Goal: Complete application form: Complete application form

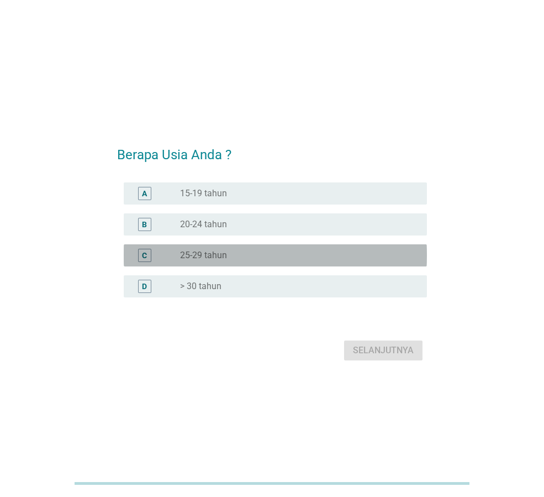
click at [228, 256] on div "radio_button_unchecked 25-29 tahun" at bounding box center [294, 255] width 229 height 11
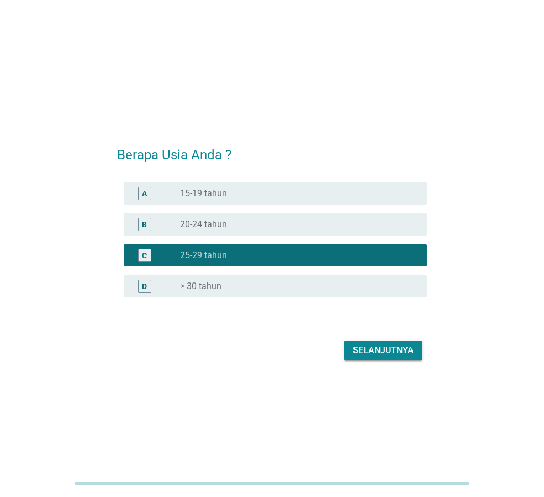
click at [370, 351] on div "Selanjutnya" at bounding box center [383, 350] width 61 height 13
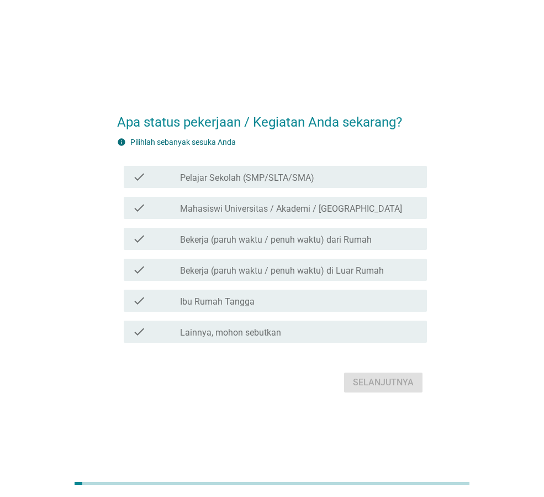
click at [376, 267] on label "Bekerja (paruh waktu / penuh waktu) di Luar Rumah" at bounding box center [282, 270] width 204 height 11
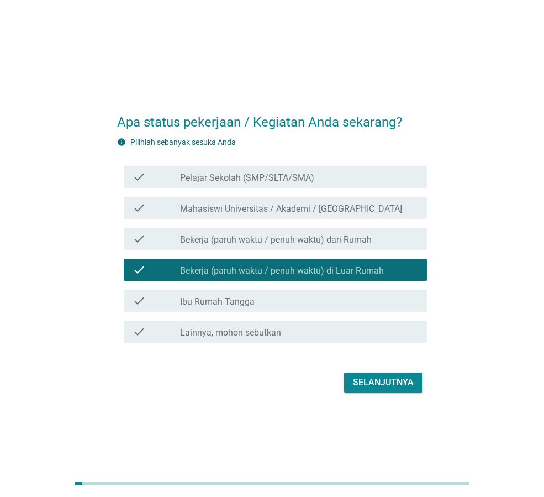
click at [394, 385] on div "Selanjutnya" at bounding box center [383, 382] width 61 height 13
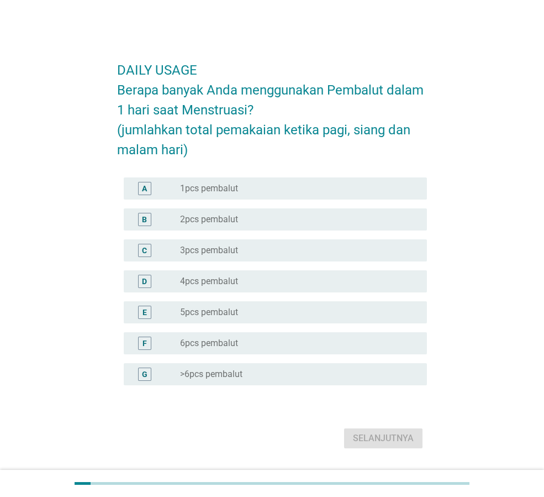
click at [292, 347] on div "radio_button_unchecked 6pcs pembalut" at bounding box center [294, 343] width 229 height 11
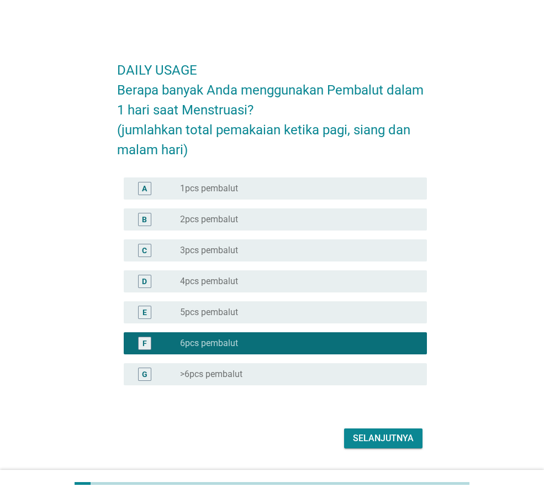
click at [385, 438] on div "Selanjutnya" at bounding box center [383, 438] width 61 height 13
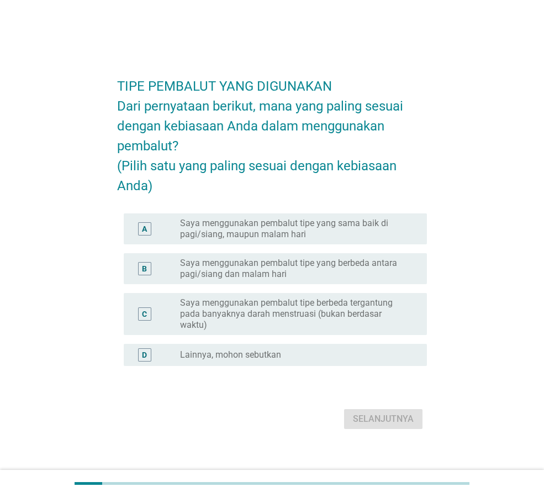
click at [470, 61] on div "TIPE PEMBALUT YANG DIGUNAKAN Dari pernyataan berikut, mana yang paling sesuai d…" at bounding box center [272, 248] width 491 height 385
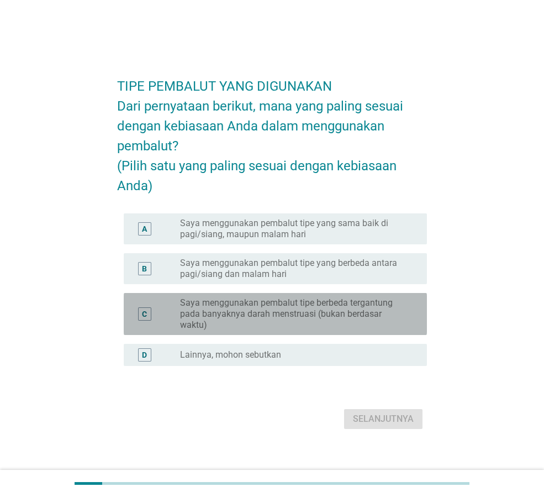
click at [360, 324] on label "Saya menggunakan pembalut tipe berbeda tergantung pada banyaknya darah menstrua…" at bounding box center [294, 313] width 229 height 33
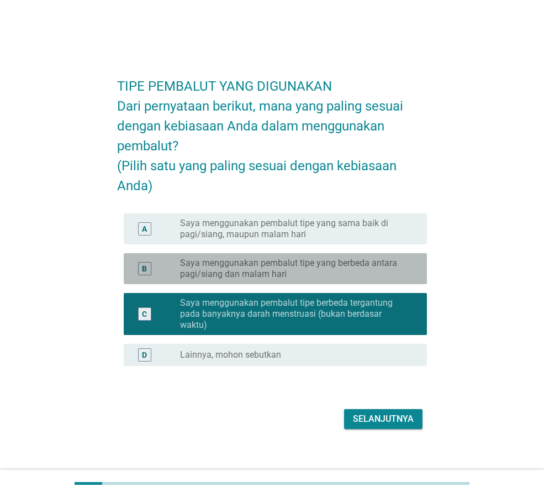
click at [366, 276] on label "Saya menggunakan pembalut tipe yang berbeda antara pagi/siang dan malam hari" at bounding box center [294, 269] width 229 height 22
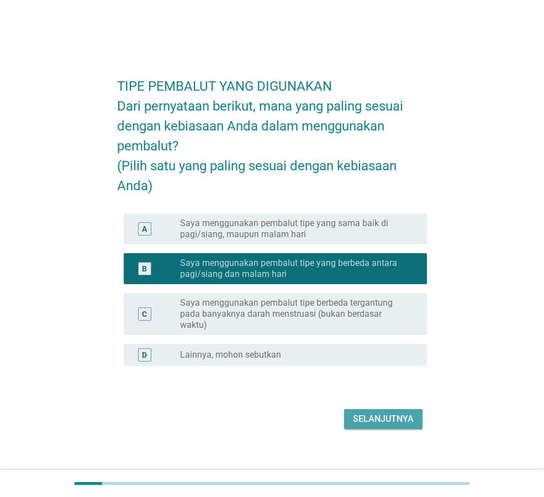
click at [397, 426] on div "Selanjutnya" at bounding box center [383, 418] width 61 height 13
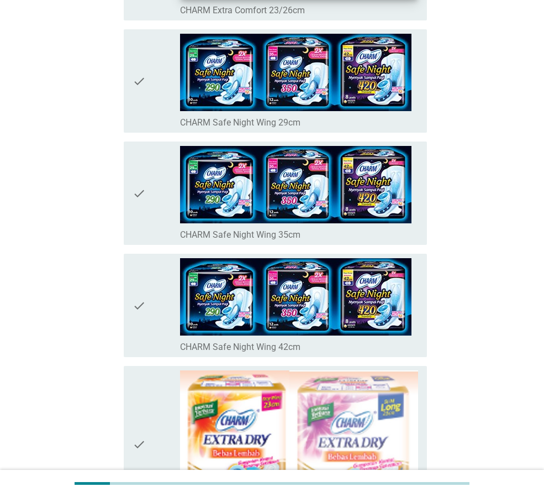
scroll to position [442, 0]
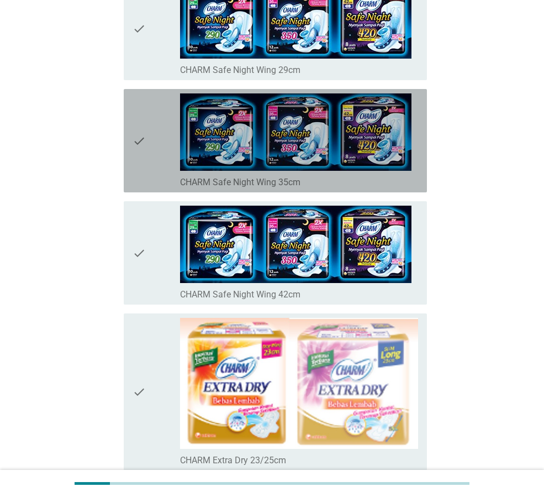
click at [340, 182] on div "check_box_outline_blank CHARM Safe Night Wing 35cm" at bounding box center [299, 181] width 238 height 13
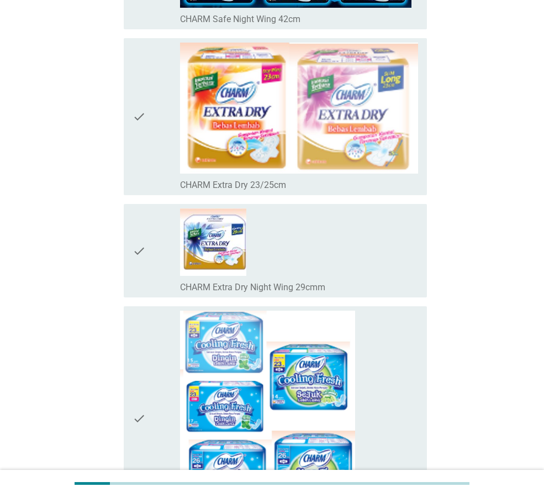
scroll to position [719, 0]
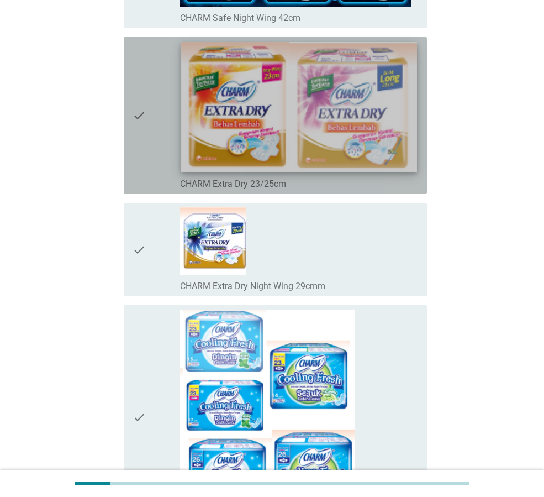
click at [344, 168] on img at bounding box center [298, 107] width 235 height 130
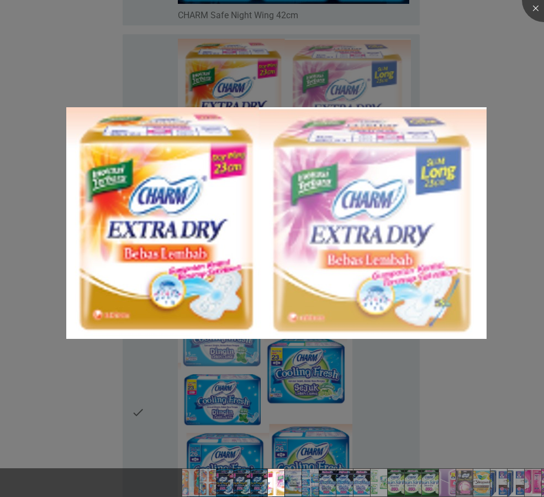
click at [456, 60] on div at bounding box center [272, 248] width 544 height 497
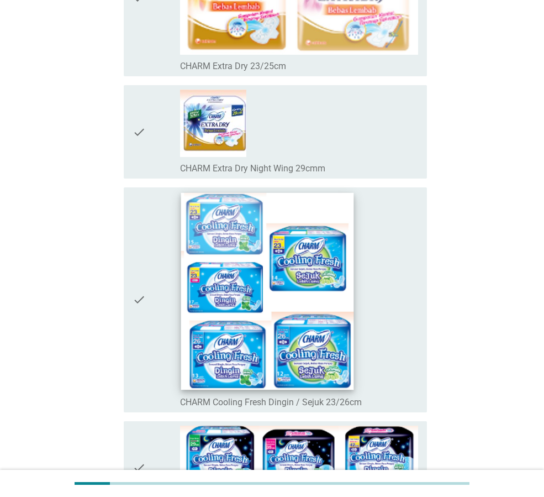
scroll to position [940, 0]
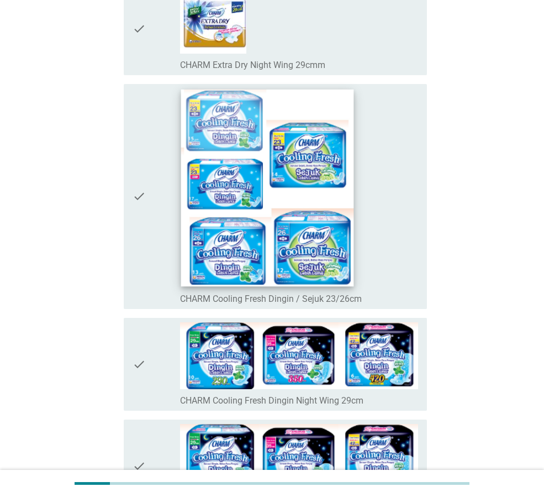
click at [323, 264] on img at bounding box center [267, 188] width 173 height 197
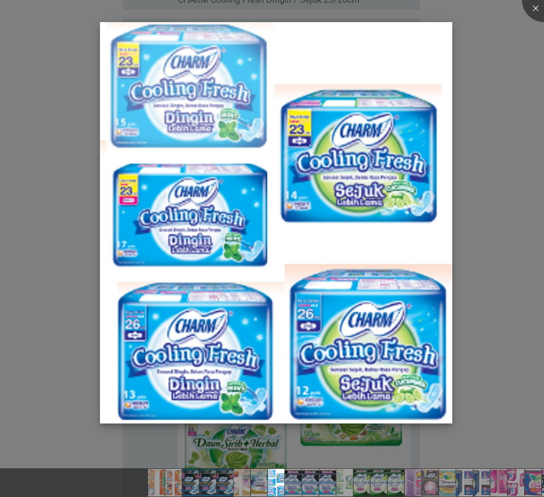
scroll to position [1271, 0]
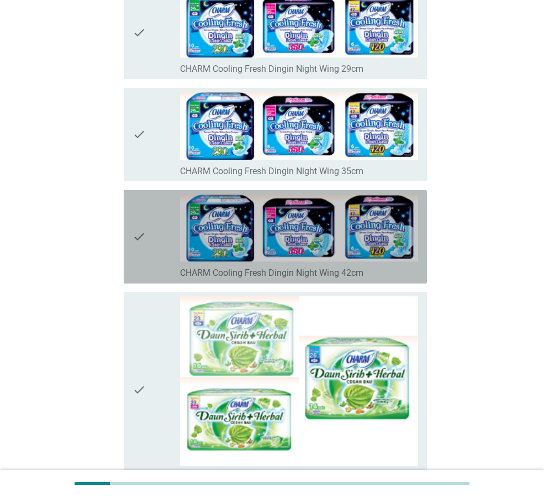
click at [144, 204] on icon "check" at bounding box center [139, 237] width 13 height 85
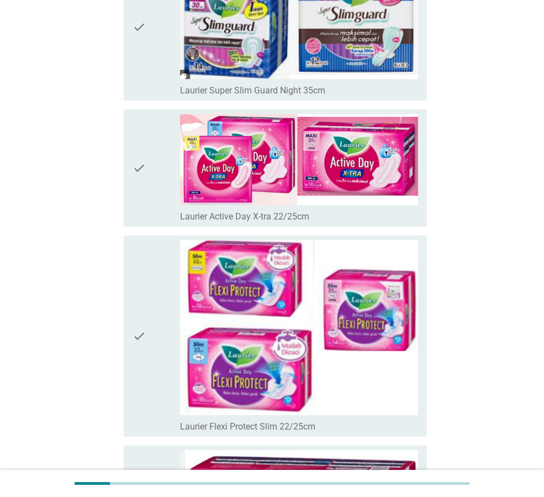
scroll to position [2543, 0]
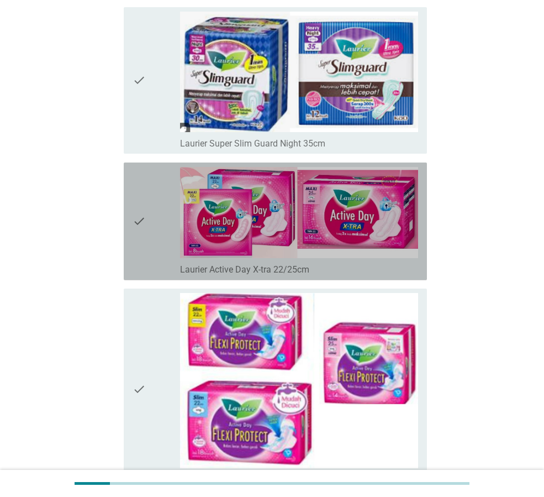
click at [152, 237] on div "check" at bounding box center [157, 221] width 48 height 109
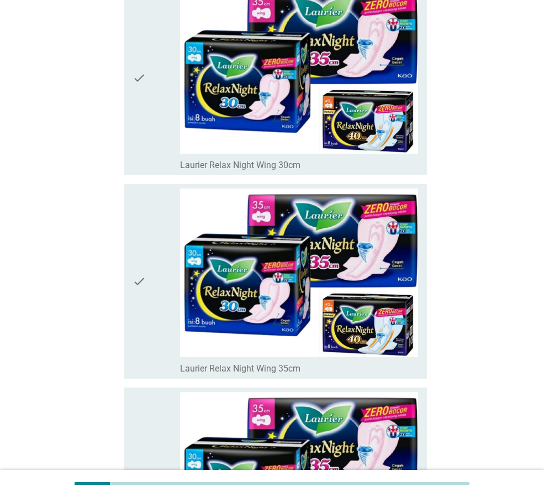
scroll to position [3372, 0]
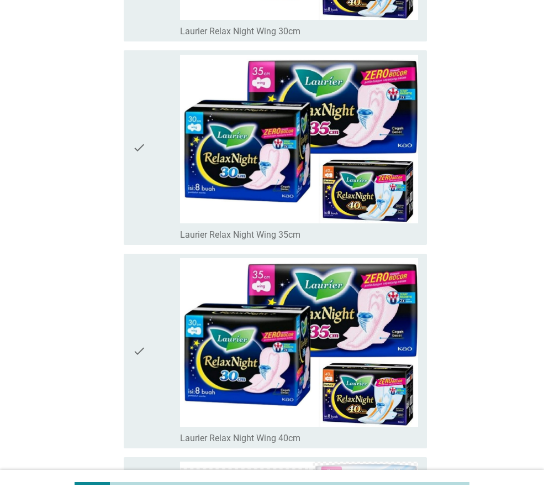
click at [151, 184] on div "check" at bounding box center [157, 148] width 48 height 186
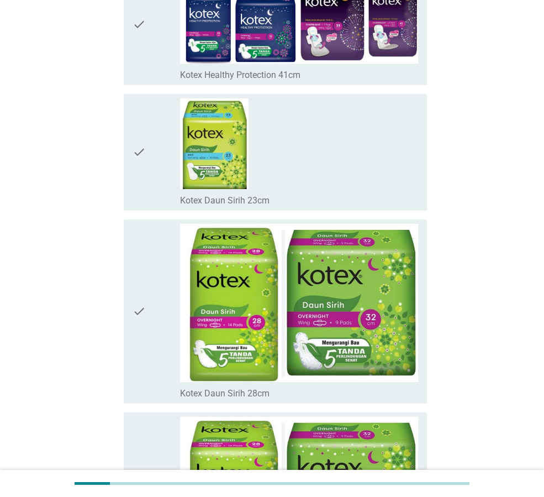
scroll to position [7943, 0]
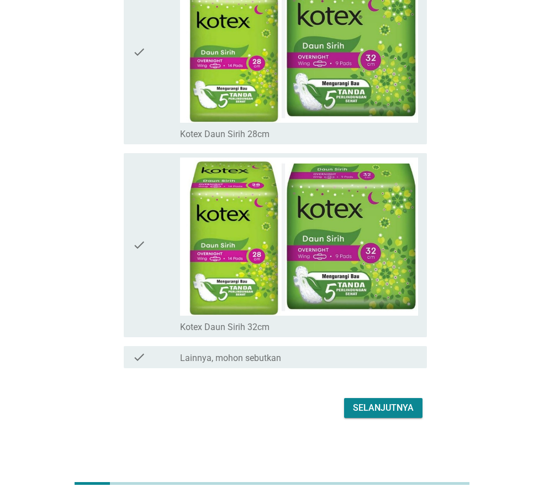
click at [376, 405] on div "Selanjutnya" at bounding box center [383, 407] width 61 height 13
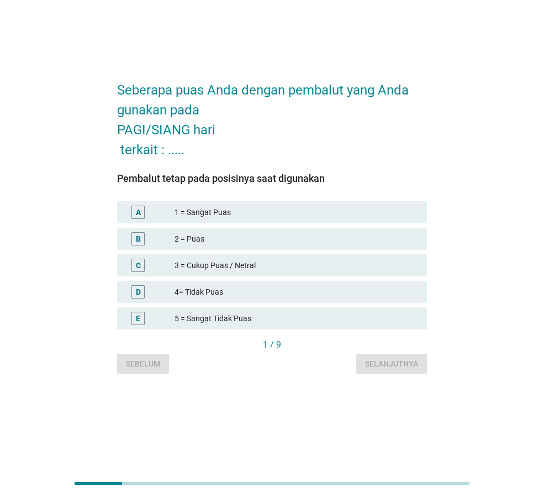
scroll to position [0, 0]
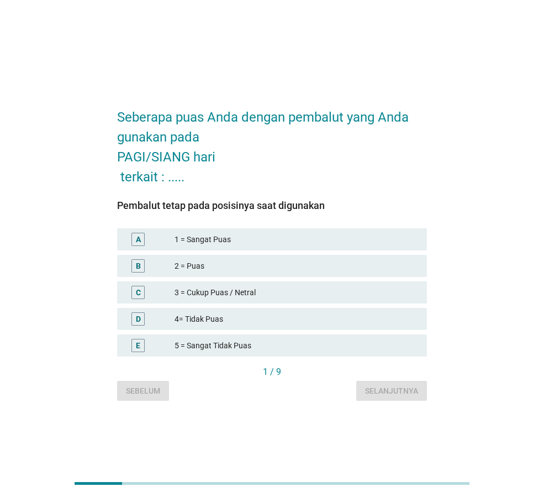
click at [245, 236] on div "1 = Sangat Puas" at bounding box center [297, 239] width 244 height 13
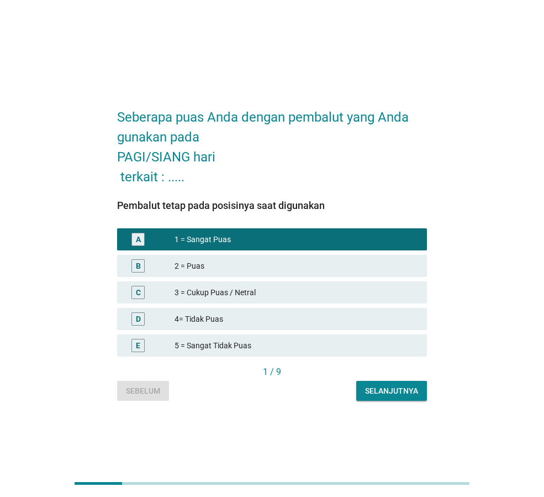
click at [397, 390] on div "Selanjutnya" at bounding box center [391, 391] width 53 height 12
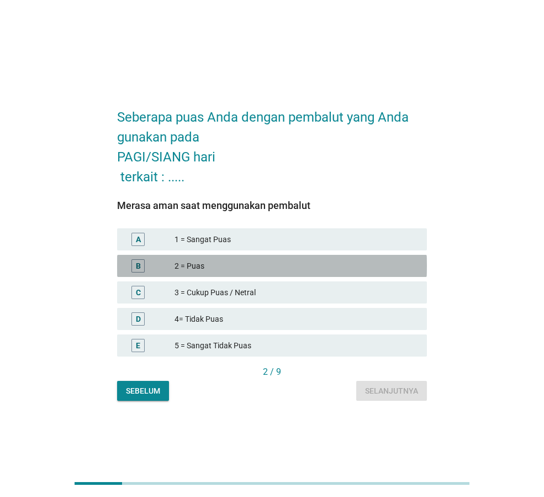
click at [252, 270] on div "2 = Puas" at bounding box center [297, 265] width 244 height 13
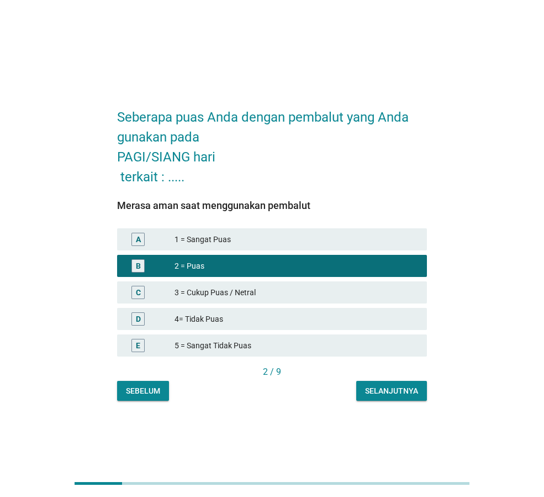
click at [384, 389] on div "Selanjutnya" at bounding box center [391, 391] width 53 height 12
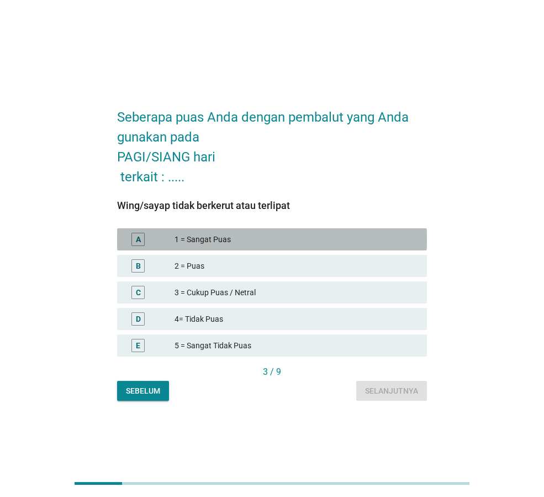
click at [258, 239] on div "1 = Sangat Puas" at bounding box center [297, 239] width 244 height 13
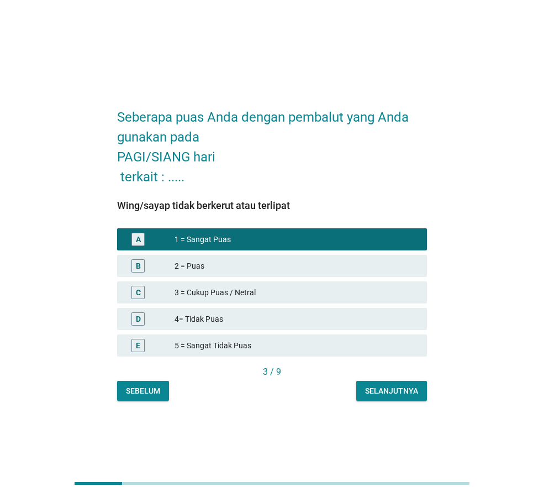
click at [379, 385] on div "Selanjutnya" at bounding box center [391, 391] width 53 height 12
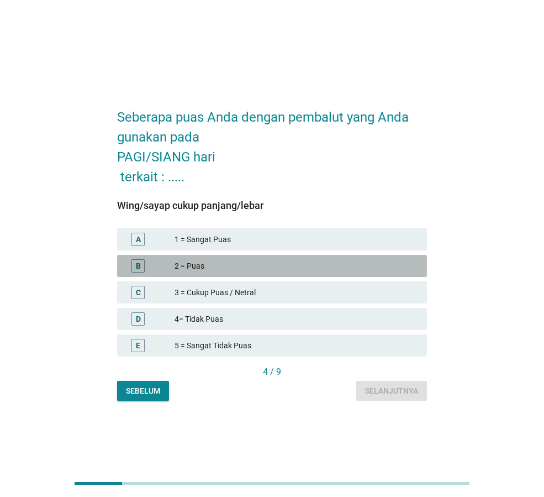
click at [230, 263] on div "2 = Puas" at bounding box center [297, 265] width 244 height 13
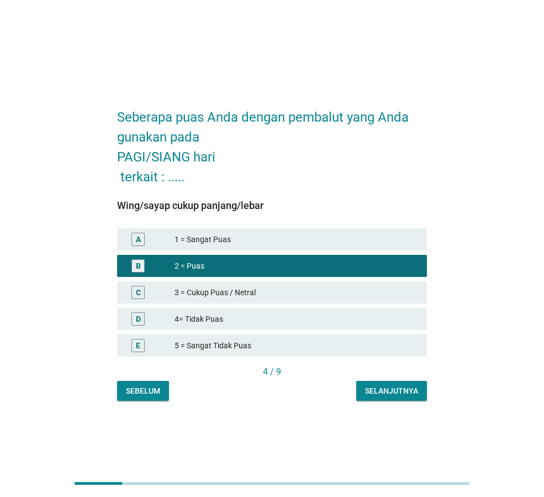
click at [392, 394] on div "Selanjutnya" at bounding box center [391, 391] width 53 height 12
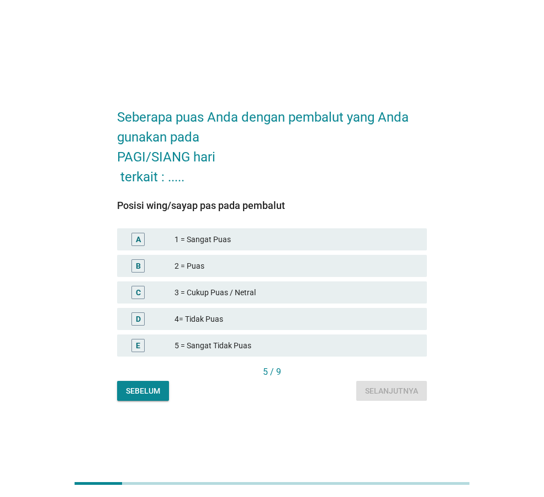
click at [250, 259] on div "2 = Puas" at bounding box center [297, 265] width 244 height 13
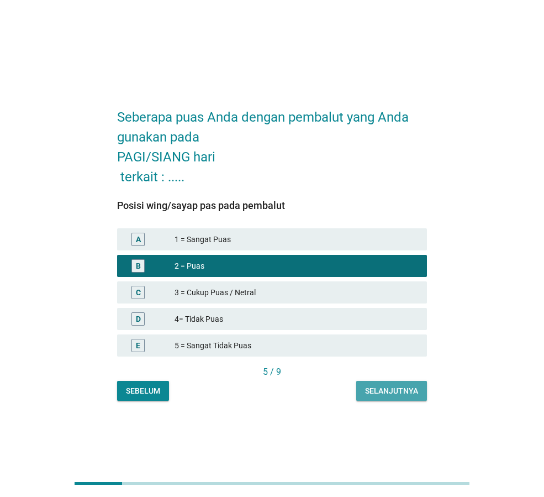
click at [371, 389] on div "Selanjutnya" at bounding box center [391, 391] width 53 height 12
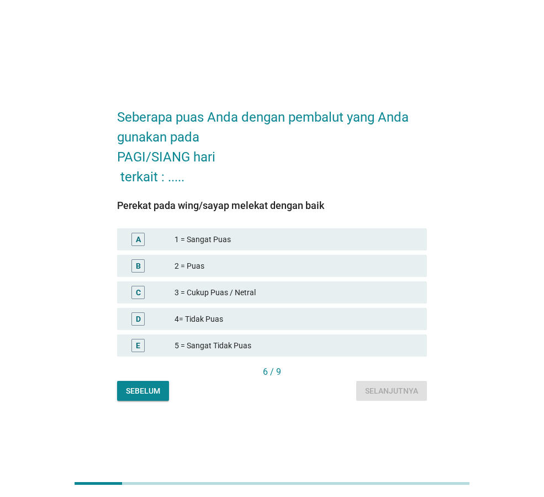
click at [250, 240] on div "1 = Sangat Puas" at bounding box center [297, 239] width 244 height 13
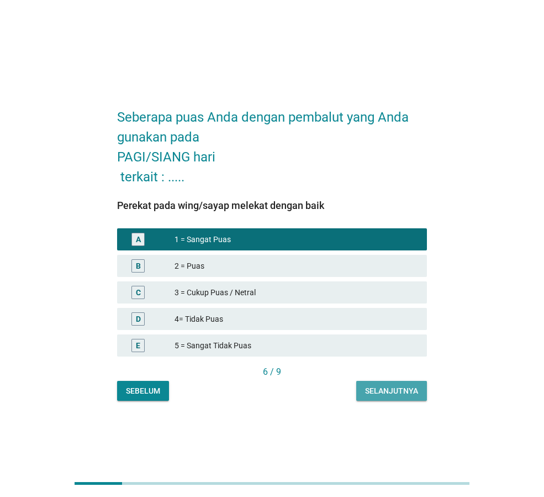
click at [375, 386] on div "Selanjutnya" at bounding box center [391, 391] width 53 height 12
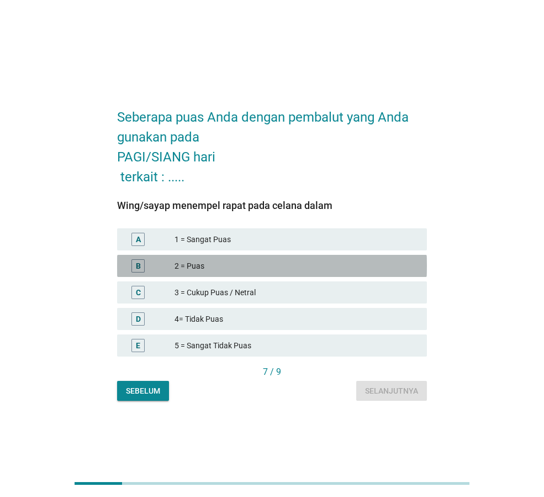
click at [281, 266] on div "2 = Puas" at bounding box center [297, 265] width 244 height 13
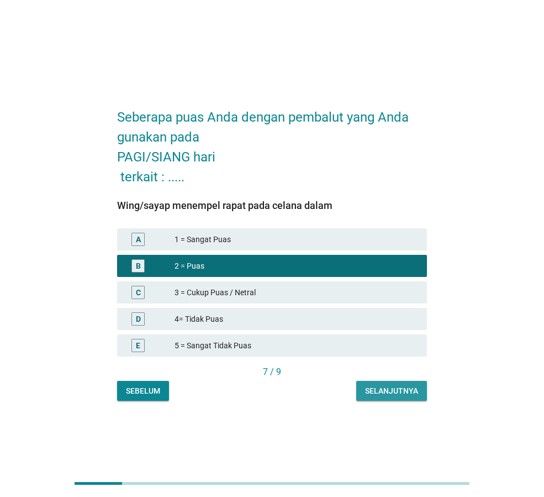
drag, startPoint x: 385, startPoint y: 388, endPoint x: 404, endPoint y: 384, distance: 19.3
click at [392, 386] on div "Selanjutnya" at bounding box center [391, 391] width 53 height 12
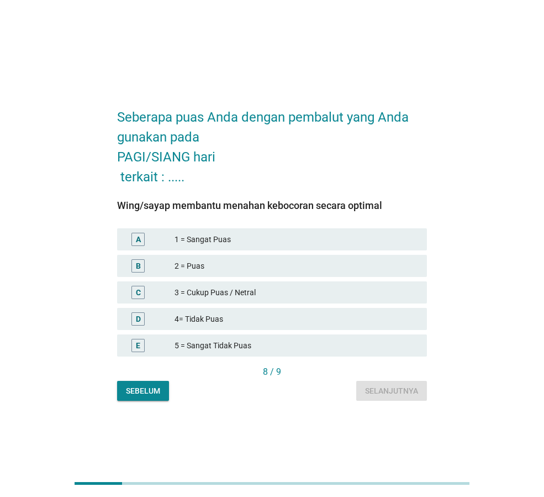
click at [280, 234] on div "1 = Sangat Puas" at bounding box center [297, 239] width 244 height 13
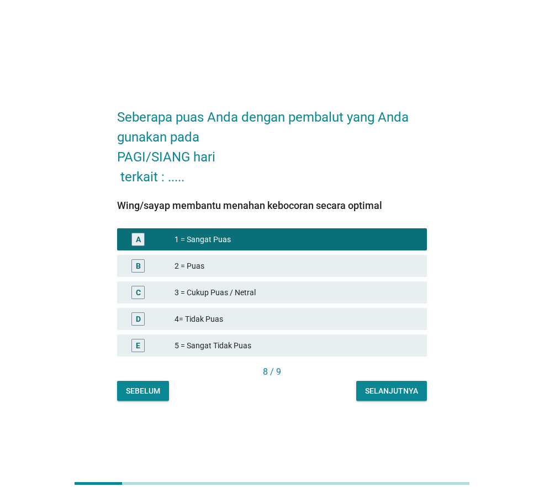
click at [379, 387] on div "Selanjutnya" at bounding box center [391, 391] width 53 height 12
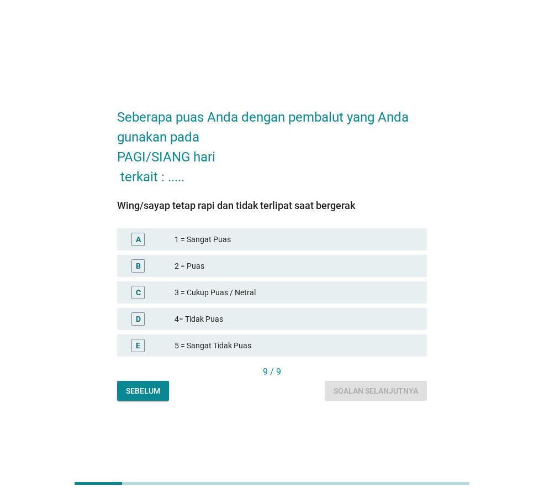
click at [249, 261] on div "2 = Puas" at bounding box center [297, 265] width 244 height 13
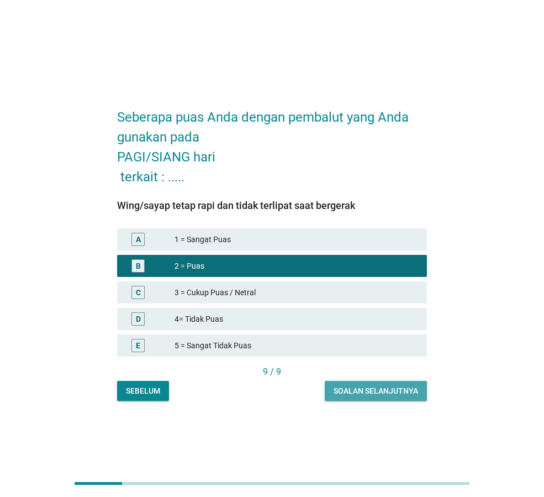
click at [365, 392] on div "Soalan selanjutnya" at bounding box center [376, 391] width 85 height 12
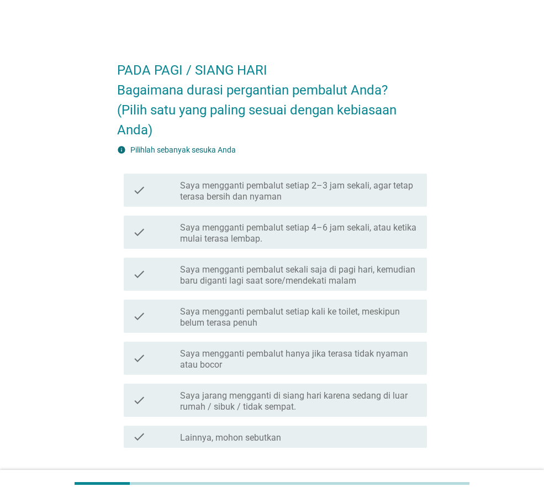
click at [498, 77] on div "PADA PAGI / SIANG HARI Bagaimana durasi pergantian pembalut Anda? (Pilih satu y…" at bounding box center [272, 274] width 491 height 469
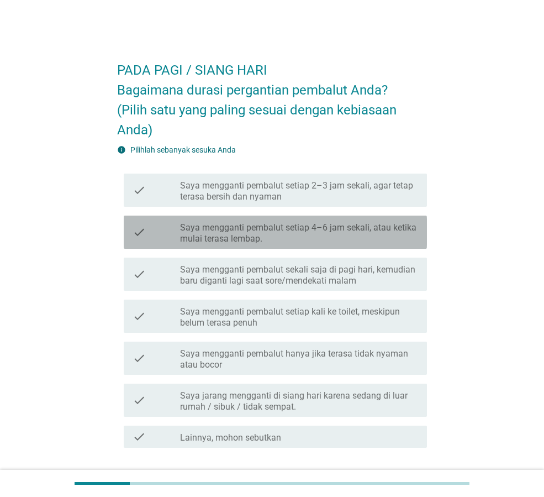
click at [343, 236] on label "Saya mengganti pembalut setiap 4–6 jam sekali, atau ketika mulai terasa lembap." at bounding box center [299, 233] width 238 height 22
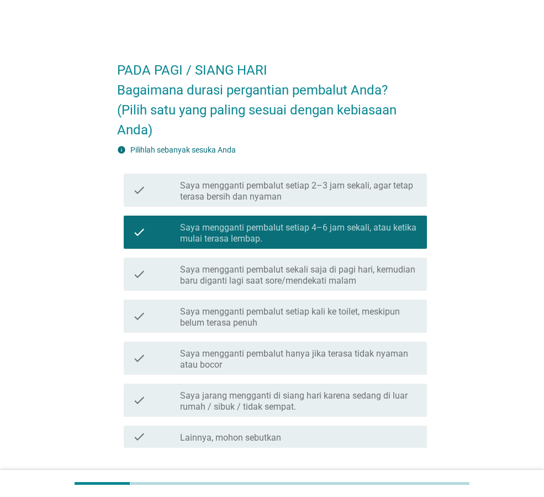
click at [338, 281] on label "Saya mengganti pembalut sekali saja di pagi hari, kemudian baru diganti lagi sa…" at bounding box center [299, 275] width 238 height 22
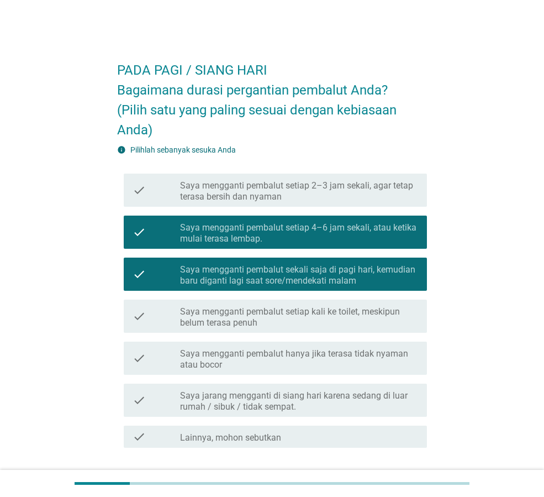
click at [389, 274] on label "Saya mengganti pembalut sekali saja di pagi hari, kemudian baru diganti lagi sa…" at bounding box center [299, 275] width 238 height 22
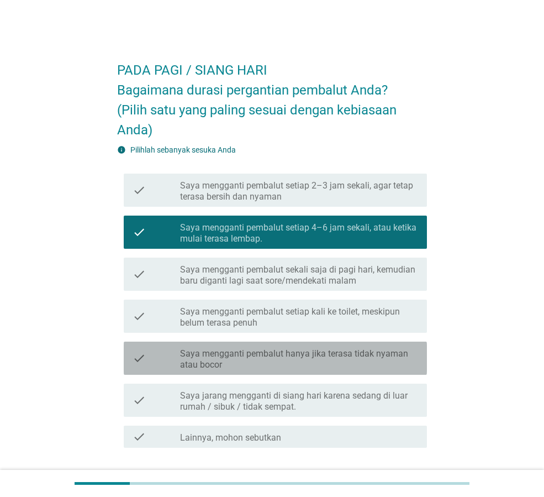
click at [395, 360] on label "Saya mengganti pembalut hanya jika terasa tidak nyaman atau bocor" at bounding box center [299, 359] width 238 height 22
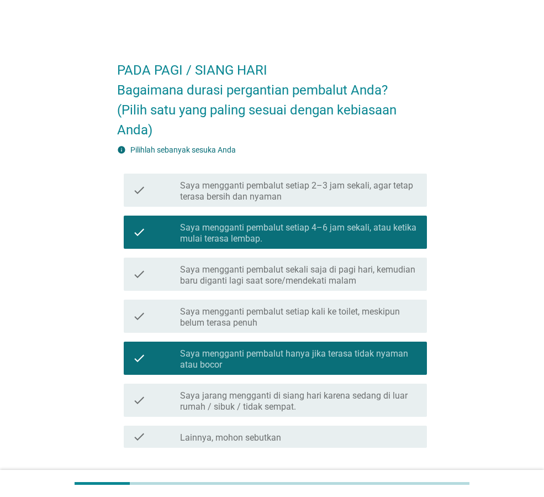
click at [375, 281] on label "Saya mengganti pembalut sekali saja di pagi hari, kemudian baru diganti lagi sa…" at bounding box center [299, 275] width 238 height 22
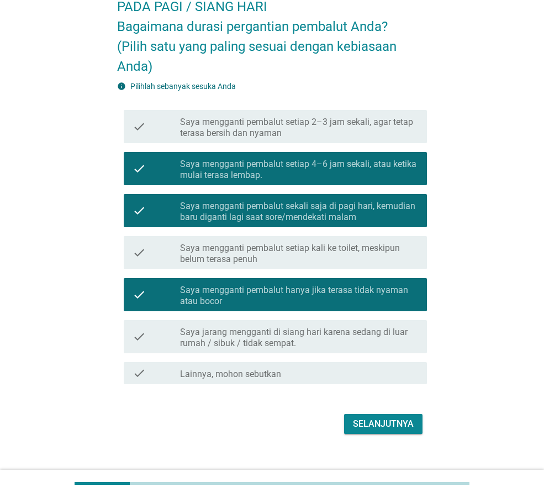
scroll to position [80, 0]
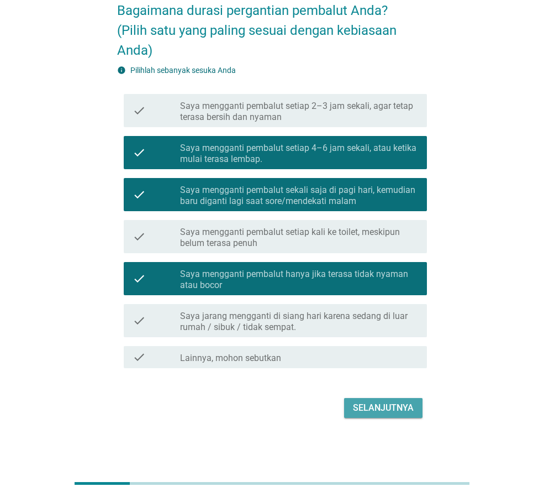
click at [388, 403] on div "Selanjutnya" at bounding box center [383, 407] width 61 height 13
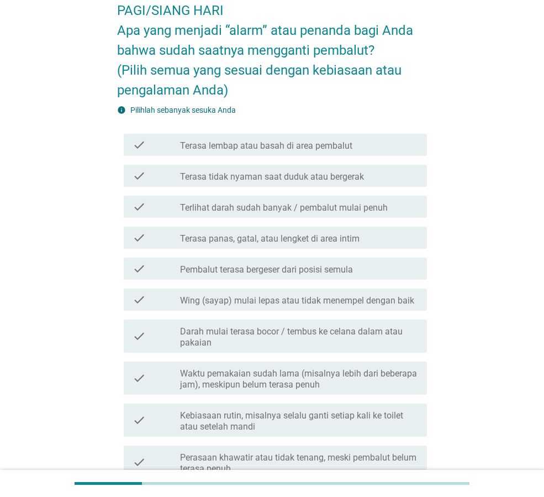
scroll to position [0, 0]
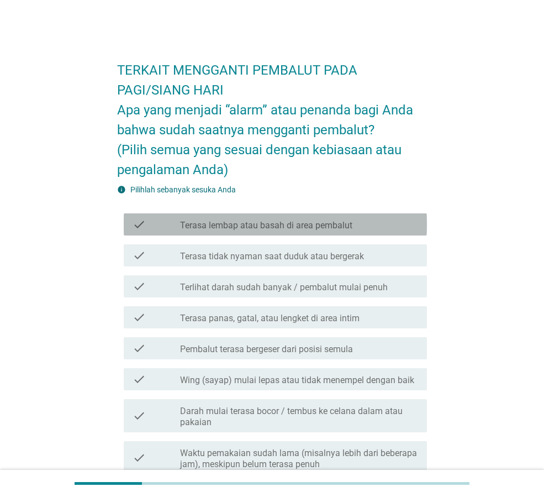
click at [358, 227] on div "check_box_outline_blank Terasa lembap atau basah di area pembalut" at bounding box center [299, 224] width 238 height 13
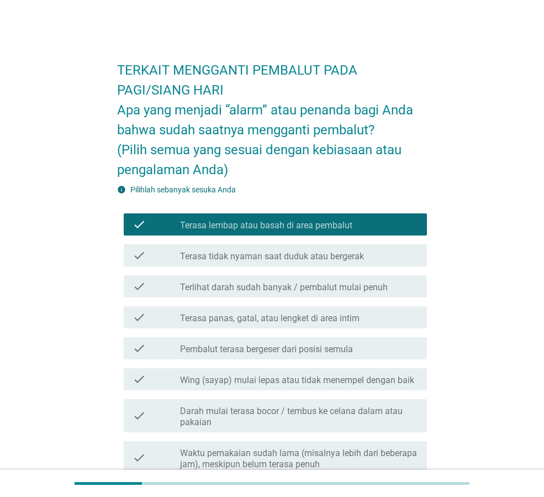
click at [378, 256] on div "check_box_outline_blank Terasa tidak nyaman saat duduk atau bergerak" at bounding box center [299, 255] width 238 height 13
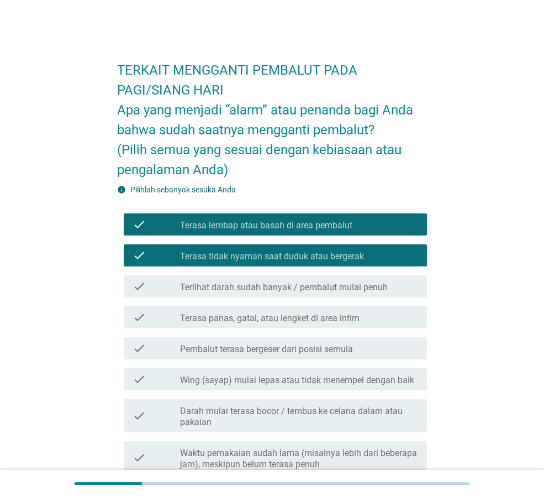
click at [390, 286] on div "check_box_outline_blank Terlihat darah sudah banyak / pembalut mulai penuh" at bounding box center [299, 286] width 238 height 13
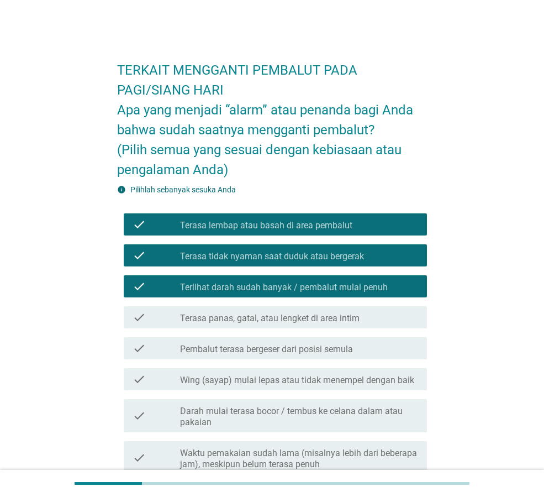
click at [381, 307] on div "check check_box_outline_blank Terasa panas, gatal, atau lengket di area intim" at bounding box center [275, 317] width 303 height 22
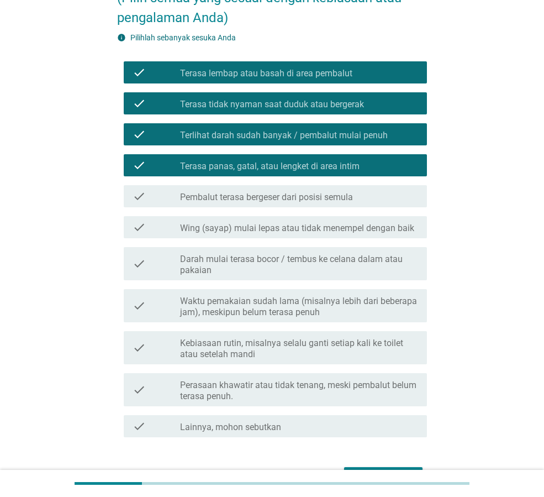
scroll to position [166, 0]
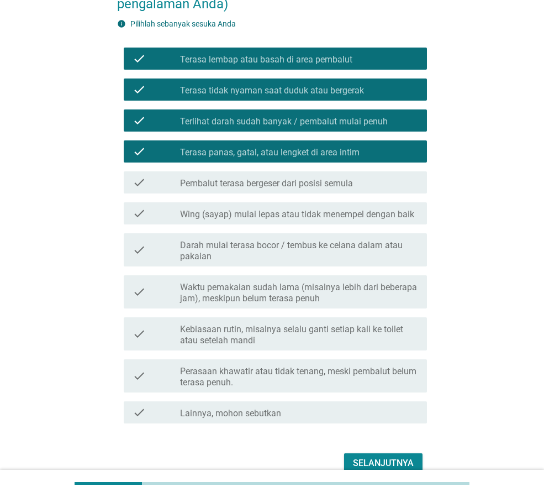
click at [347, 188] on label "Pembalut terasa bergeser dari posisi semula" at bounding box center [266, 183] width 173 height 11
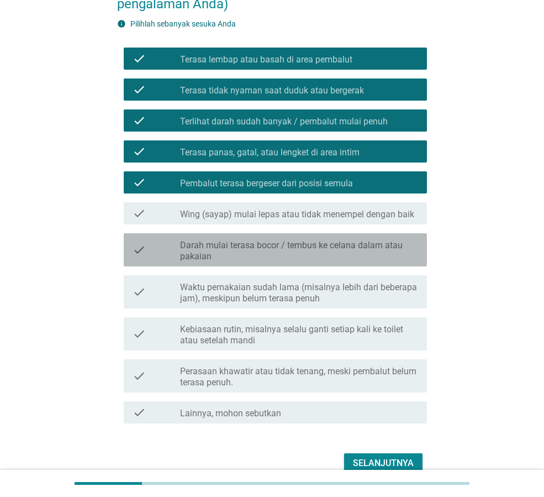
click at [393, 262] on div "check check_box_outline_blank Darah mulai terasa bocor / tembus ke celana dalam…" at bounding box center [275, 249] width 303 height 33
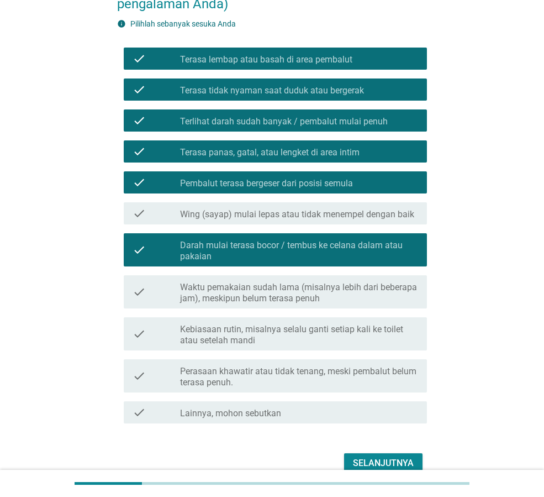
click at [391, 223] on div "check check_box_outline_blank Wing (sayap) mulai lepas atau tidak menempel deng…" at bounding box center [275, 213] width 303 height 22
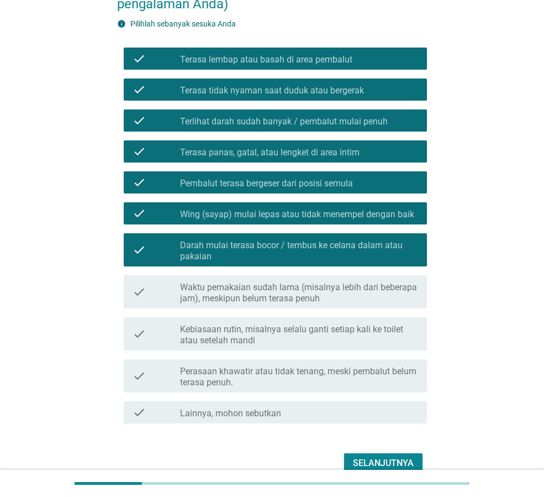
click at [378, 302] on label "Waktu pemakaian sudah lama (misalnya lebih dari beberapa jam), meskipun belum t…" at bounding box center [299, 293] width 238 height 22
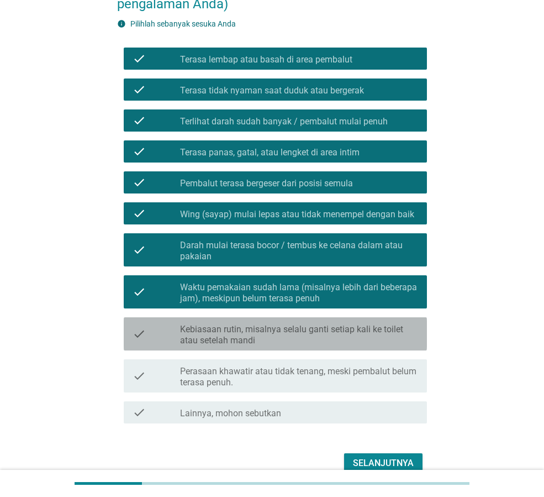
click at [357, 348] on div "check check_box_outline_blank Kebiasaan rutin, misalnya selalu ganti setiap kal…" at bounding box center [275, 333] width 303 height 33
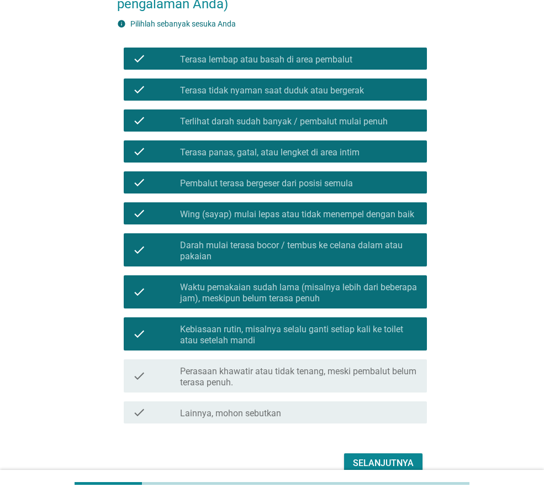
click at [350, 381] on label "Perasaan khawatir atau tidak tenang, meski pembalut belum terasa penuh." at bounding box center [299, 377] width 238 height 22
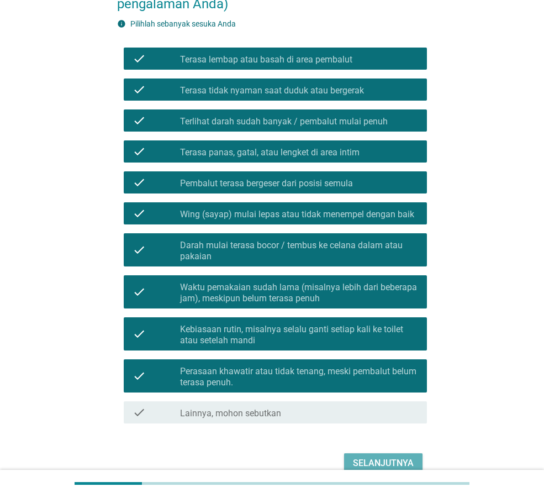
drag, startPoint x: 376, startPoint y: 462, endPoint x: 316, endPoint y: 442, distance: 64.0
click at [376, 462] on div "Selanjutnya" at bounding box center [383, 463] width 61 height 13
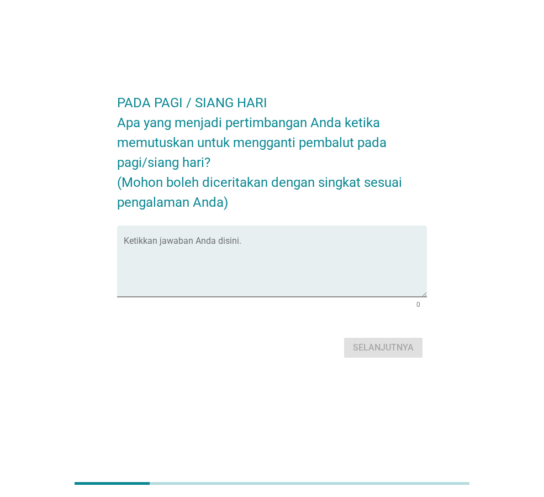
scroll to position [0, 0]
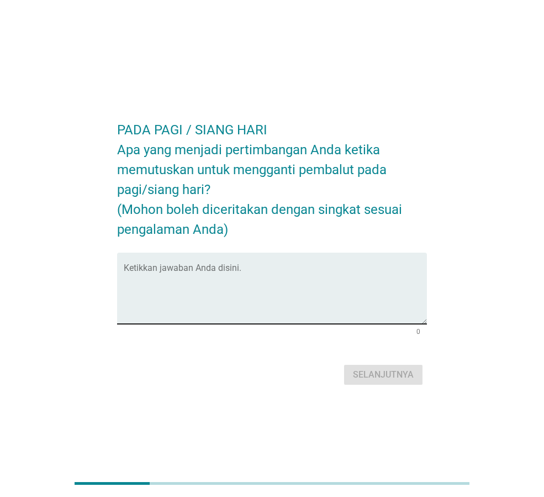
click at [248, 271] on textarea "Ketikkan jawaban Anda disini." at bounding box center [275, 295] width 303 height 58
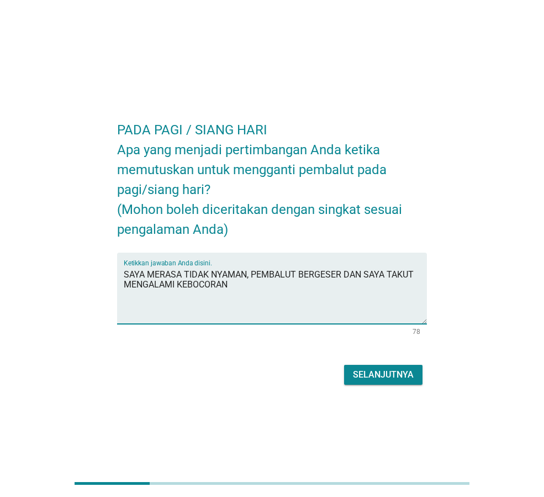
type textarea "SAYA MERASA TIDAK NYAMAN, PEMBALUT BERGESER DAN SAYA TAKUT MENGALAMI KEBOCORAN"
click at [379, 374] on div "Selanjutnya" at bounding box center [383, 374] width 61 height 13
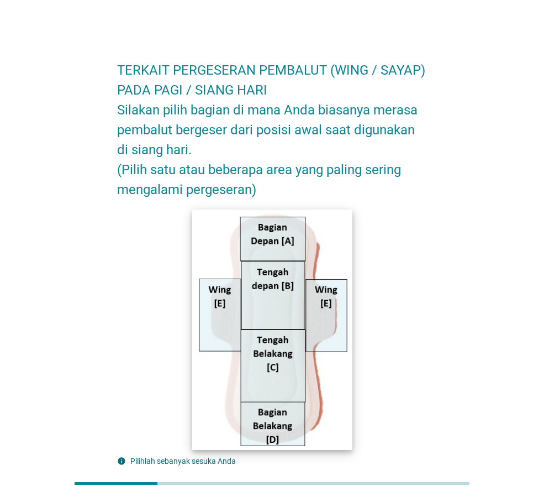
click at [218, 329] on img at bounding box center [272, 329] width 160 height 240
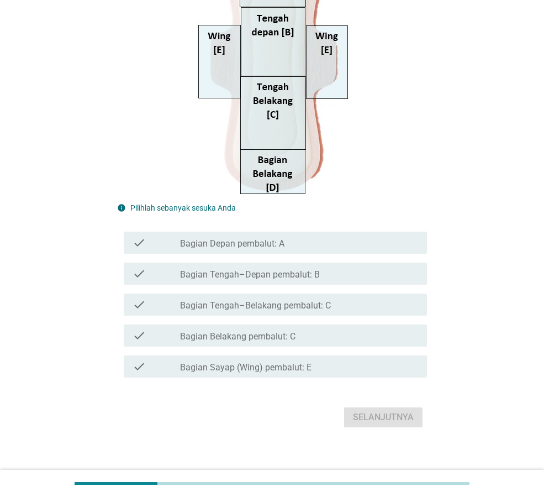
scroll to position [263, 0]
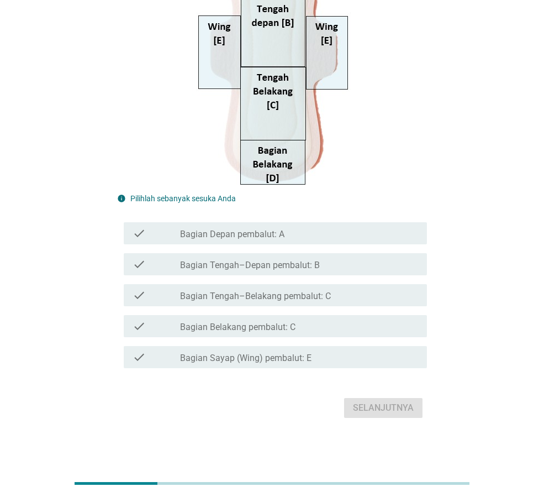
click at [270, 268] on label "Bagian Tengah–Depan pembalut: B" at bounding box center [250, 265] width 140 height 11
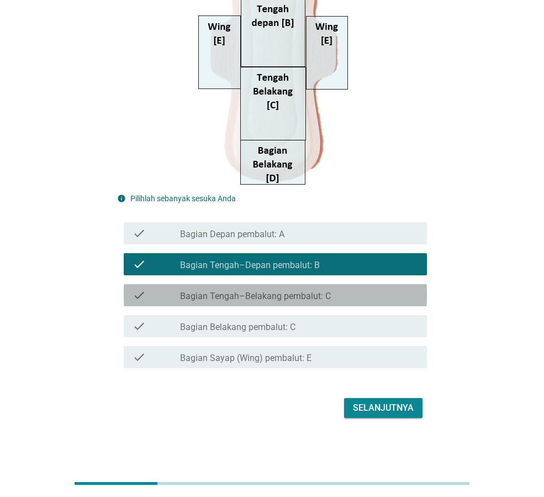
click at [271, 295] on label "Bagian Tengah–Belakang pembalut: C" at bounding box center [255, 296] width 151 height 11
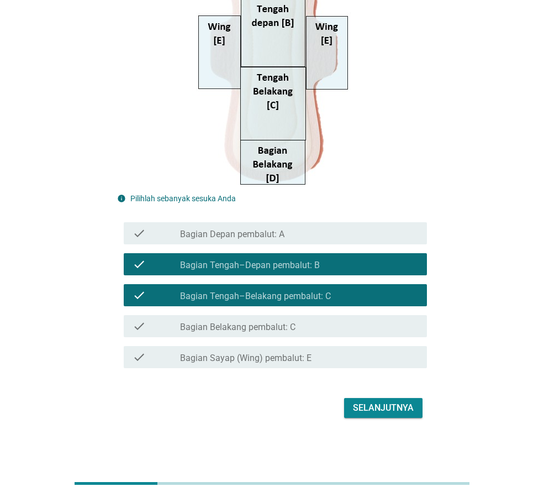
click at [363, 407] on div "Selanjutnya" at bounding box center [383, 407] width 61 height 13
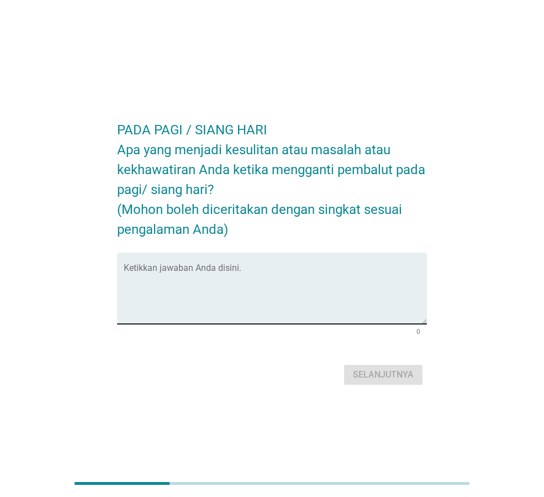
click at [235, 271] on textarea "Ketikkan jawaban Anda disini." at bounding box center [275, 295] width 303 height 58
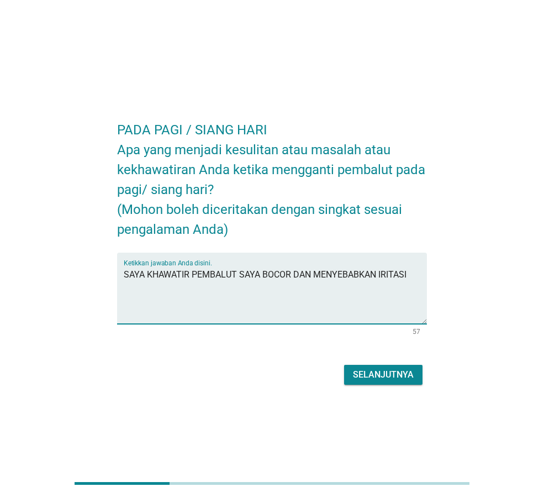
type textarea "SAYA KHAWATIR PEMBALUT SAYA BOCOR DAN MENYEBABKAN IRITASI"
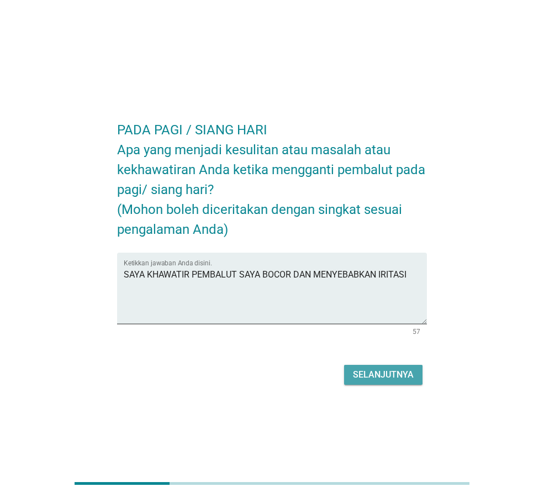
click at [368, 376] on div "Selanjutnya" at bounding box center [383, 374] width 61 height 13
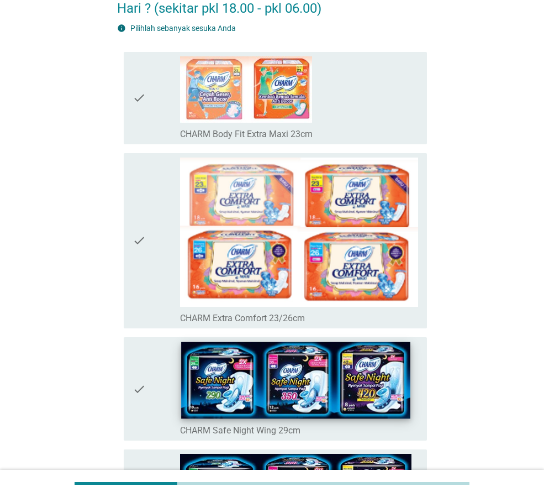
scroll to position [221, 0]
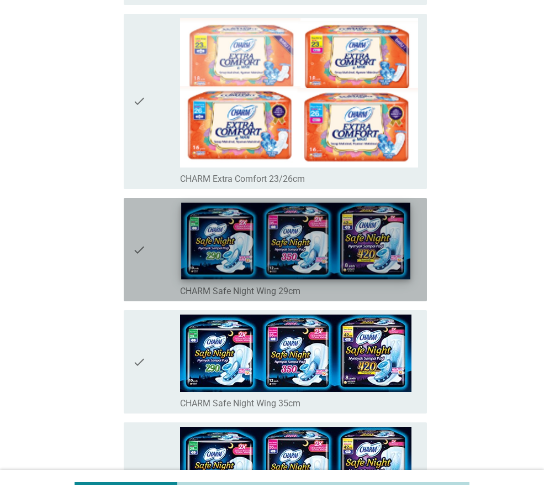
click at [225, 267] on img at bounding box center [295, 241] width 229 height 77
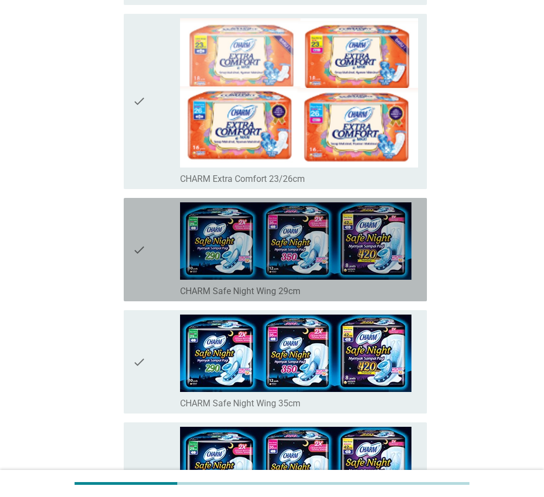
click at [151, 258] on div "check" at bounding box center [157, 249] width 48 height 95
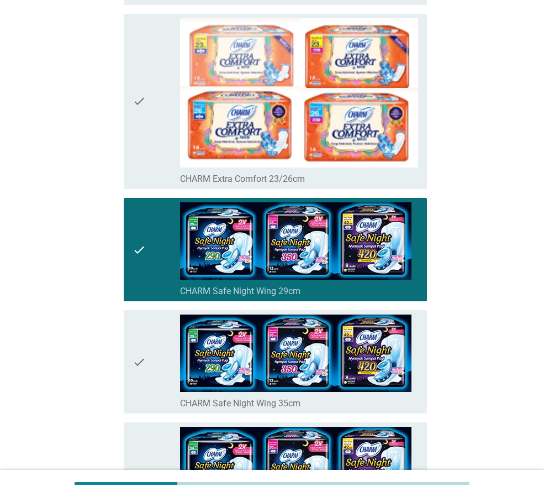
click at [145, 362] on icon "check" at bounding box center [139, 362] width 13 height 95
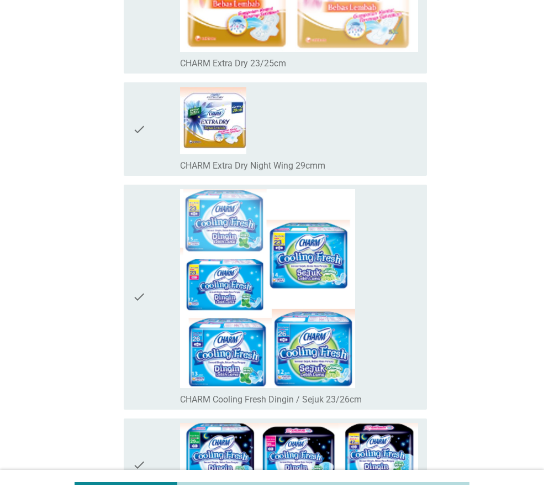
scroll to position [1050, 0]
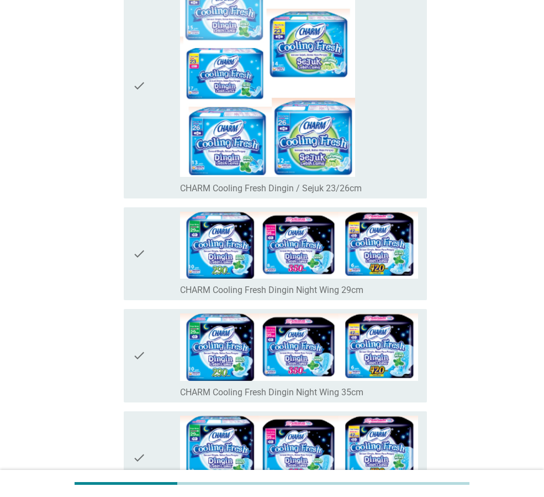
click at [153, 285] on div "check" at bounding box center [157, 254] width 48 height 85
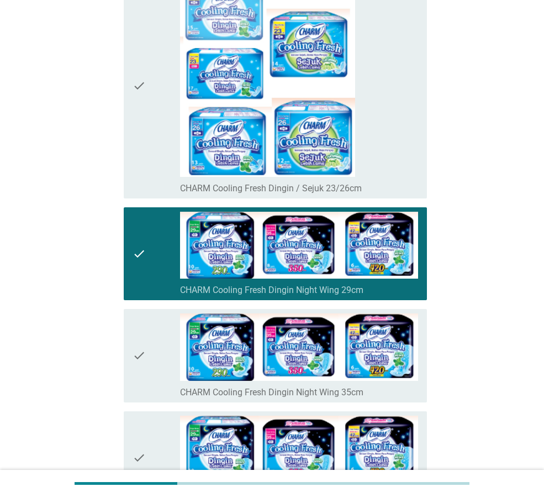
click at [156, 340] on div "check" at bounding box center [157, 355] width 48 height 85
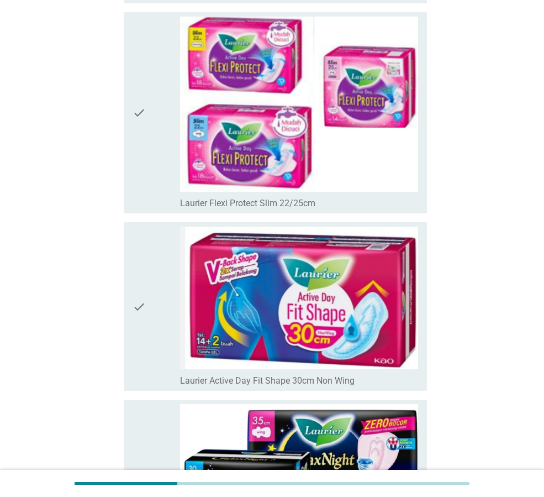
scroll to position [3095, 0]
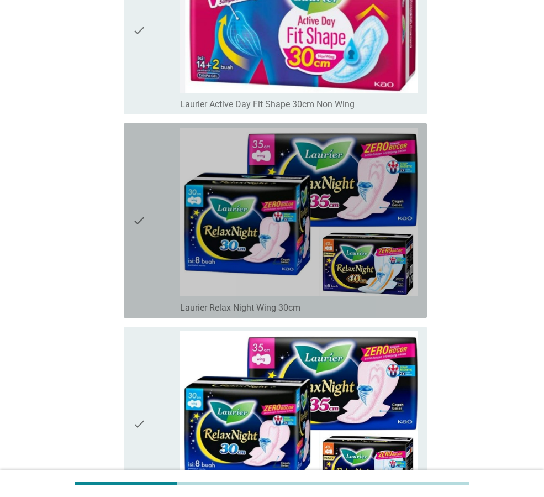
click at [146, 254] on icon "check" at bounding box center [139, 221] width 13 height 186
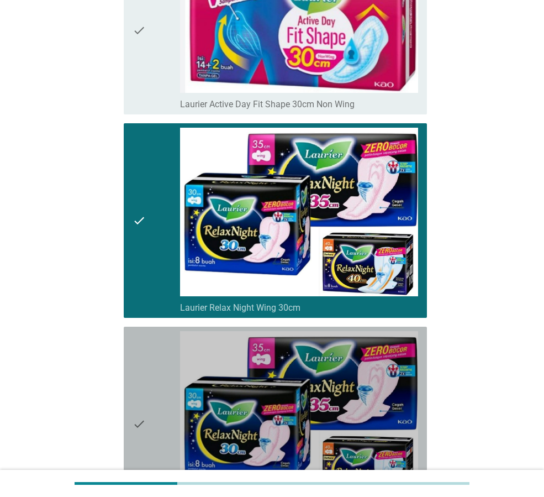
click at [148, 365] on div "check" at bounding box center [157, 424] width 48 height 186
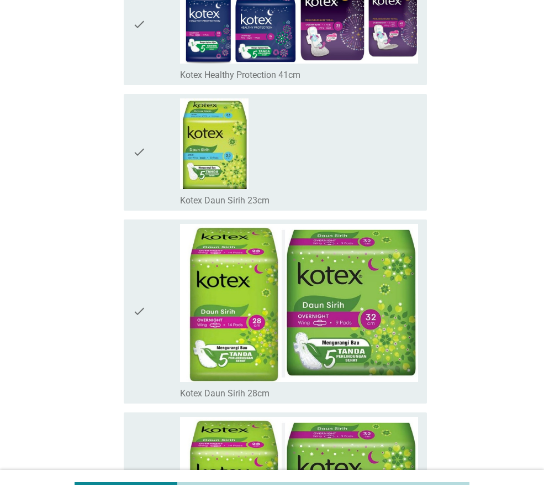
scroll to position [7943, 0]
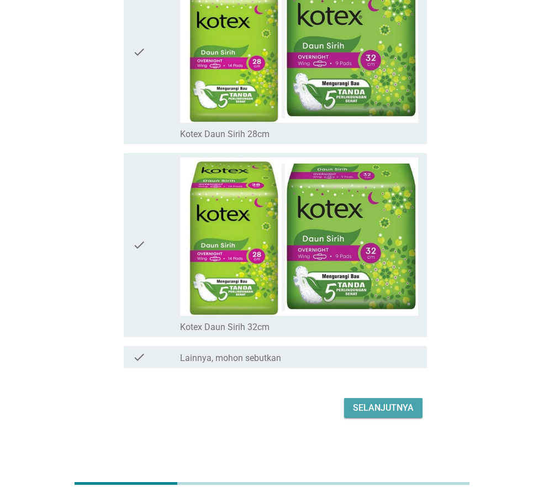
click at [389, 408] on div "Selanjutnya" at bounding box center [383, 407] width 61 height 13
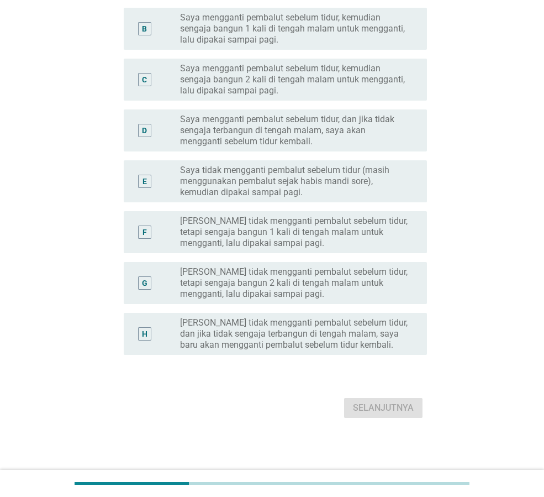
scroll to position [0, 0]
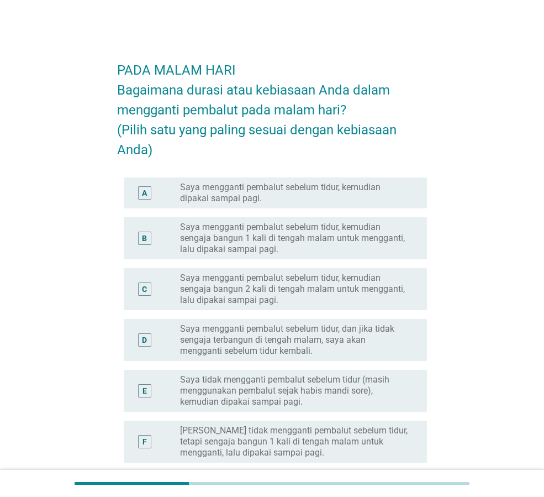
click at [439, 35] on div "PADA MALAM HARI Bagaimana durasi atau kebiasaan Anda dalam mengganti pembalut p…" at bounding box center [272, 340] width 518 height 626
click at [380, 189] on label "Saya mengganti pembalut sebelum tidur, kemudian dipakai sampai pagi." at bounding box center [294, 193] width 229 height 22
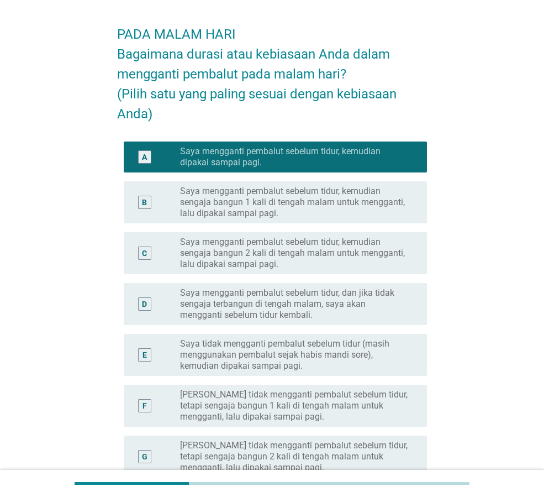
scroll to position [209, 0]
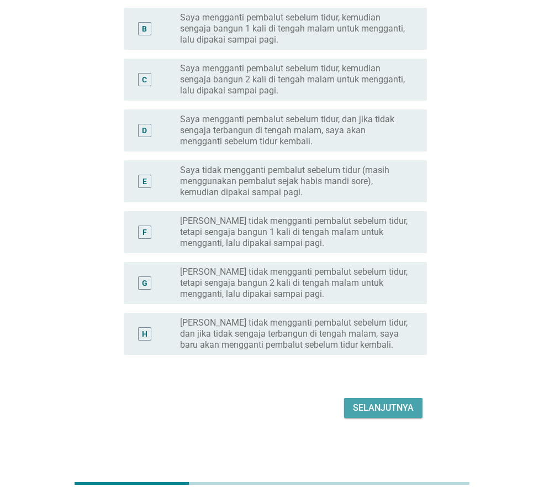
click at [355, 409] on div "Selanjutnya" at bounding box center [383, 407] width 61 height 13
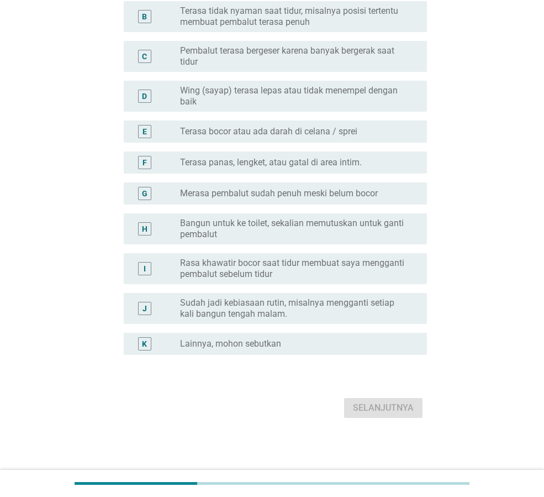
scroll to position [0, 0]
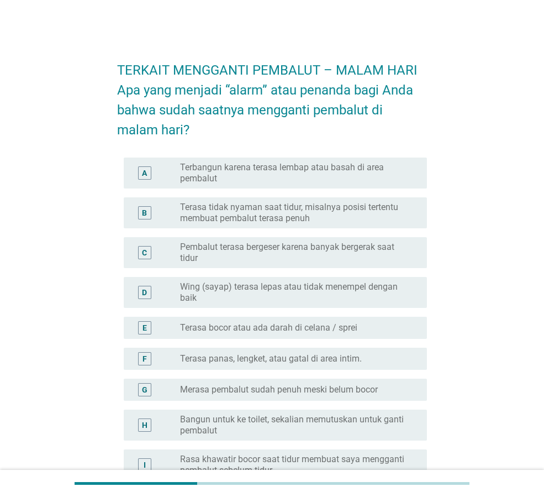
click at [387, 174] on label "Terbangun karena terasa lembap atau basah di area pembalut" at bounding box center [294, 173] width 229 height 22
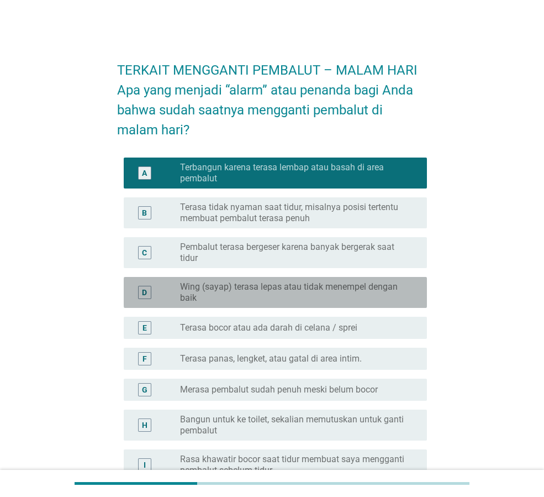
click at [385, 304] on div "D radio_button_unchecked Wing (sayap) terasa lepas atau tidak menempel dengan b…" at bounding box center [275, 292] width 303 height 31
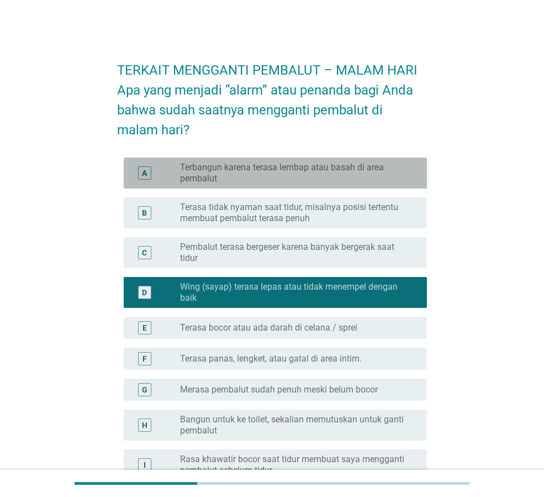
click at [363, 179] on label "Terbangun karena terasa lembap atau basah di area pembalut" at bounding box center [294, 173] width 229 height 22
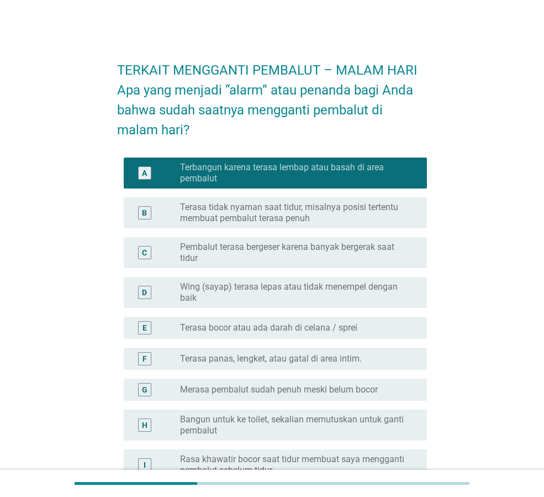
click at [370, 388] on label "Merasa pembalut sudah penuh meski belum bocor" at bounding box center [279, 389] width 198 height 11
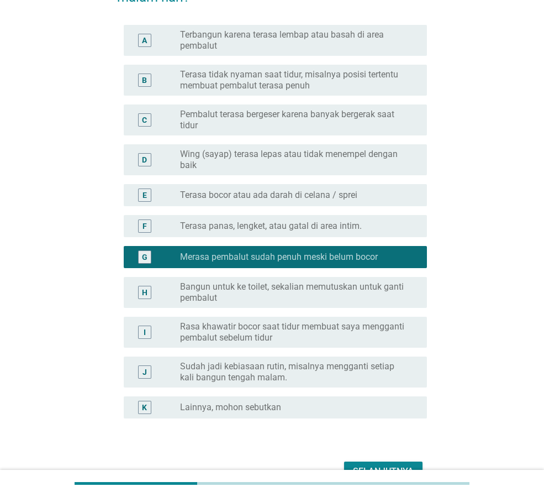
scroll to position [196, 0]
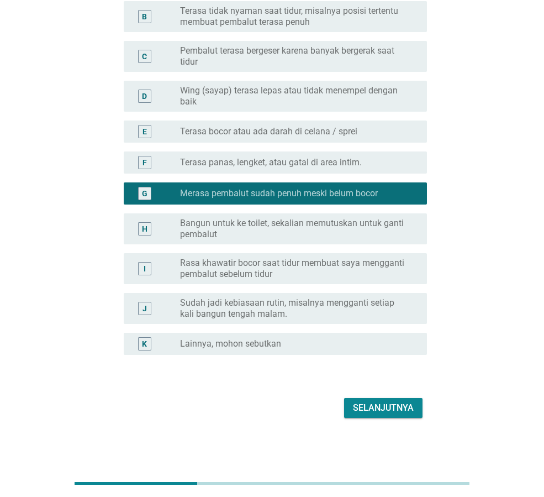
click at [390, 407] on div "Selanjutnya" at bounding box center [383, 407] width 61 height 13
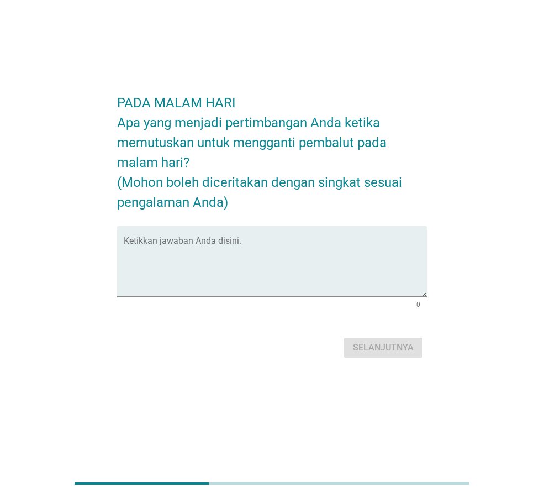
scroll to position [0, 0]
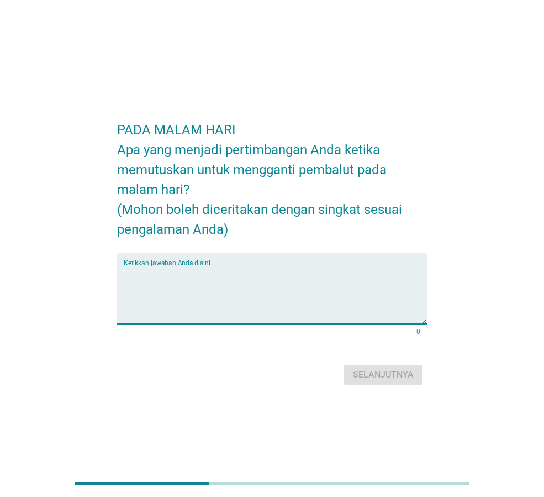
click at [245, 270] on textarea "Ketikkan jawaban Anda disini." at bounding box center [275, 295] width 303 height 58
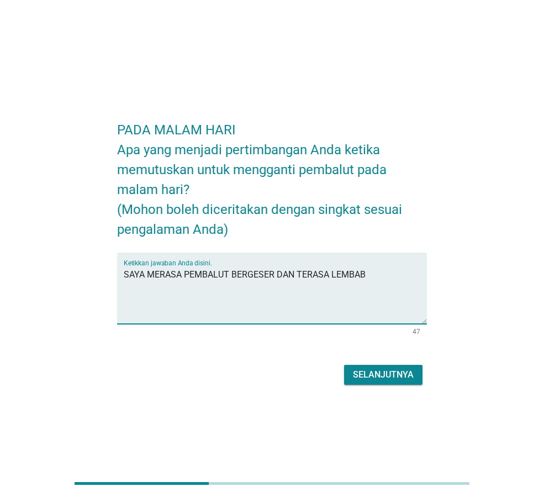
type textarea "SAYA MERASA PEMBALUT BERGESER DAN TERASA LEMBAB"
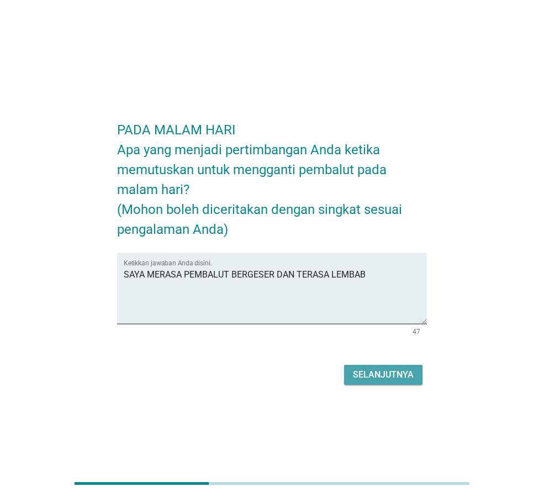
click at [383, 378] on div "Selanjutnya" at bounding box center [383, 374] width 61 height 13
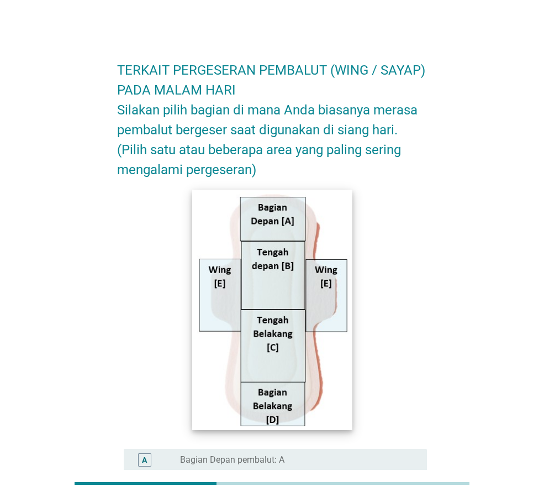
click at [224, 317] on img at bounding box center [272, 310] width 160 height 240
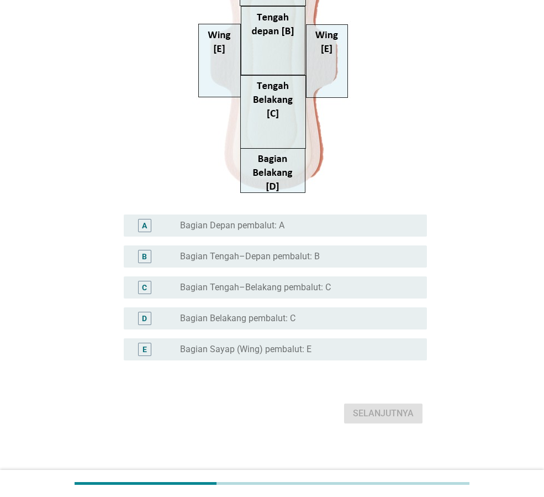
scroll to position [240, 0]
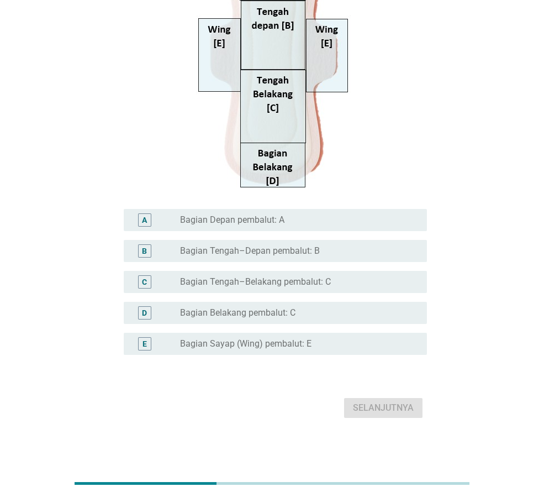
click at [280, 280] on label "Bagian Tengah–Belakang pembalut: C" at bounding box center [255, 281] width 151 height 11
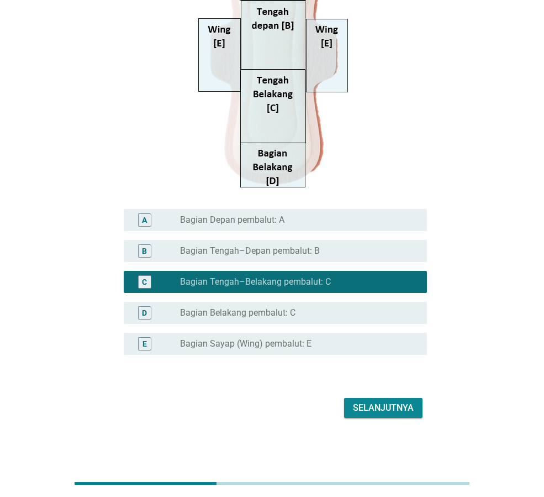
click at [280, 306] on div "radio_button_unchecked Bagian Belakang pembalut: C" at bounding box center [299, 312] width 238 height 13
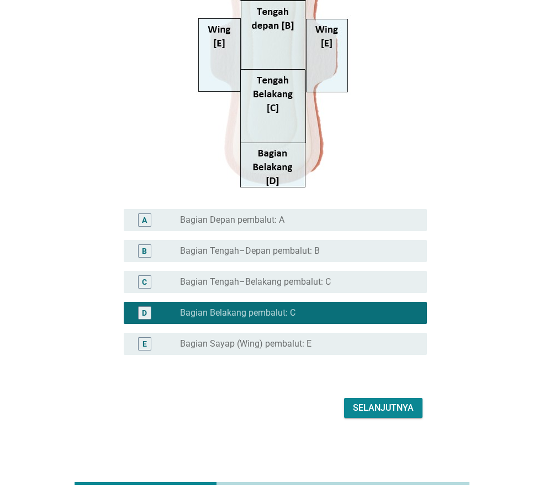
click at [311, 344] on div "radio_button_unchecked Bagian Sayap (Wing) pembalut: E" at bounding box center [294, 343] width 229 height 11
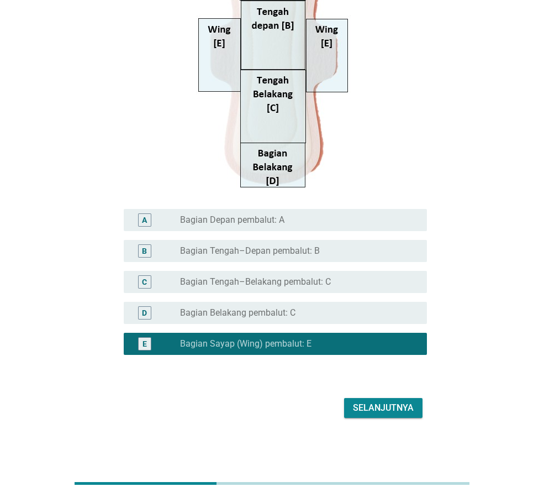
click at [368, 399] on button "Selanjutnya" at bounding box center [383, 408] width 78 height 20
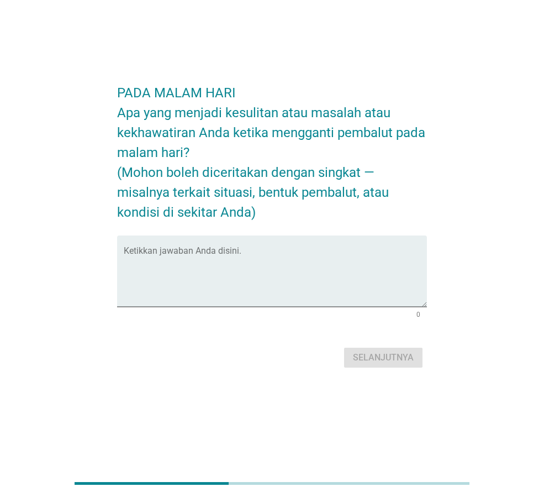
scroll to position [0, 0]
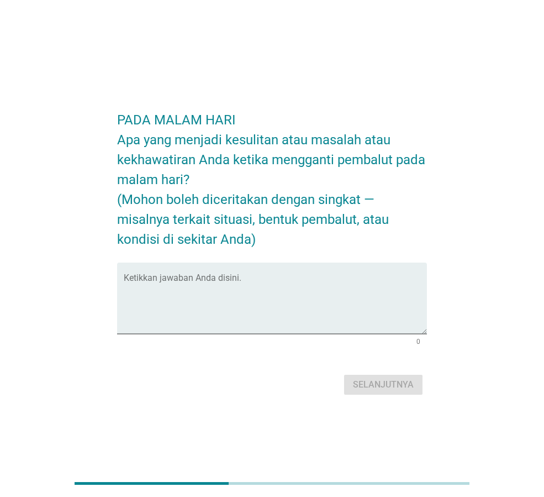
click at [446, 32] on div "PADA MALAM HARI Apa yang menjadi kesulitan atau masalah atau kekhawatiran Anda …" at bounding box center [272, 248] width 544 height 497
click at [254, 277] on textarea "Ketikkan jawaban Anda disini." at bounding box center [275, 305] width 303 height 58
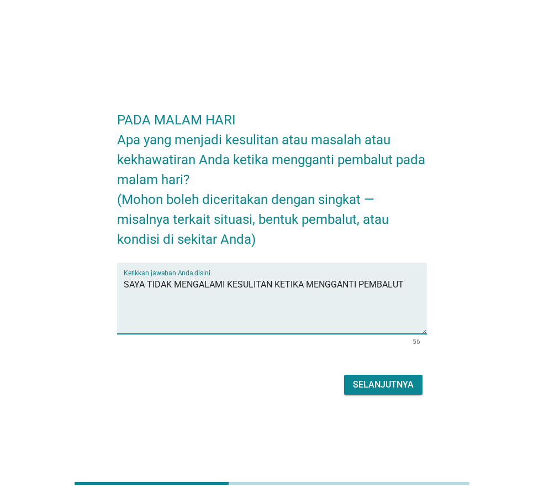
type textarea "SAYA TIDAK MENGALAMI KESULITAN KETIKA MENGGANTI PEMBALUT"
click at [371, 385] on div "Selanjutnya" at bounding box center [383, 384] width 61 height 13
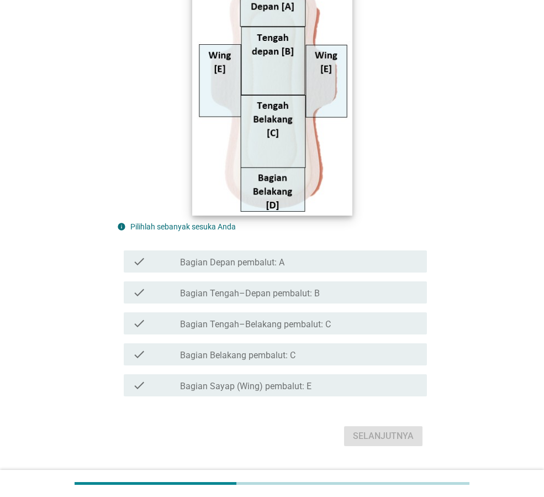
scroll to position [263, 0]
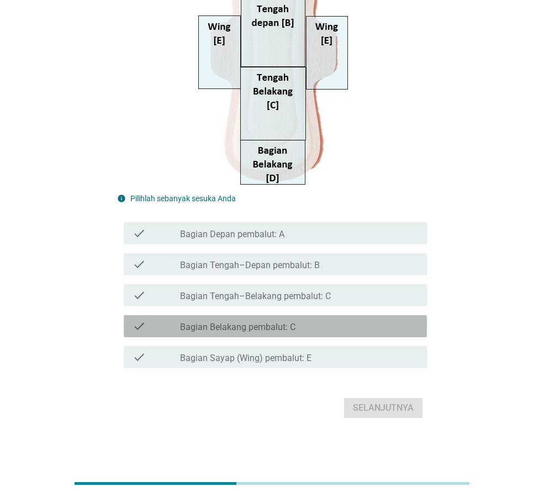
click at [320, 329] on div "check_box_outline_blank Bagian Belakang pembalut: C" at bounding box center [299, 325] width 238 height 13
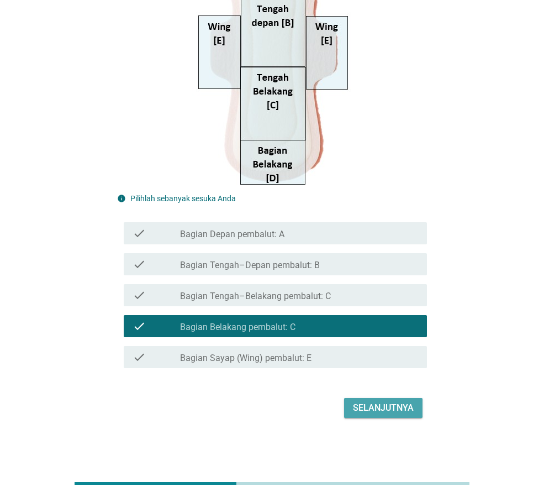
click at [381, 405] on div "Selanjutnya" at bounding box center [383, 407] width 61 height 13
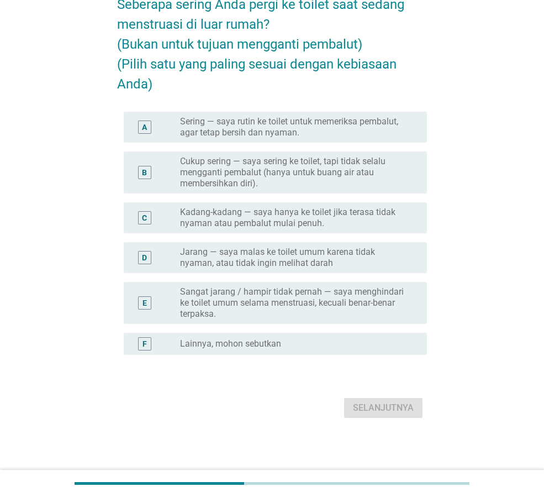
scroll to position [0, 0]
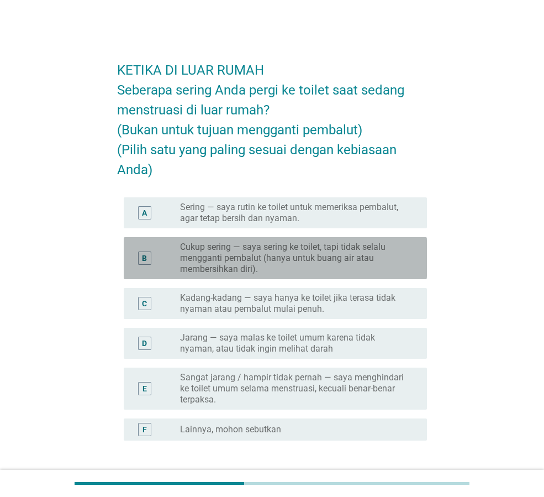
click at [402, 266] on label "Cukup sering — saya sering ke toilet, tapi tidak selalu mengganti pembalut (han…" at bounding box center [294, 258] width 229 height 33
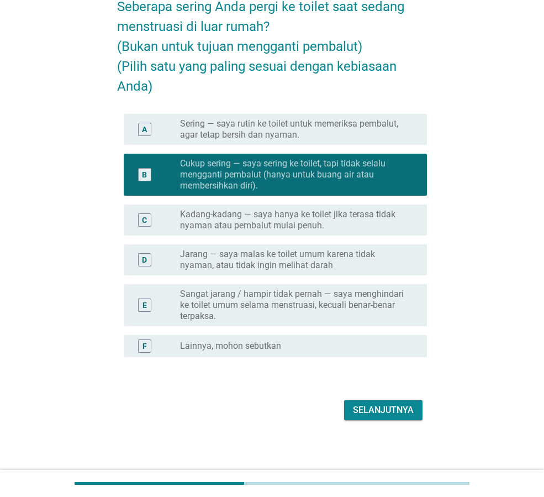
scroll to position [86, 0]
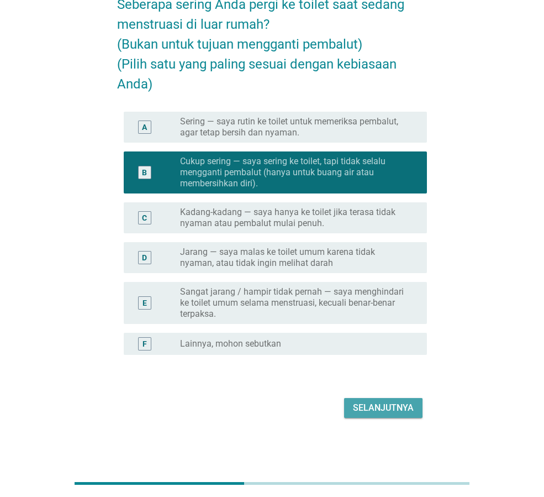
click at [387, 411] on div "Selanjutnya" at bounding box center [383, 407] width 61 height 13
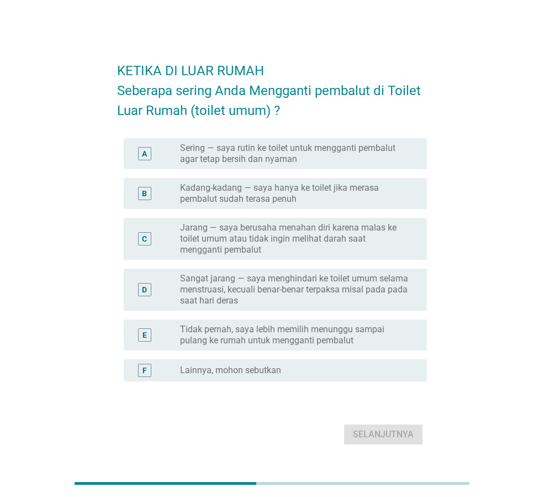
click at [391, 248] on label "Jarang — saya berusaha menahan diri karena malas ke toilet umum atau tidak ingi…" at bounding box center [294, 238] width 229 height 33
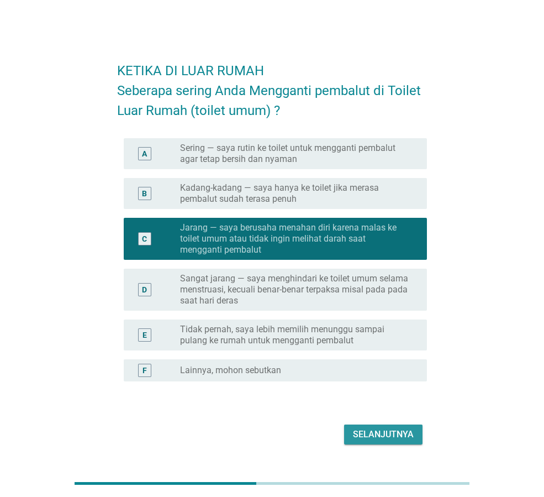
click at [392, 425] on button "Selanjutnya" at bounding box center [383, 435] width 78 height 20
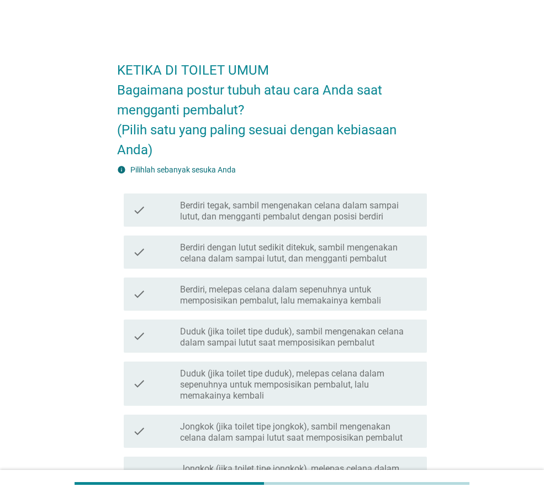
click at [344, 203] on label "Berdiri tegak, sambil mengenakan celana dalam sampai lutut, dan mengganti pemba…" at bounding box center [299, 211] width 238 height 22
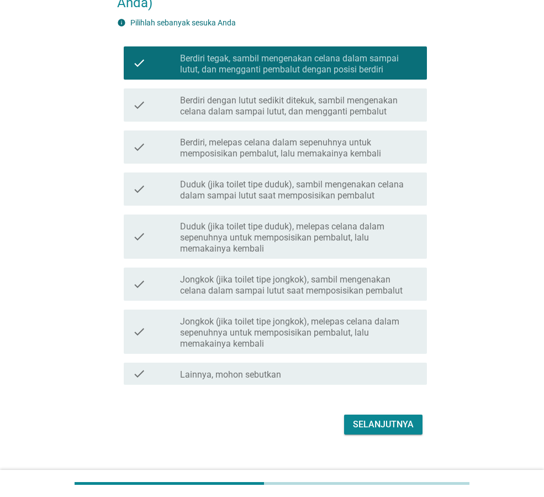
scroll to position [164, 0]
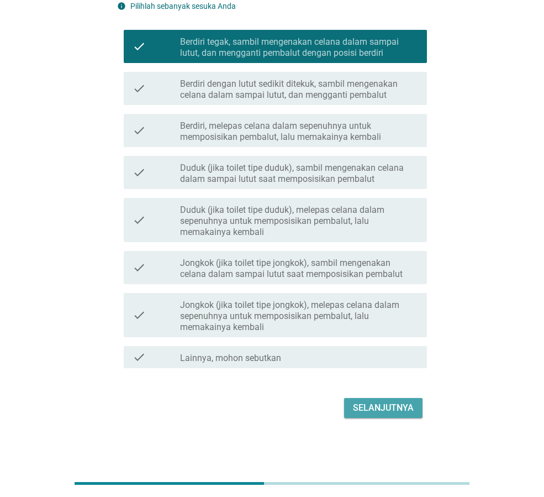
click at [395, 408] on div "Selanjutnya" at bounding box center [383, 407] width 61 height 13
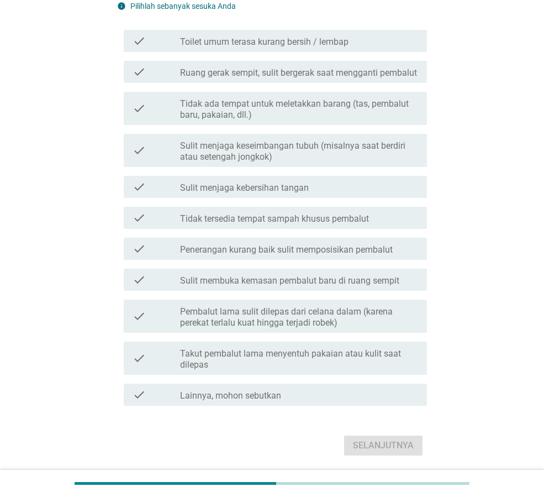
scroll to position [0, 0]
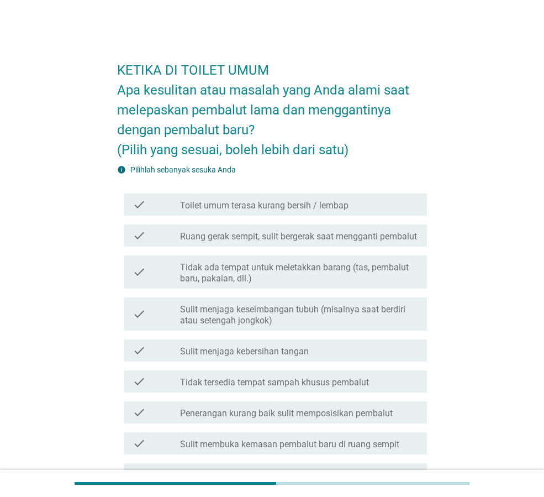
click at [327, 211] on div "check check_box_outline_blank Toilet umum terasa kurang bersih / lembap" at bounding box center [275, 204] width 303 height 22
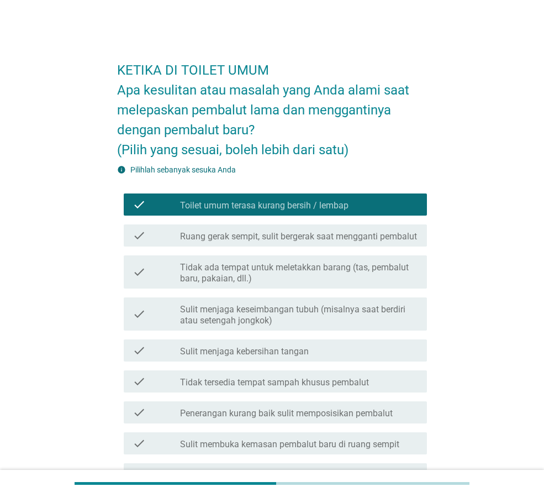
click at [327, 242] on label "Ruang gerak sempit, sulit bergerak saat mengganti pembalut" at bounding box center [298, 236] width 237 height 11
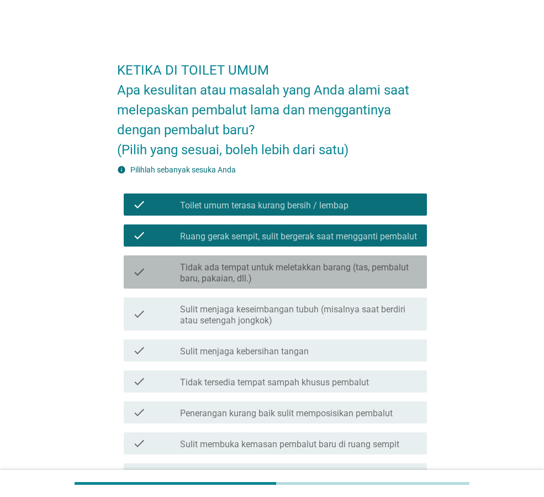
click at [319, 284] on label "Tidak ada tempat untuk meletakkan barang (tas, pembalut baru, pakaian, dll.)" at bounding box center [299, 273] width 238 height 22
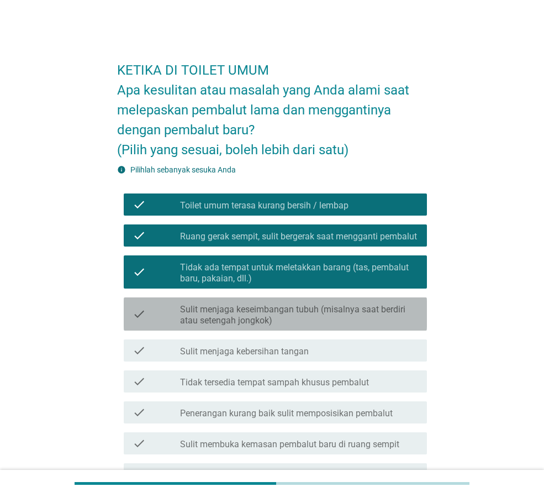
click at [320, 326] on label "Sulit menjaga keseimbangan tubuh (misalnya saat berdiri atau setengah jongkok)" at bounding box center [299, 315] width 238 height 22
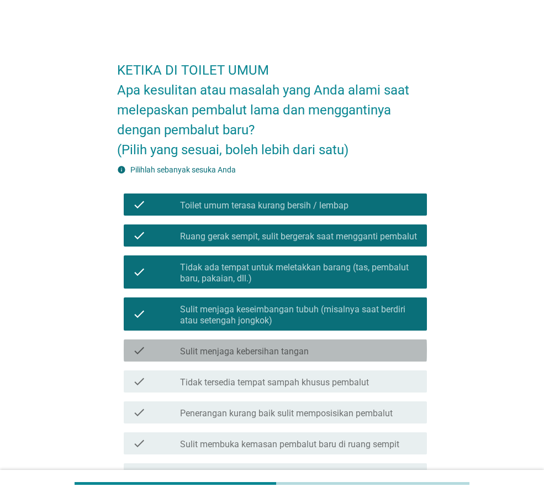
click at [319, 357] on div "check_box_outline_blank Sulit menjaga kebersihan tangan" at bounding box center [299, 350] width 238 height 13
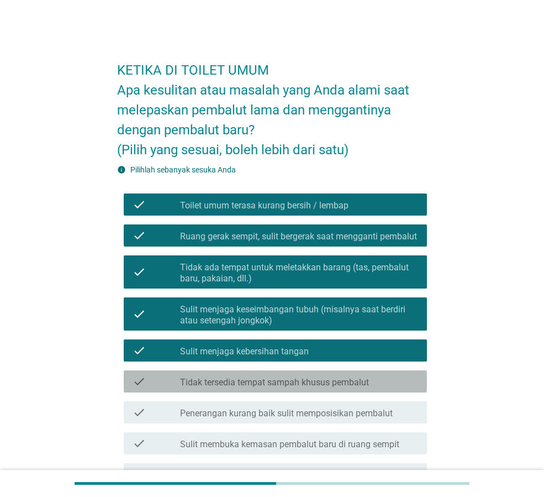
click at [348, 388] on label "Tidak tersedia tempat sampah khusus pembalut" at bounding box center [274, 382] width 189 height 11
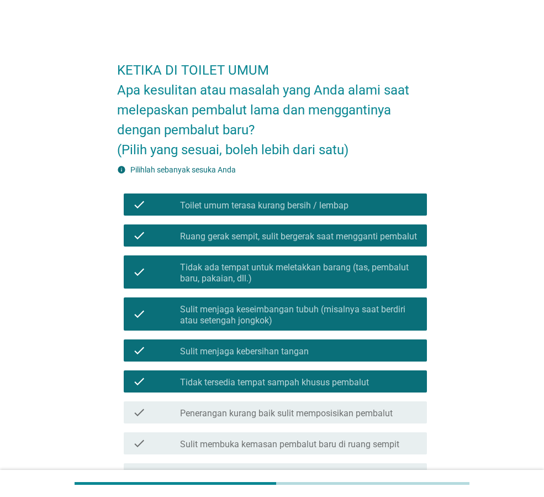
click at [359, 419] on label "Penerangan kurang baik sulit memposisikan pembalut" at bounding box center [286, 413] width 213 height 11
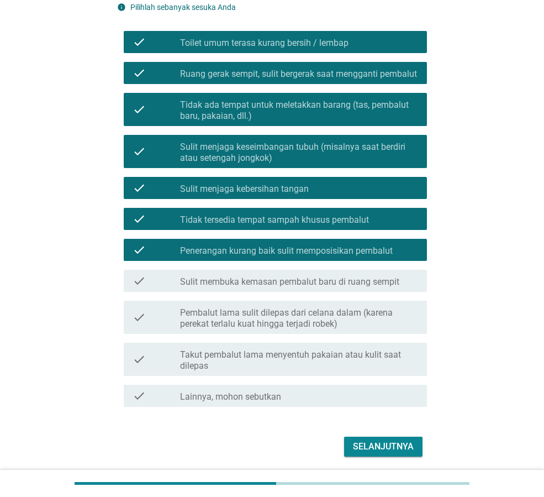
scroll to position [166, 0]
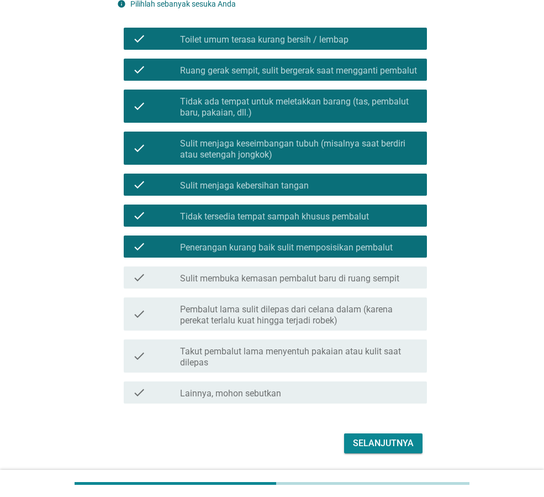
click at [391, 284] on label "Sulit membuka kemasan pembalut baru di ruang sempit" at bounding box center [289, 278] width 219 height 11
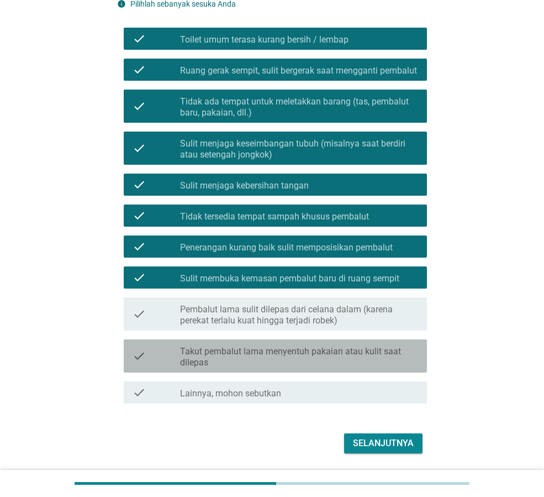
click at [384, 368] on label "Takut pembalut lama menyentuh pakaian atau kulit saat dilepas" at bounding box center [299, 357] width 238 height 22
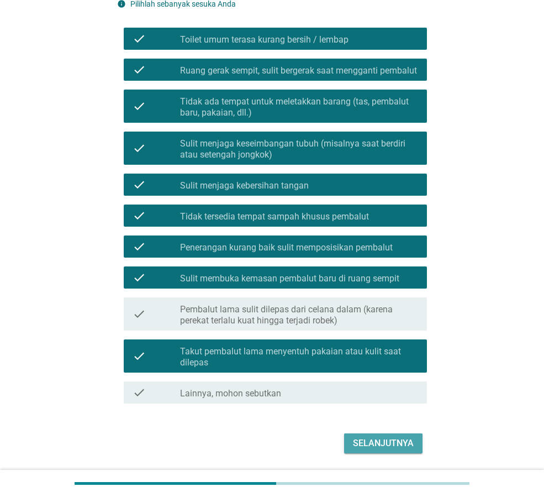
click at [387, 450] on div "Selanjutnya" at bounding box center [383, 443] width 61 height 13
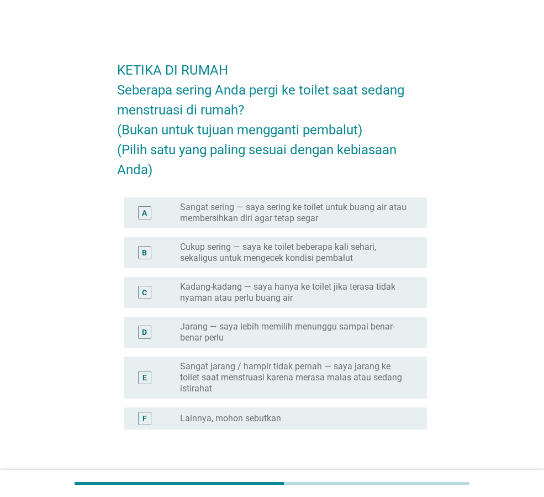
click at [388, 255] on label "Cukup sering — saya ke toilet beberapa kali sehari, sekaligus untuk mengecek ko…" at bounding box center [294, 253] width 229 height 22
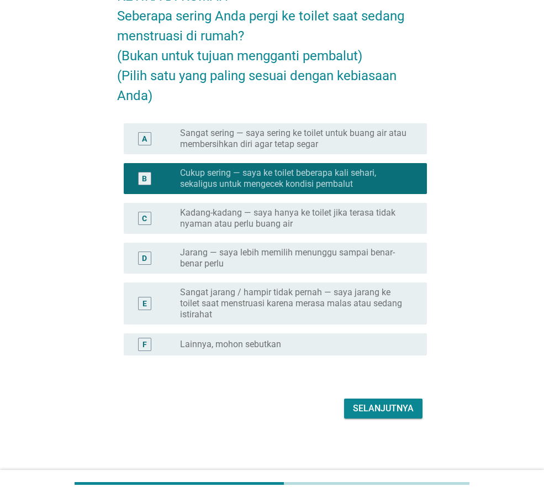
scroll to position [75, 0]
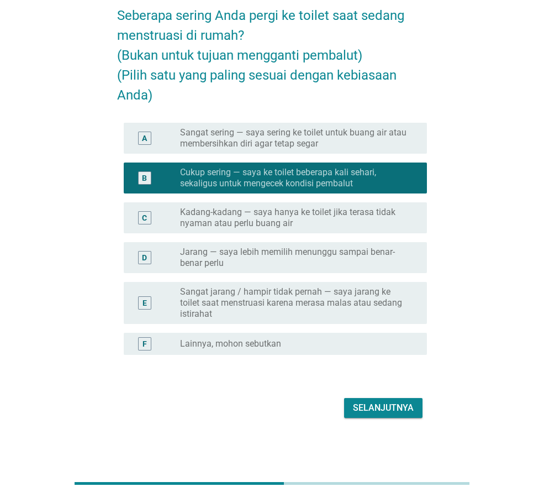
click at [390, 396] on div "Selanjutnya" at bounding box center [272, 408] width 310 height 27
click at [390, 405] on div "Selanjutnya" at bounding box center [383, 407] width 61 height 13
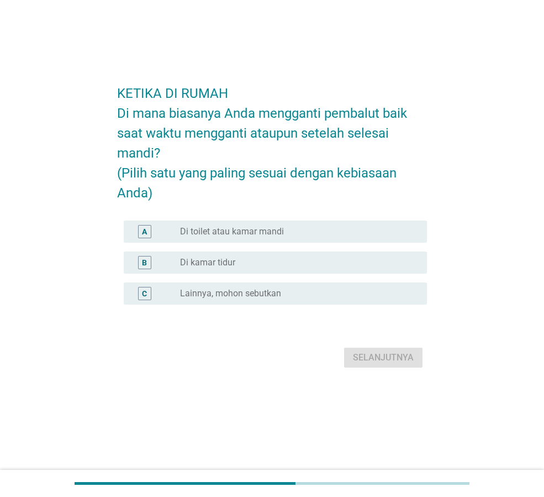
scroll to position [0, 0]
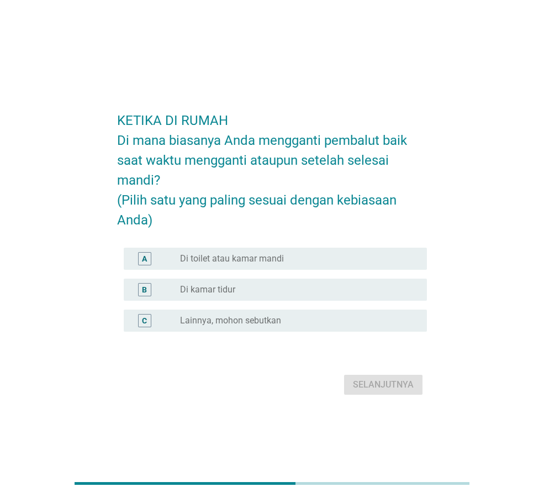
click at [324, 262] on div "radio_button_unchecked Di toilet atau kamar mandi" at bounding box center [294, 258] width 229 height 11
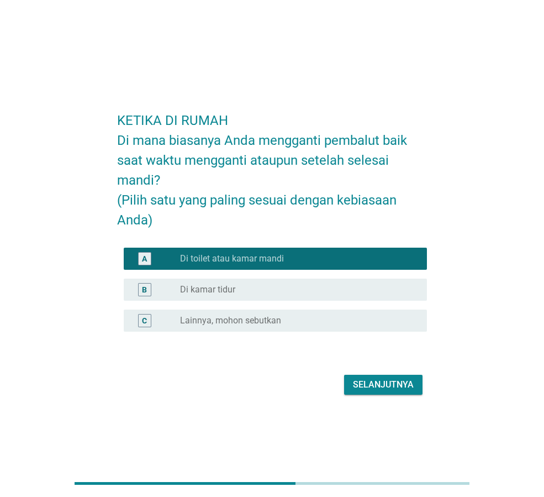
click at [323, 287] on div "radio_button_unchecked Di kamar tidur" at bounding box center [294, 289] width 229 height 11
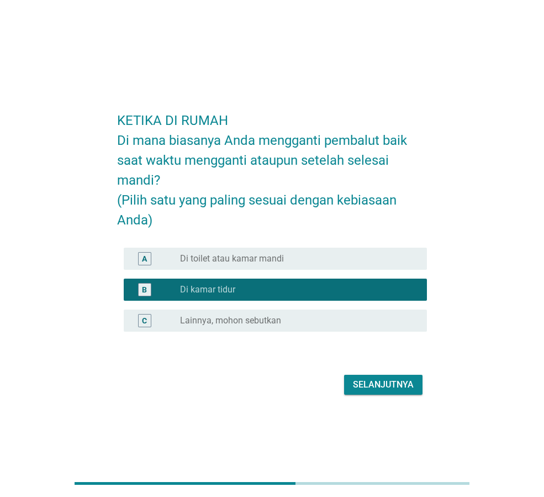
click at [353, 263] on div "radio_button_unchecked Di toilet atau kamar mandi" at bounding box center [294, 258] width 229 height 11
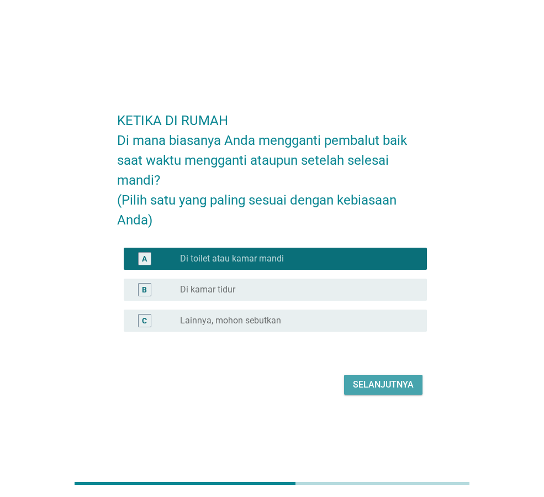
click at [370, 384] on div "Selanjutnya" at bounding box center [383, 384] width 61 height 13
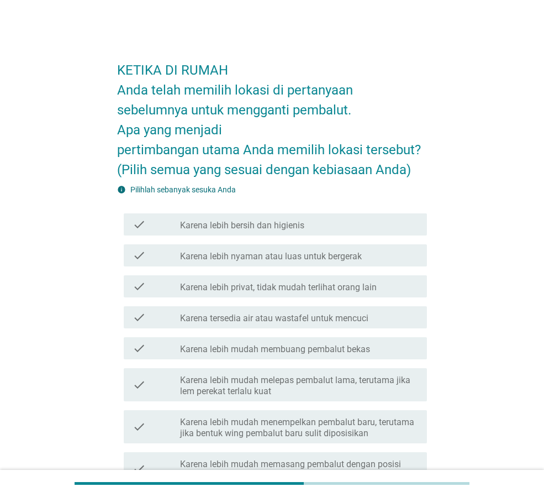
click at [257, 226] on label "Karena lebih bersih dan higienis" at bounding box center [242, 225] width 124 height 11
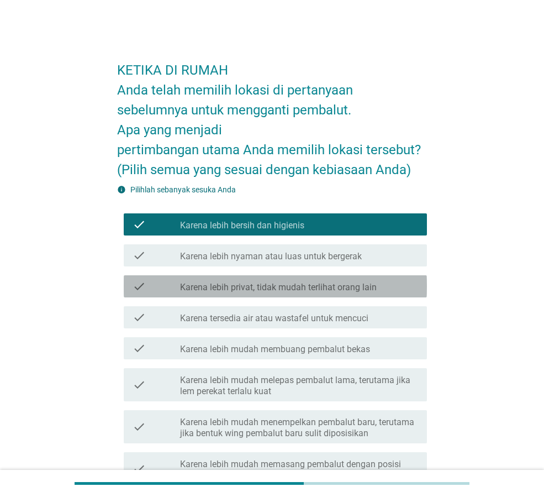
click at [328, 289] on label "Karena lebih privat, tidak mudah terlihat orang lain" at bounding box center [278, 287] width 197 height 11
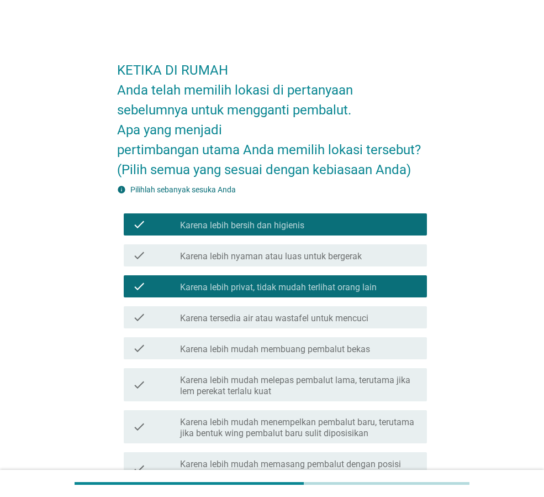
click at [355, 317] on label "Karena tersedia air atau wastafel untuk mencuci" at bounding box center [274, 318] width 188 height 11
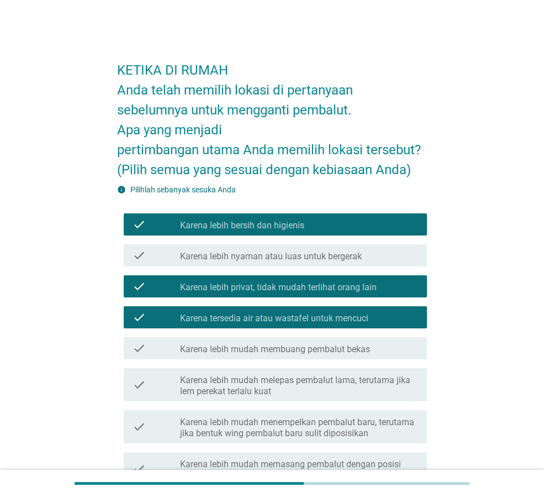
click at [378, 394] on label "Karena lebih mudah melepas pembalut lama, terutama jika lem perekat terlalu kuat" at bounding box center [299, 386] width 238 height 22
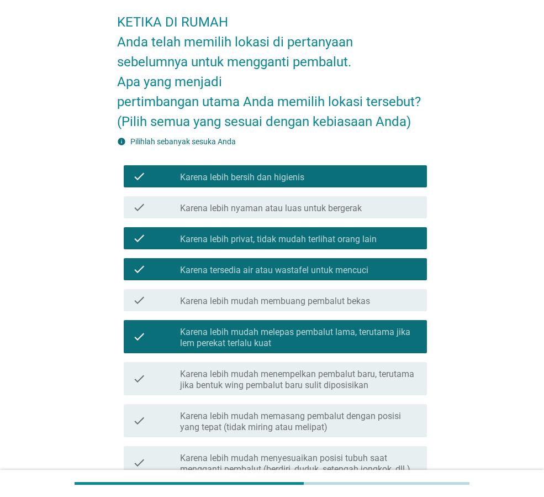
scroll to position [111, 0]
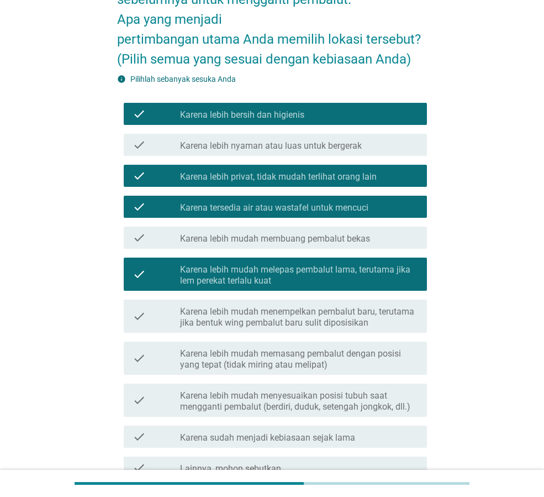
click at [367, 365] on label "Karena lebih mudah memasang pembalut dengan posisi yang tepat (tidak miring ata…" at bounding box center [299, 359] width 238 height 22
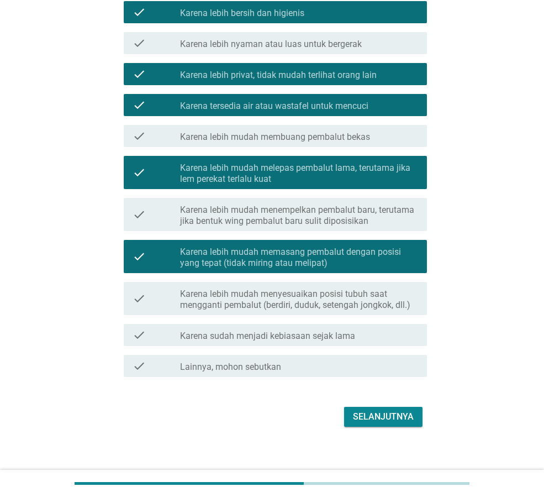
scroll to position [221, 0]
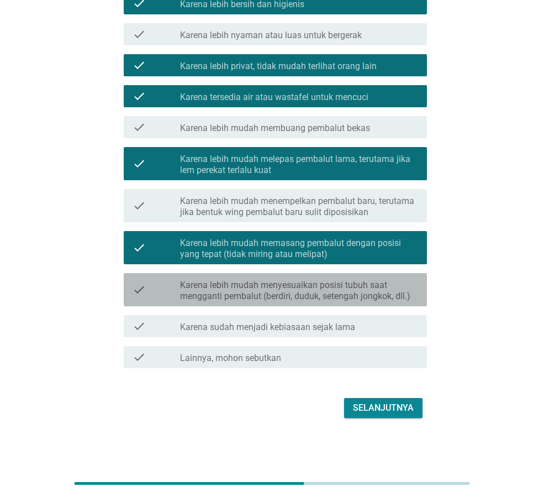
click at [392, 295] on label "Karena lebih mudah menyesuaikan posisi tubuh saat mengganti pembalut (berdiri, …" at bounding box center [299, 291] width 238 height 22
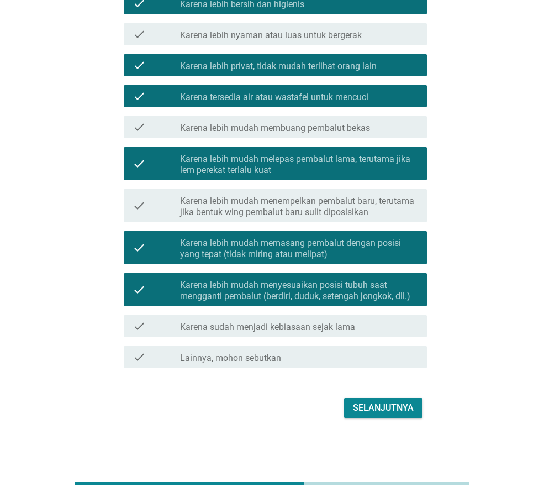
click at [387, 337] on div "check check_box_outline_blank Karena sudah menjadi kebiasaan sejak lama" at bounding box center [272, 326] width 310 height 31
click at [392, 327] on div "check_box_outline_blank Karena sudah menjadi kebiasaan sejak lama" at bounding box center [299, 325] width 238 height 13
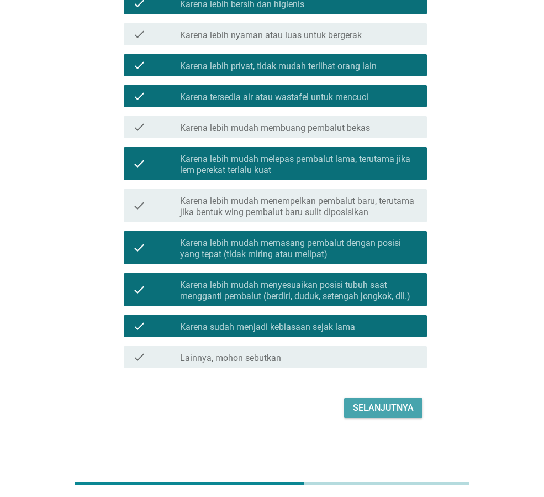
click at [383, 406] on div "Selanjutnya" at bounding box center [383, 407] width 61 height 13
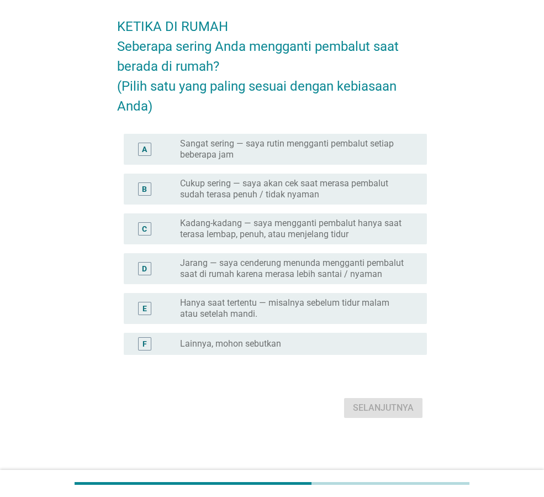
scroll to position [0, 0]
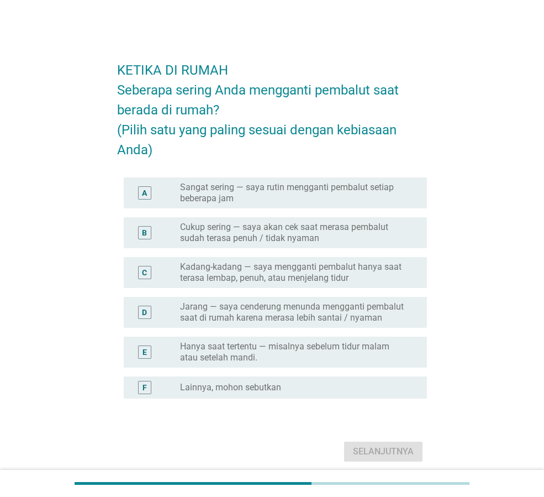
click at [357, 274] on label "Kadang-kadang — saya mengganti pembalut hanya saat terasa lembap, penuh, atau m…" at bounding box center [294, 272] width 229 height 22
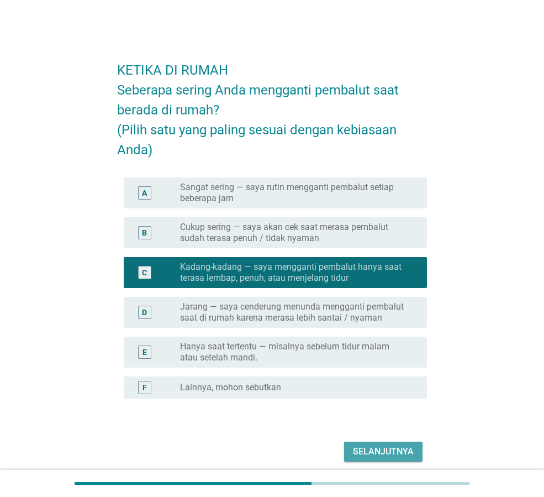
click at [392, 449] on div "Selanjutnya" at bounding box center [383, 451] width 61 height 13
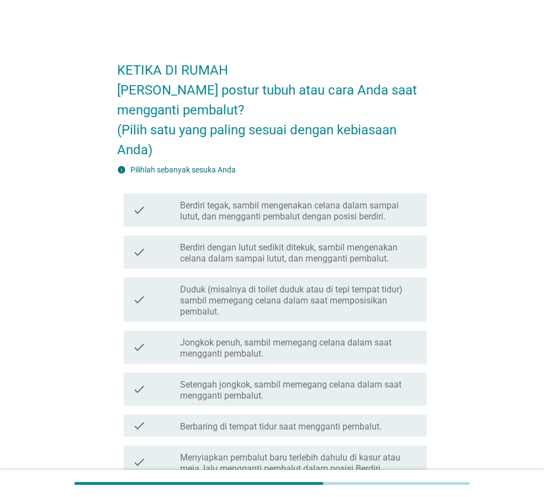
click at [348, 214] on label "Berdiri tegak, sambil mengenakan celana dalam sampai lutut, dan mengganti pemba…" at bounding box center [299, 211] width 238 height 22
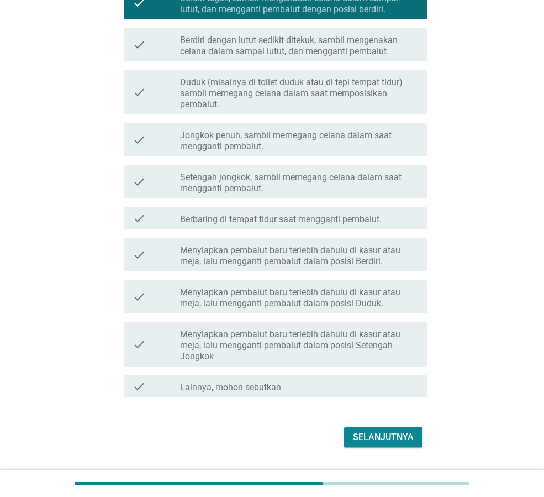
scroll to position [237, 0]
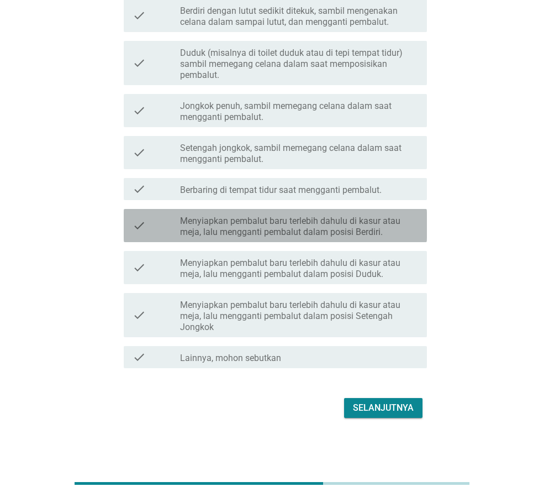
click at [404, 218] on label "Menyiapkan pembalut baru terlebih dahulu di kasur atau meja, lalu mengganti pem…" at bounding box center [299, 227] width 238 height 22
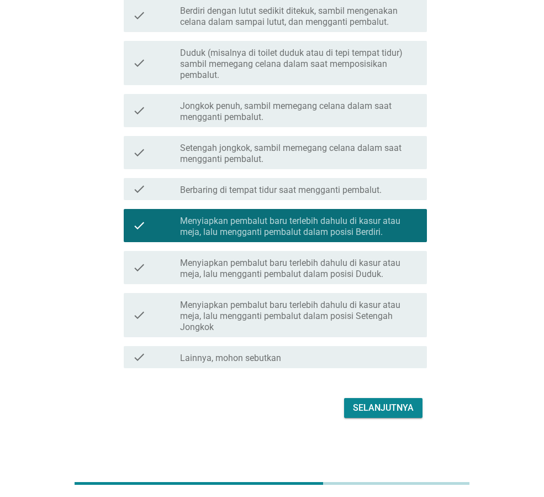
click at [384, 407] on div "Selanjutnya" at bounding box center [383, 407] width 61 height 13
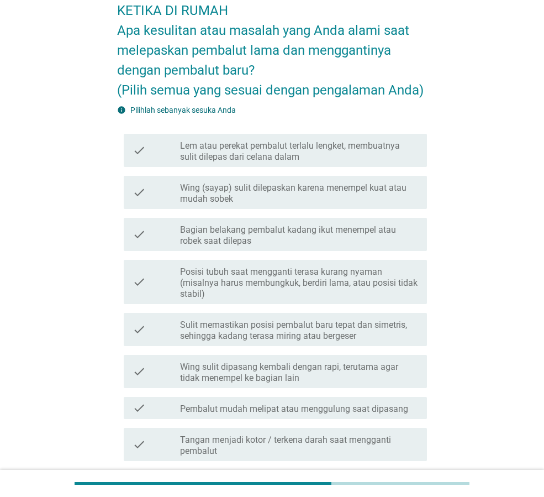
scroll to position [111, 0]
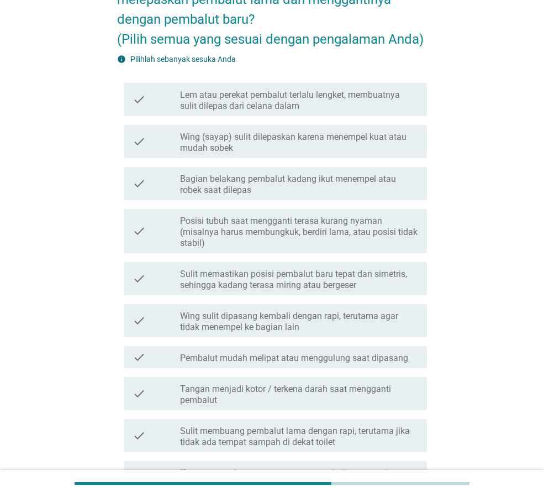
click at [373, 221] on label "Posisi tubuh saat mengganti terasa kurang nyaman (misalnya harus membungkuk, be…" at bounding box center [299, 232] width 238 height 33
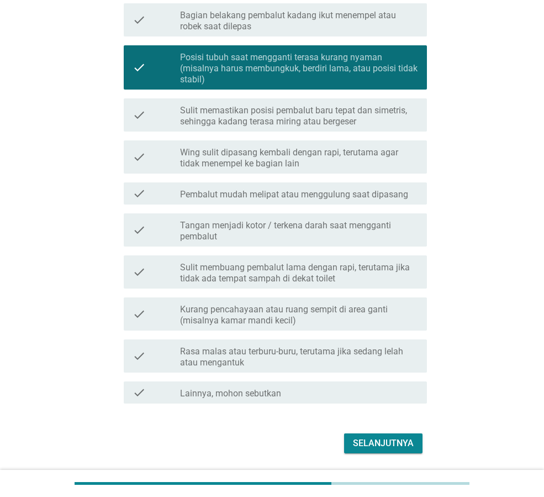
scroll to position [276, 0]
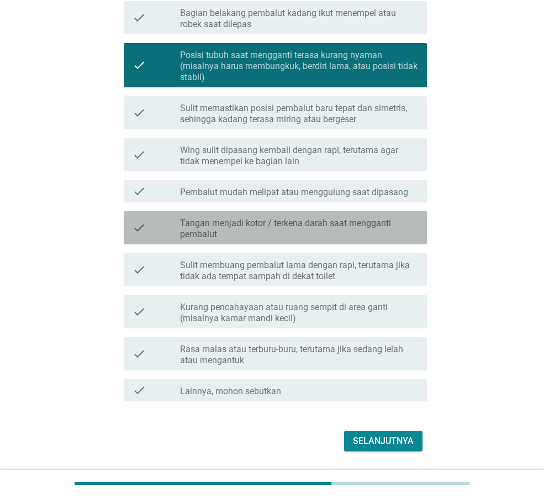
click at [387, 230] on label "Tangan menjadi kotor / terkena darah saat mengganti pembalut" at bounding box center [299, 229] width 238 height 22
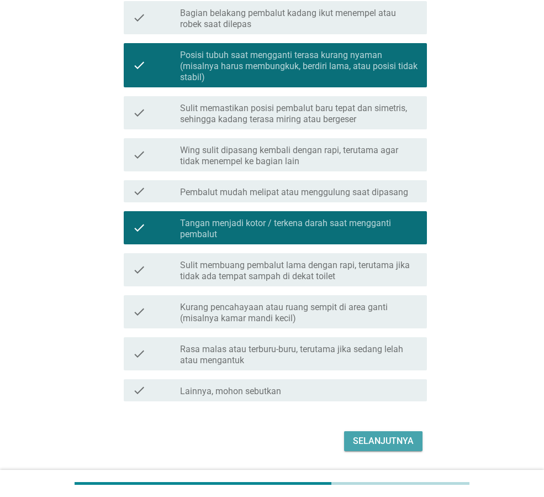
click at [382, 446] on div "Selanjutnya" at bounding box center [383, 440] width 61 height 13
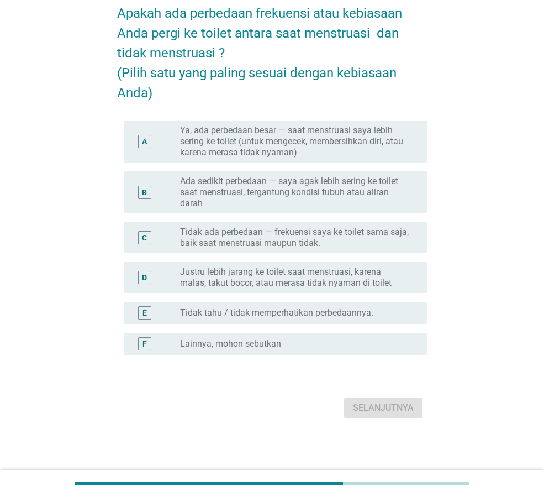
scroll to position [0, 0]
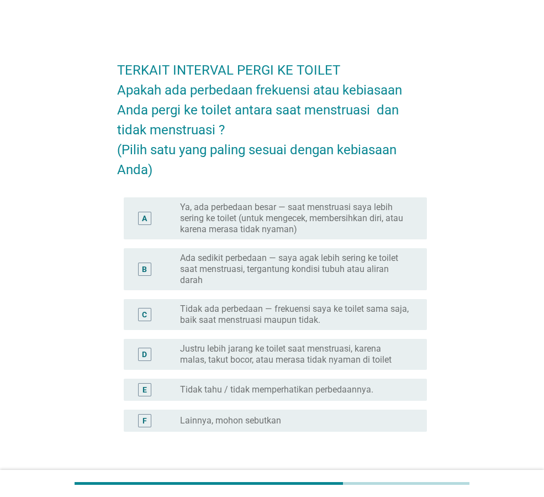
click at [384, 228] on label "Ya, ada perbedaan besar — saat menstruasi saya lebih sering ke toilet (untuk me…" at bounding box center [294, 218] width 229 height 33
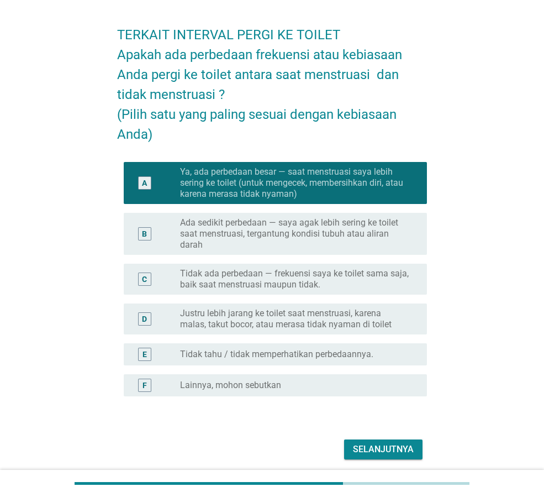
scroll to position [77, 0]
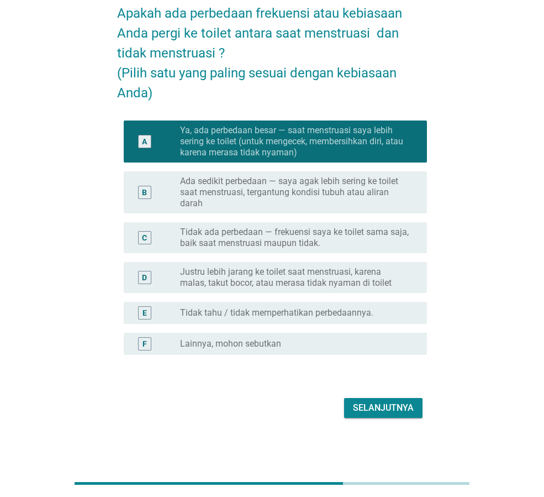
click at [384, 412] on div "Selanjutnya" at bounding box center [383, 407] width 61 height 13
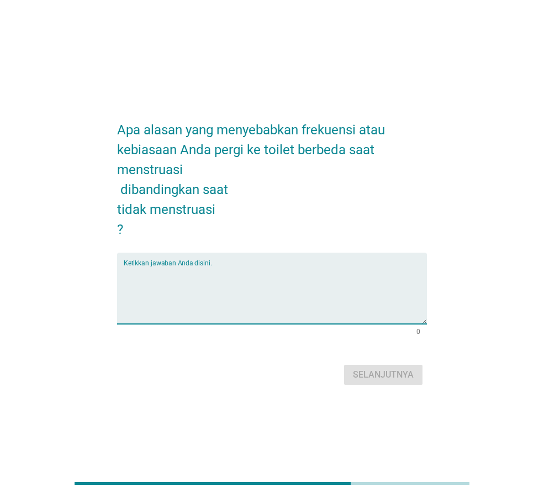
click at [203, 272] on textarea "Ketikkan jawaban Anda disini." at bounding box center [275, 295] width 303 height 58
click at [428, 54] on div "Apa alasan yang menyebabkan frekuensi atau kebiasaan Anda pergi ke toilet berbe…" at bounding box center [272, 248] width 544 height 497
click at [211, 270] on textarea "Ketikkan jawaban Anda disini." at bounding box center [275, 295] width 303 height 58
type textarea "S"
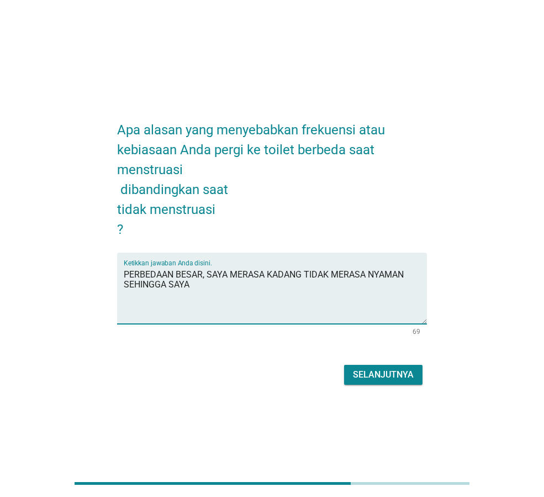
click at [413, 275] on textarea "PERBEDAAN BESAR, SAYA MERASA KADANG TIDAK MERASA NYAMAN SEHINGGA SAYA" at bounding box center [275, 295] width 303 height 58
type textarea "PERBEDAAN BESAR, SAYA MERASA KADANG TIDAK MERASA NYAMAN SAAT MENSTRUASI, SEHING…"
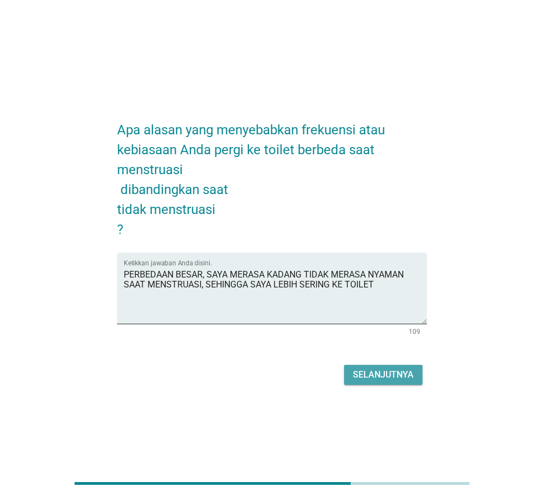
click at [401, 375] on div "Selanjutnya" at bounding box center [383, 374] width 61 height 13
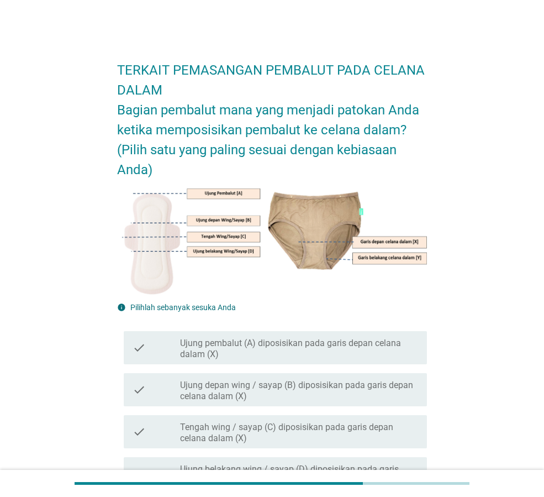
click at [479, 28] on div "TERKAIT PEMASANGAN PEMBALUT PADA CELANA DALAM Bagian pembalut mana yang menjadi…" at bounding box center [272, 396] width 518 height 738
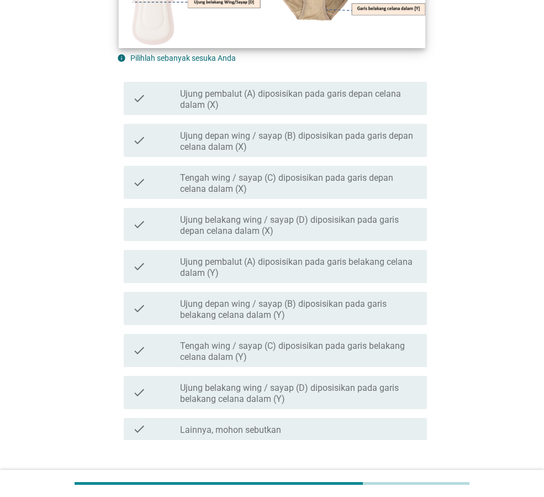
scroll to position [221, 0]
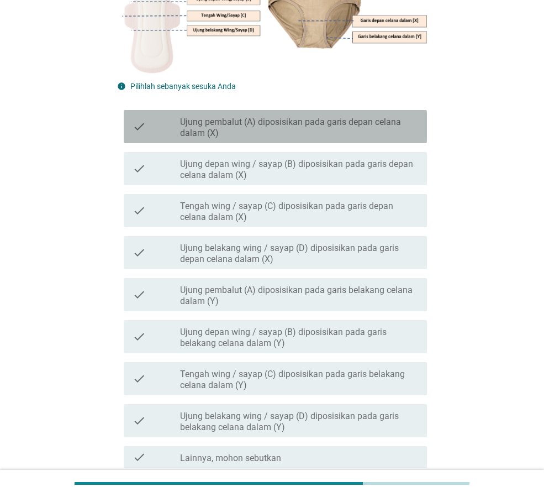
click at [303, 128] on label "Ujung pembalut (A) diposisikan pada garis depan celana dalam (X)" at bounding box center [299, 128] width 238 height 22
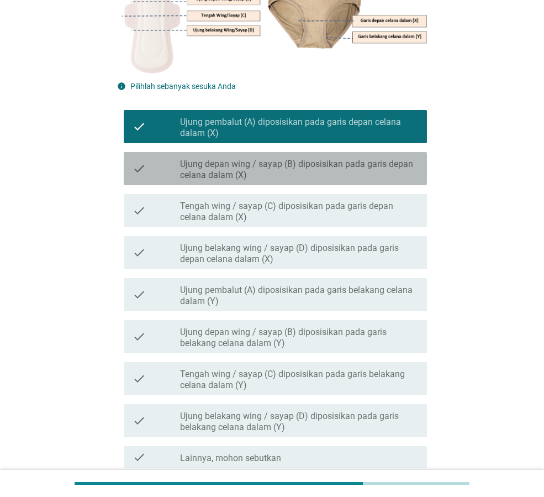
click at [402, 174] on label "Ujung depan wing / sayap (B) diposisikan pada garis depan celana dalam (X)" at bounding box center [299, 170] width 238 height 22
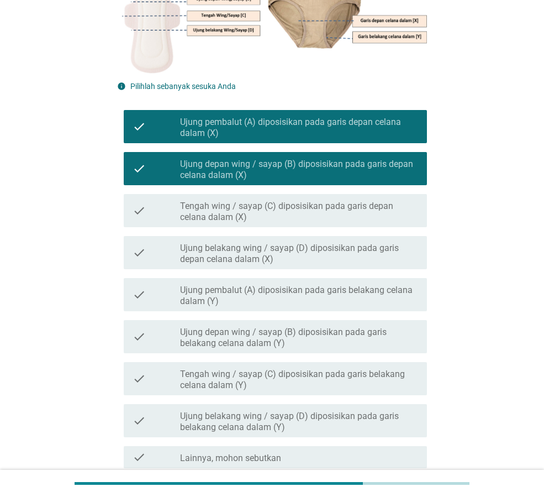
click at [391, 297] on label "Ujung pembalut (A) diposisikan pada garis belakang celana dalam (Y)" at bounding box center [299, 296] width 238 height 22
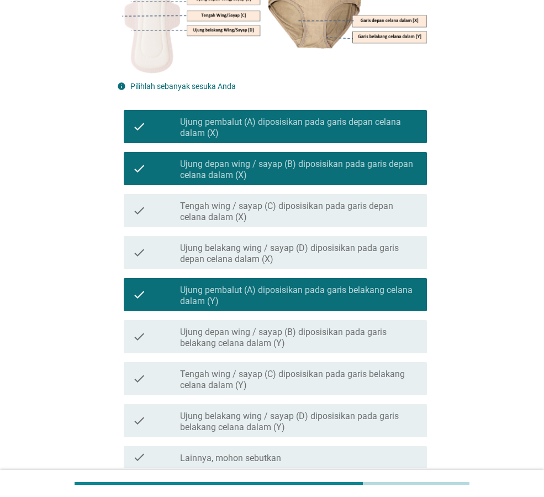
scroll to position [322, 0]
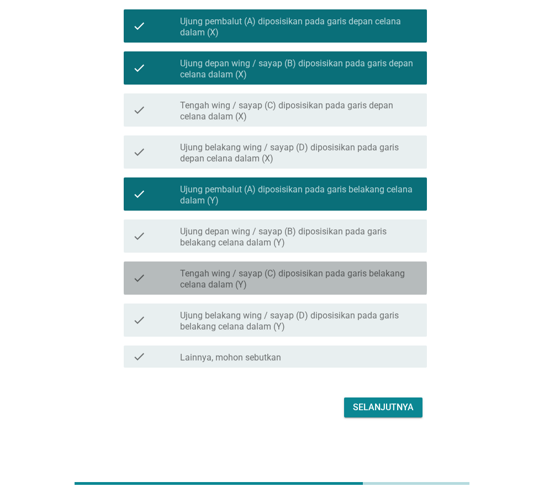
click at [378, 289] on label "Tengah wing / sayap (C) diposisikan pada garis belakang celana dalam (Y)" at bounding box center [299, 279] width 238 height 22
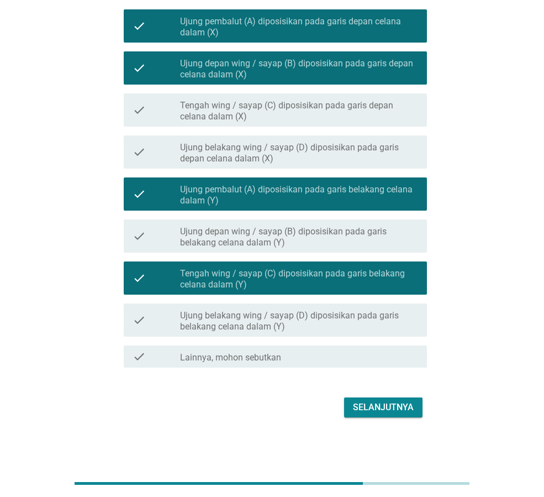
click at [385, 320] on label "Ujung belakang wing / sayap (D) diposisikan pada garis belakang celana dalam (Y)" at bounding box center [299, 321] width 238 height 22
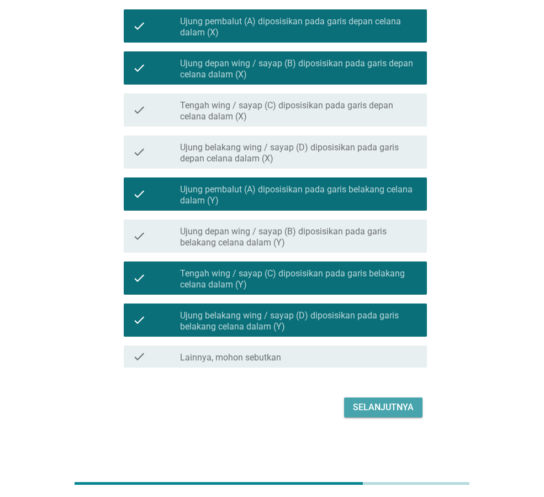
click at [388, 408] on div "Selanjutnya" at bounding box center [383, 407] width 61 height 13
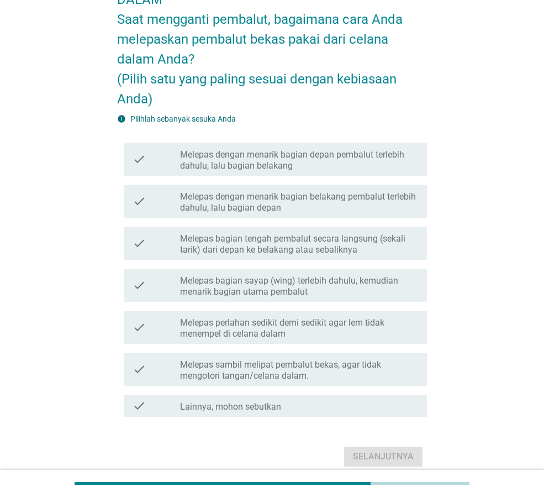
scroll to position [111, 0]
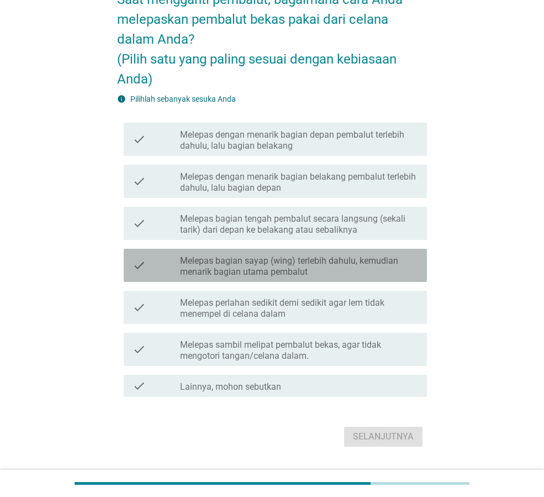
click at [371, 273] on label "Melepas bagian sayap (wing) terlebih dahulu, kemudian menarik bagian utama pemb…" at bounding box center [299, 266] width 238 height 22
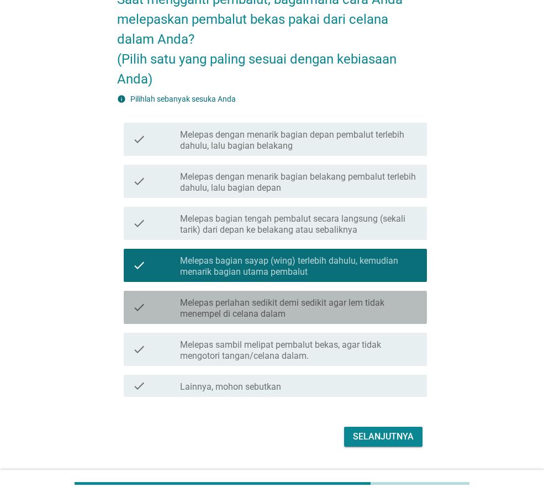
click at [392, 298] on label "Melepas perlahan sedikit demi sedikit agar lem tidak menempel di celana dalam" at bounding box center [299, 308] width 238 height 22
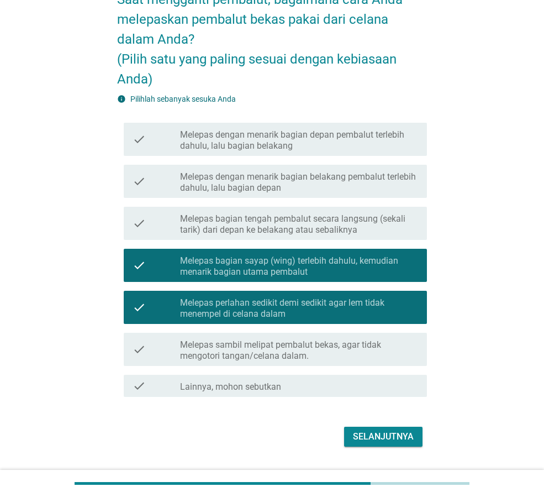
click at [404, 357] on label "Melepas sambil melipat pembalut bekas, agar tidak mengotori tangan/celana dalam." at bounding box center [299, 350] width 238 height 22
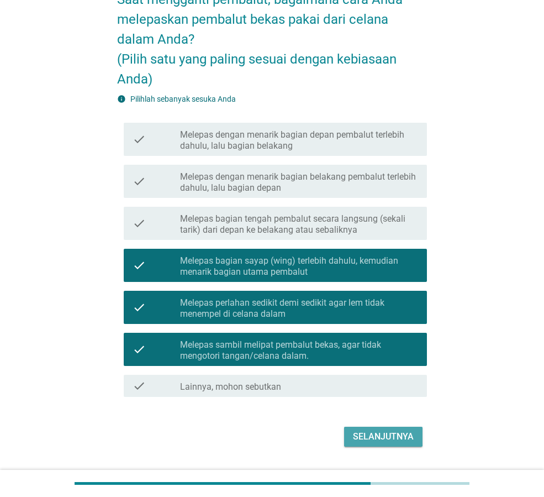
click at [394, 432] on div "Selanjutnya" at bounding box center [383, 436] width 61 height 13
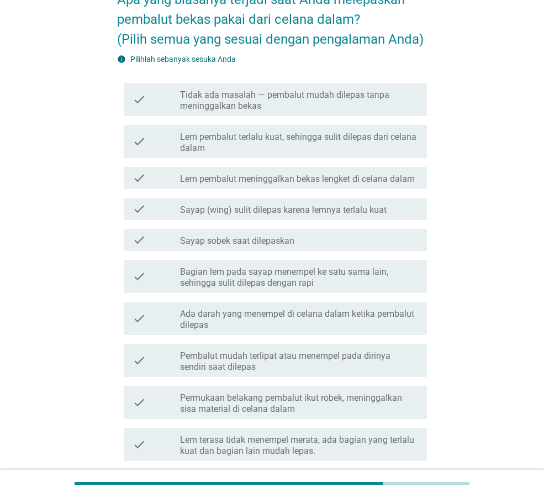
click at [380, 106] on label "Tidak ada masalah — pembalut mudah dilepas tanpa meninggalkan bekas" at bounding box center [299, 101] width 238 height 22
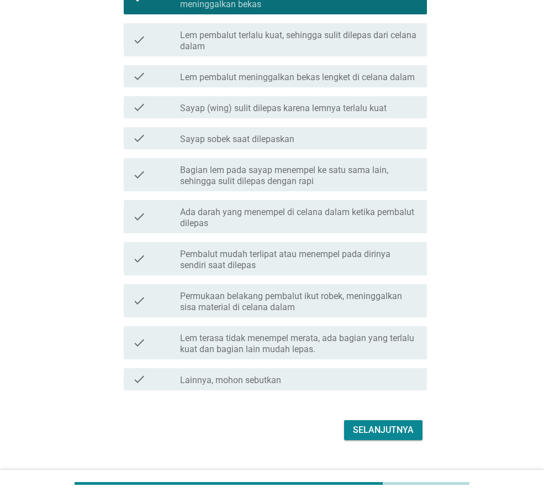
scroll to position [234, 0]
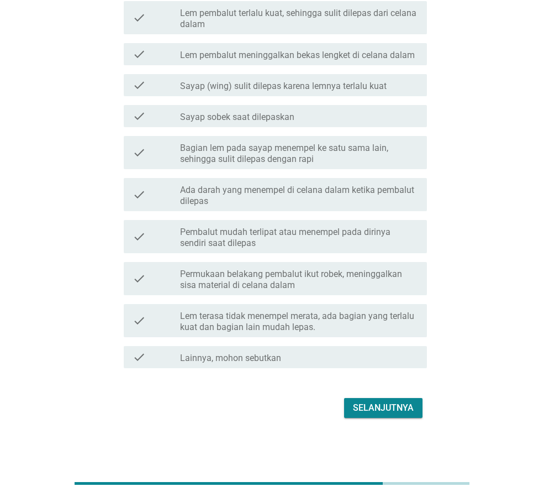
click at [395, 200] on label "Ada darah yang menempel di celana dalam ketika pembalut dilepas" at bounding box center [299, 196] width 238 height 22
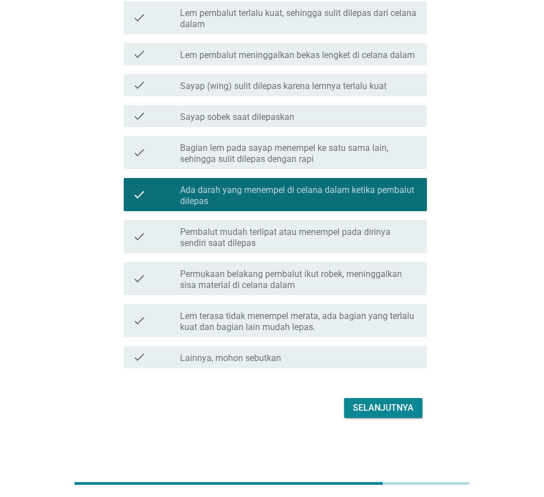
click at [385, 412] on div "Selanjutnya" at bounding box center [383, 407] width 61 height 13
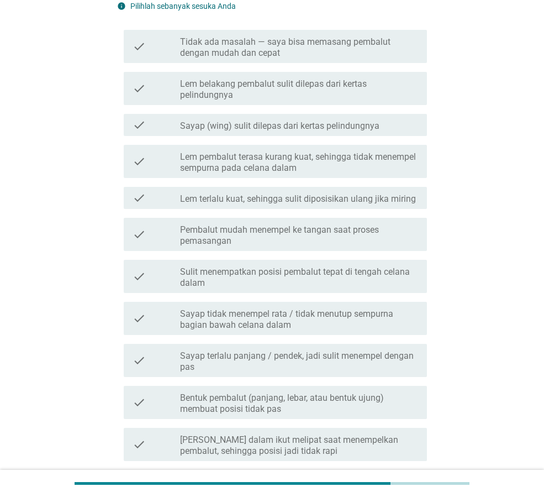
scroll to position [166, 0]
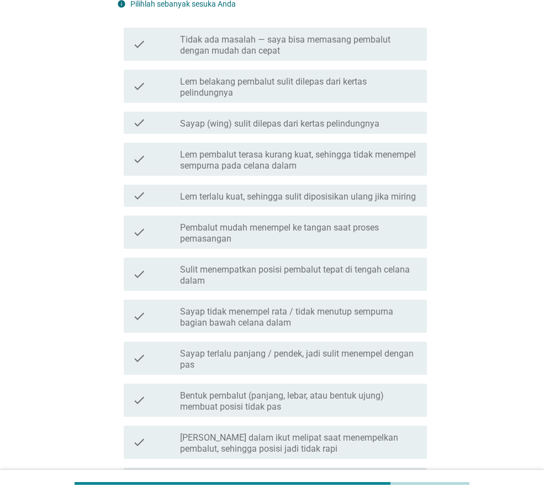
click at [397, 43] on label "Tidak ada masalah — saya bisa memasang pembalut dengan mudah dan cepat" at bounding box center [299, 45] width 238 height 22
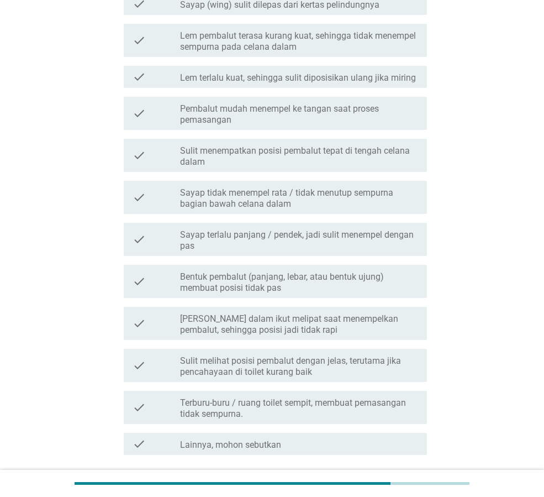
scroll to position [371, 0]
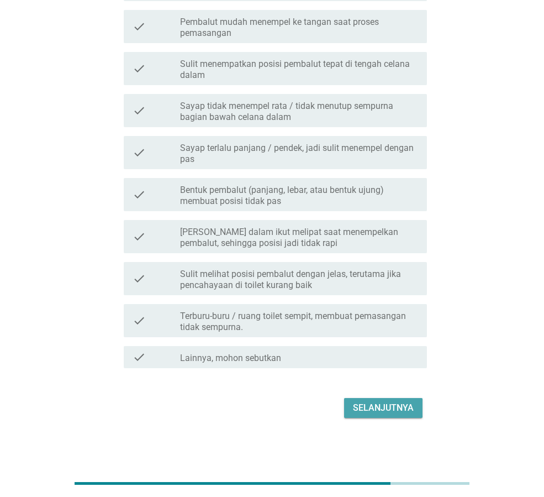
click at [377, 411] on div "Selanjutnya" at bounding box center [383, 407] width 61 height 13
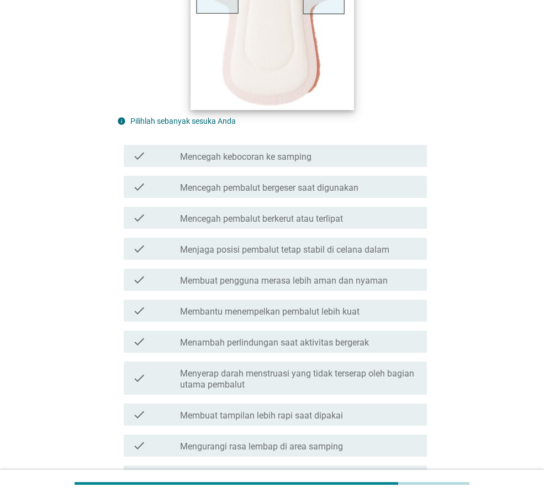
scroll to position [276, 0]
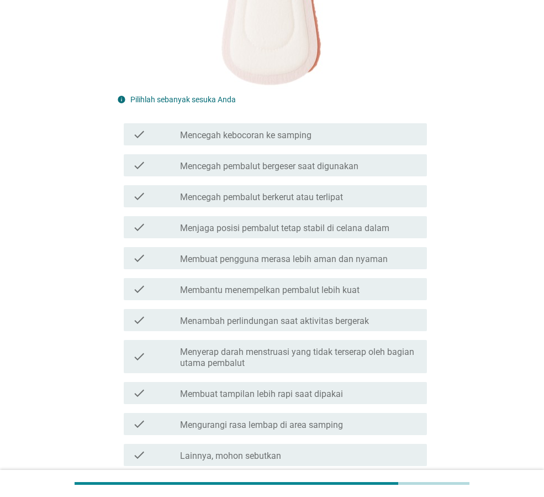
click at [297, 133] on label "Mencegah kebocoran ke samping" at bounding box center [246, 135] width 132 height 11
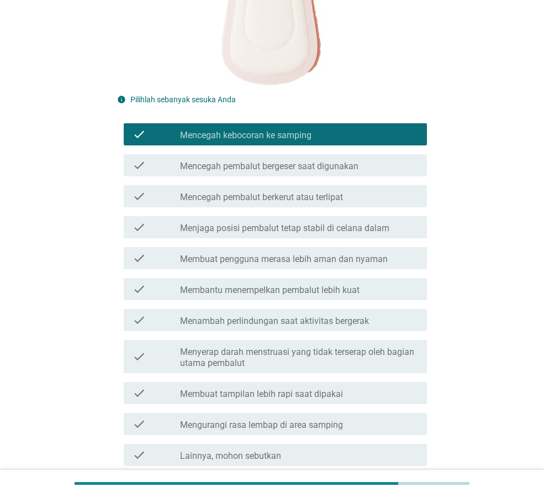
click at [340, 164] on label "Mencegah pembalut bergeser saat digunakan" at bounding box center [269, 166] width 179 height 11
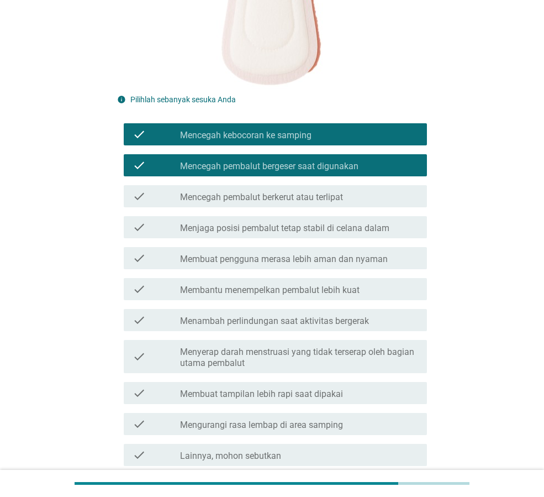
click at [342, 203] on div "check check_box_outline_blank Mencegah pembalut berkerut atau terlipat" at bounding box center [275, 196] width 303 height 22
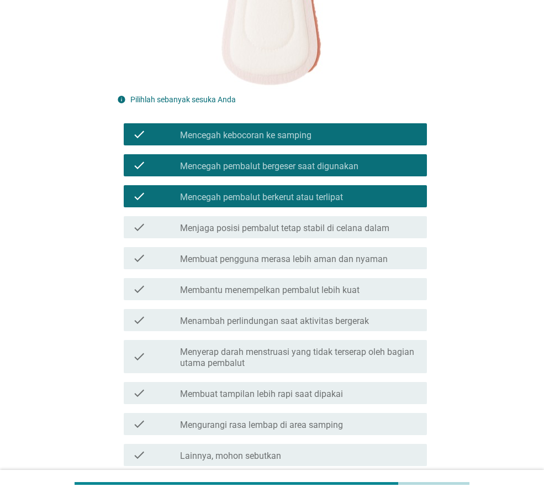
click at [348, 225] on label "Menjaga posisi pembalut tetap stabil di celana dalam" at bounding box center [284, 228] width 209 height 11
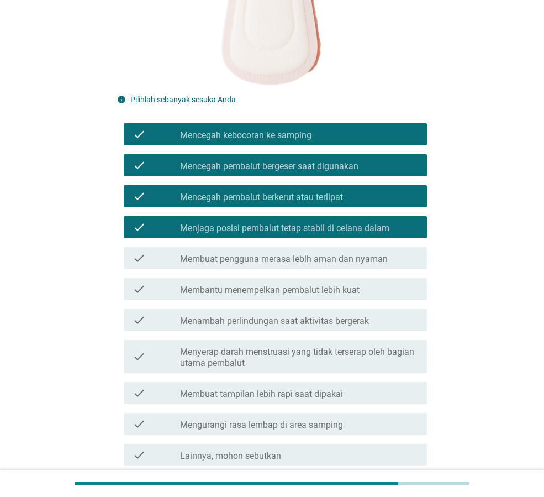
click at [343, 264] on label "Membuat pengguna merasa lebih aman dan nyaman" at bounding box center [284, 259] width 208 height 11
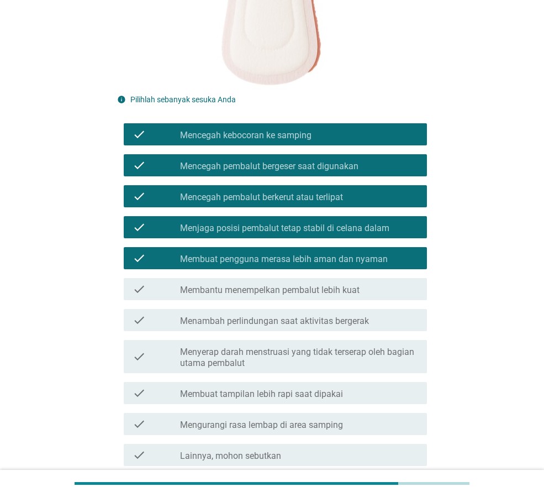
click at [333, 300] on div "check check_box_outline_blank Membantu menempelkan pembalut lebih kuat" at bounding box center [275, 289] width 303 height 22
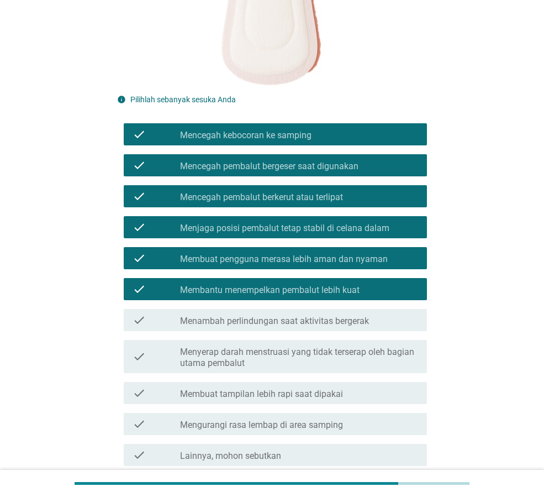
click at [329, 316] on label "Menambah perlindungan saat aktivitas bergerak" at bounding box center [274, 321] width 189 height 11
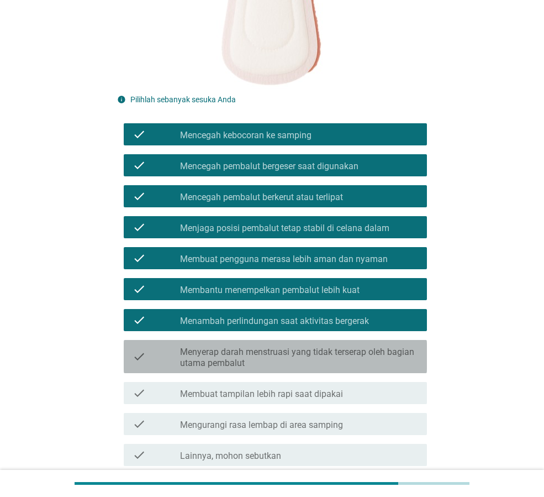
click at [349, 365] on label "Menyerap darah menstruasi yang tidak terserap oleh bagian utama pembalut" at bounding box center [299, 358] width 238 height 22
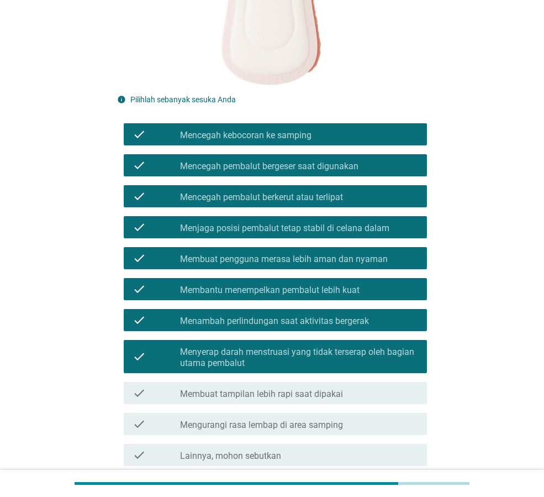
click at [339, 394] on label "Membuat tampilan lebih rapi saat dipakai" at bounding box center [261, 394] width 163 height 11
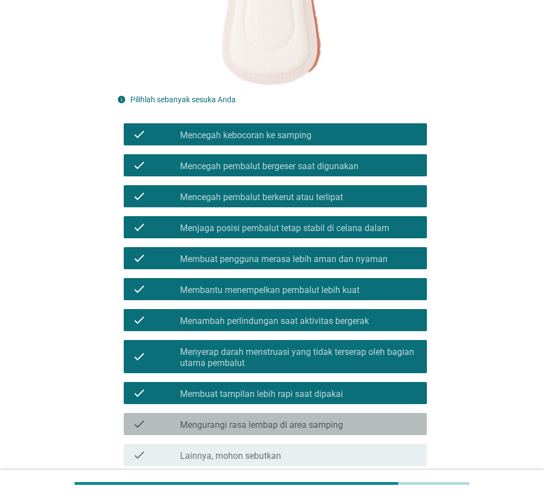
click at [338, 417] on div "check_box_outline_blank Mengurangi rasa lembap di area samping" at bounding box center [299, 423] width 238 height 13
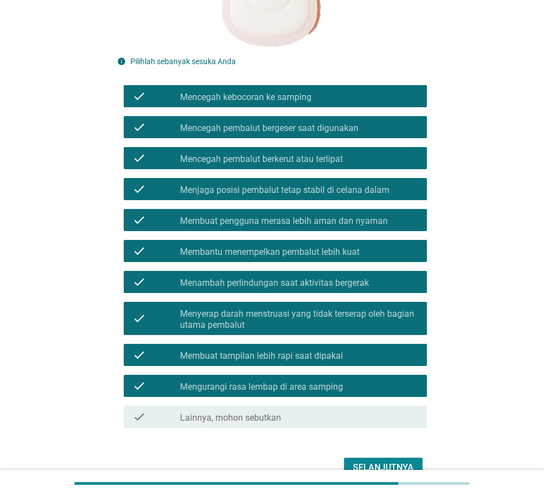
scroll to position [374, 0]
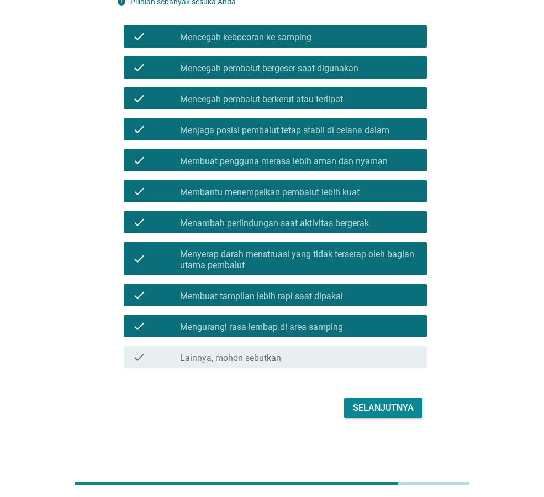
click at [384, 406] on div "Selanjutnya" at bounding box center [383, 407] width 61 height 13
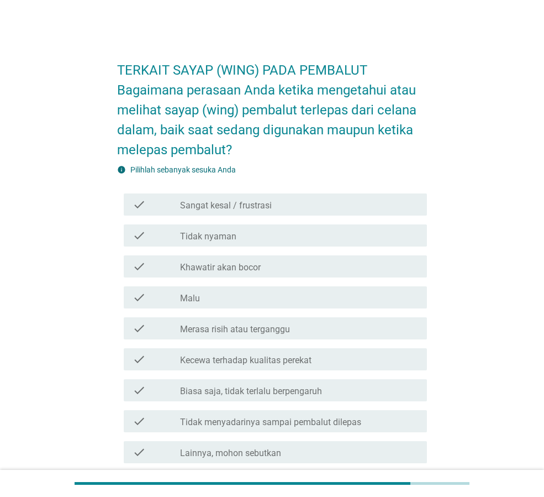
click at [321, 271] on div "check_box_outline_blank Khawatir akan bocor" at bounding box center [299, 266] width 238 height 13
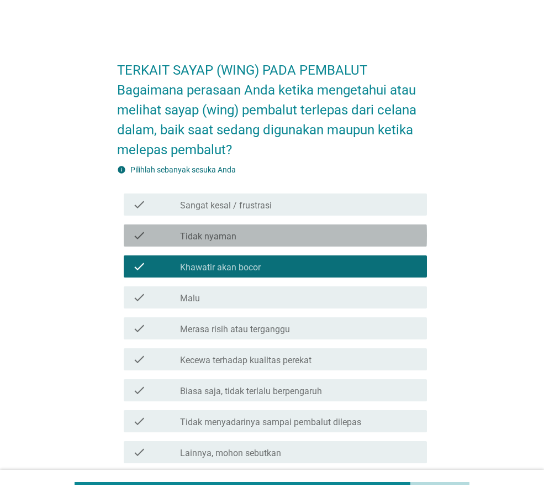
drag, startPoint x: 319, startPoint y: 242, endPoint x: 329, endPoint y: 248, distance: 11.9
click at [319, 242] on div "check check_box_outline_blank Tidak nyaman" at bounding box center [275, 235] width 303 height 22
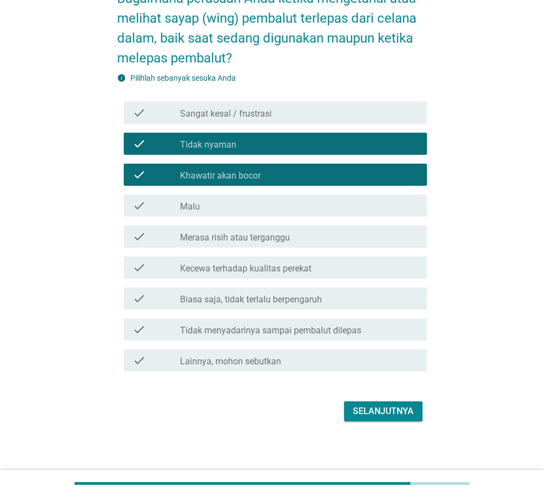
scroll to position [95, 0]
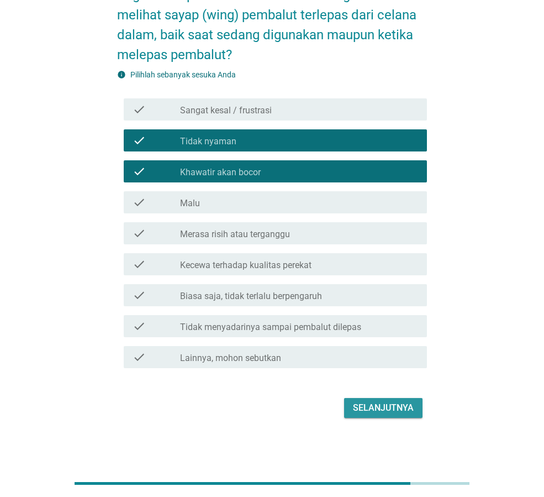
click at [385, 413] on div "Selanjutnya" at bounding box center [383, 407] width 61 height 13
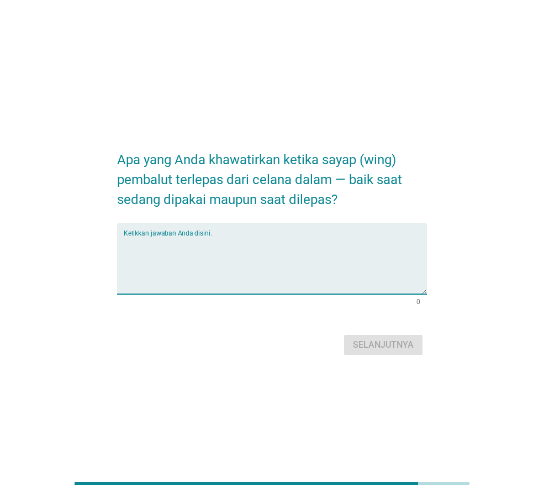
click at [280, 238] on textarea "Ketikkan jawaban Anda disini." at bounding box center [275, 265] width 303 height 58
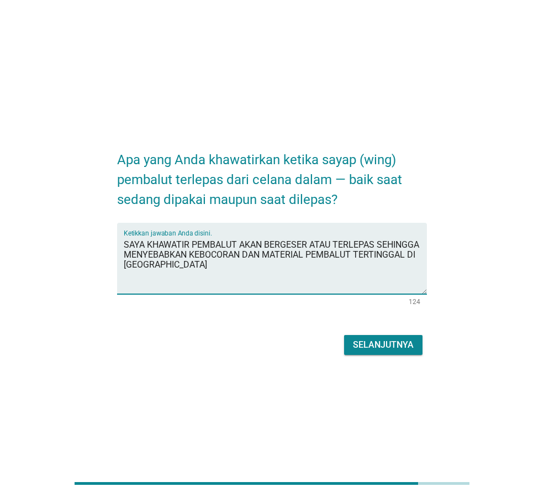
type textarea "SAYA KHAWATIR PEMBALUT AKAN BERGESER ATAU TERLEPAS SEHINGGA MENYEBABKAN KEBOCOR…"
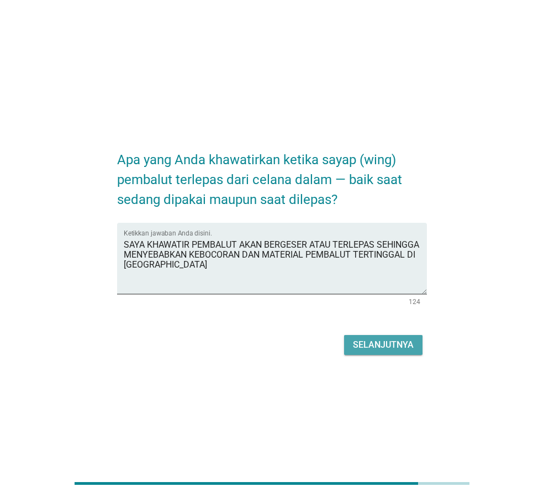
click at [381, 347] on div "Selanjutnya" at bounding box center [383, 344] width 61 height 13
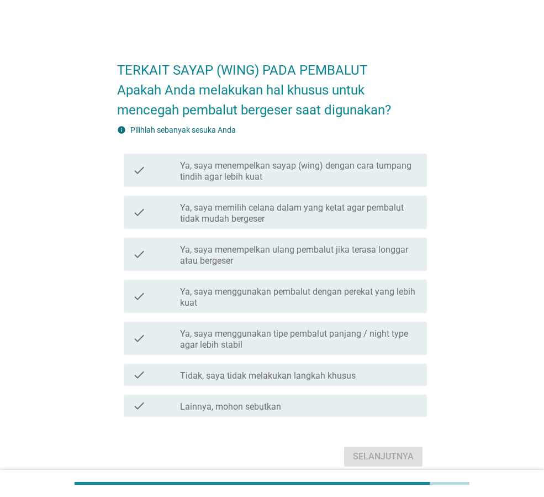
click at [300, 257] on label "Ya, saya menempelkan ulang pembalut jika terasa longgar atau bergeser" at bounding box center [299, 255] width 238 height 22
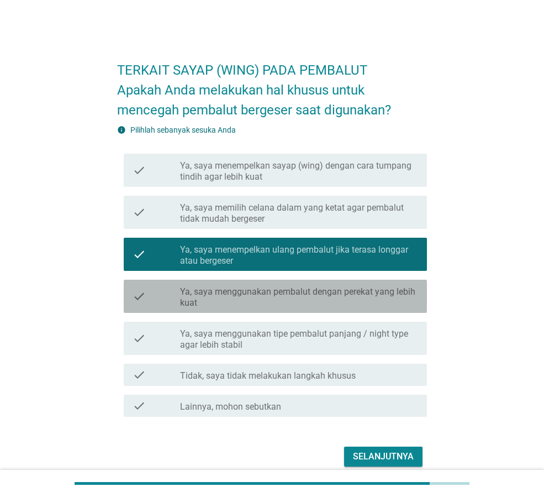
click at [339, 292] on label "Ya, saya menggunakan pembalut dengan perekat yang lebih kuat" at bounding box center [299, 297] width 238 height 22
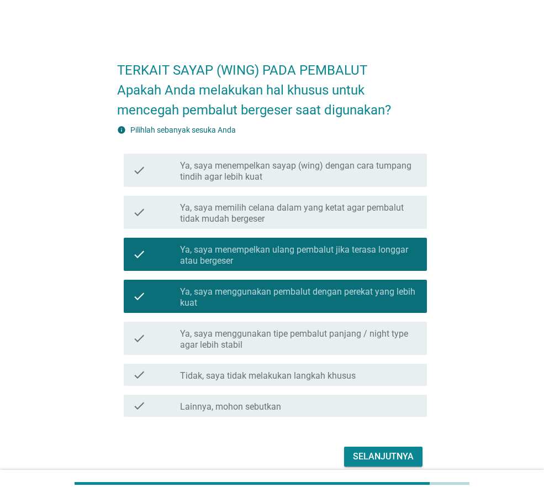
click at [391, 333] on label "Ya, saya menggunakan tipe pembalut panjang / night type agar lebih stabil" at bounding box center [299, 339] width 238 height 22
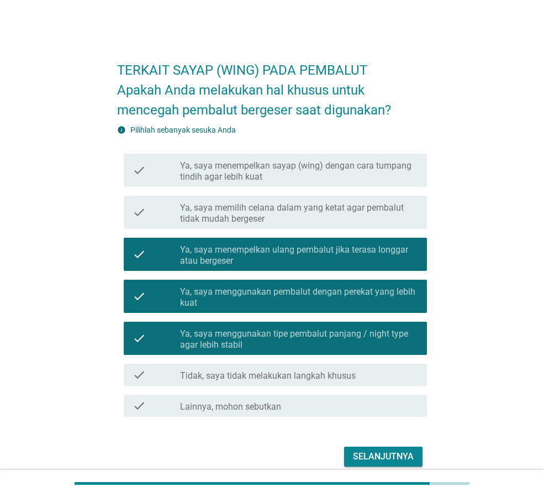
click at [389, 454] on div "Selanjutnya" at bounding box center [383, 456] width 61 height 13
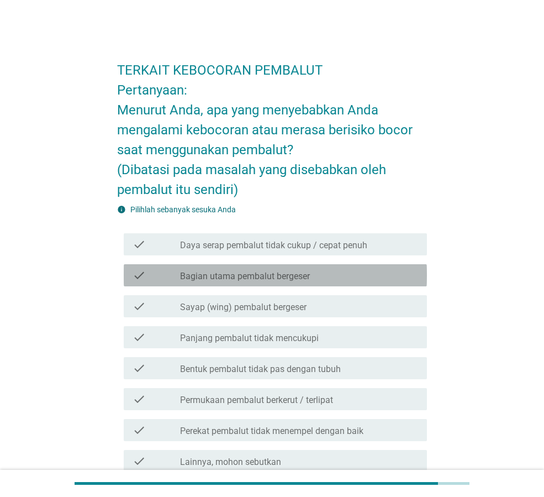
click at [359, 279] on div "check_box_outline_blank Bagian utama pembalut bergeser" at bounding box center [299, 275] width 238 height 13
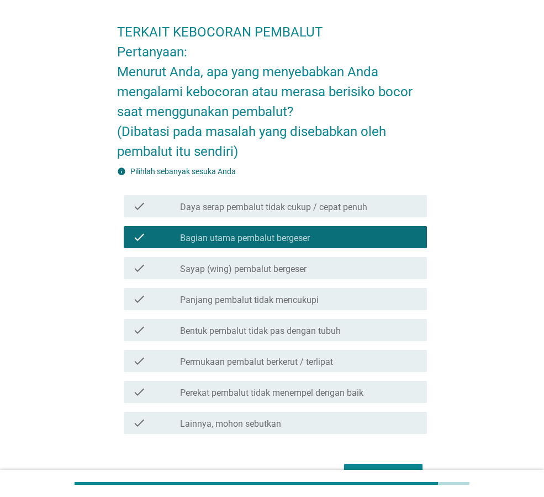
scroll to position [55, 0]
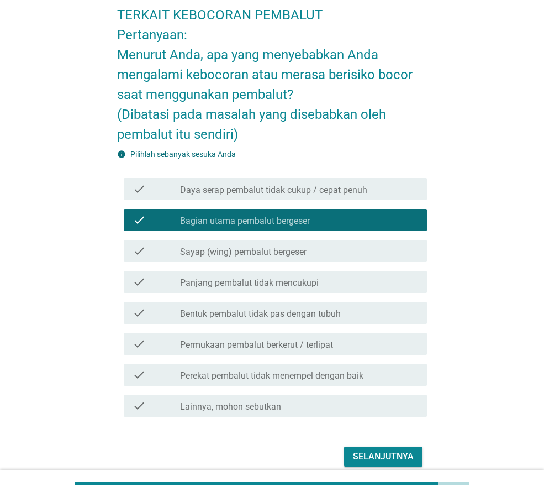
click at [374, 291] on div "check check_box_outline_blank Panjang pembalut tidak mencukupi" at bounding box center [275, 282] width 303 height 22
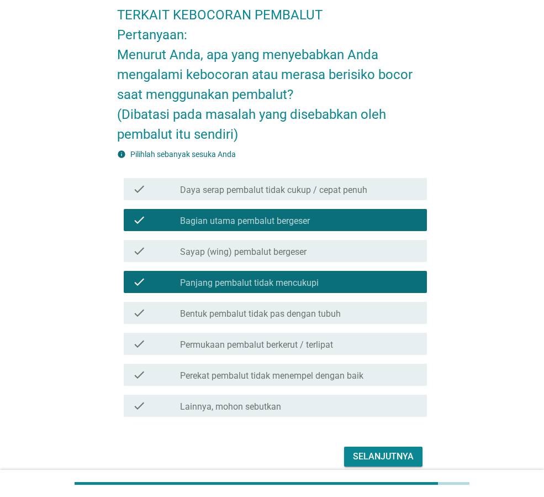
click at [377, 319] on div "check_box_outline_blank Bentuk pembalut tidak pas dengan tubuh" at bounding box center [299, 312] width 238 height 13
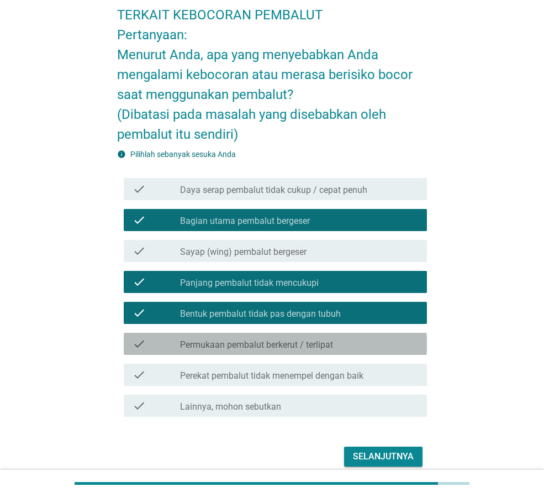
click at [385, 352] on div "check check_box_outline_blank Permukaan pembalut berkerut / terlipat" at bounding box center [275, 344] width 303 height 22
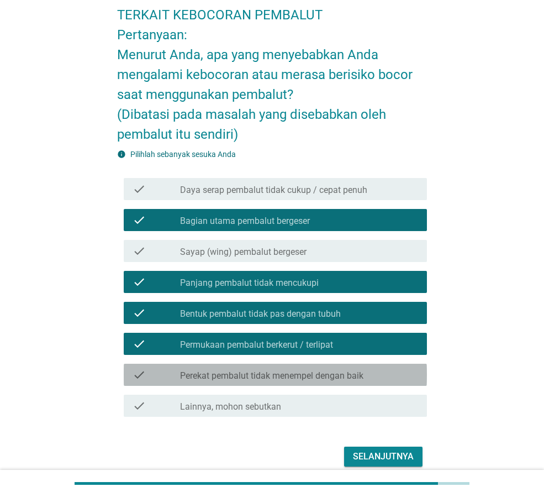
click at [386, 375] on div "check_box_outline_blank Perekat pembalut tidak menempel dengan baik" at bounding box center [299, 374] width 238 height 13
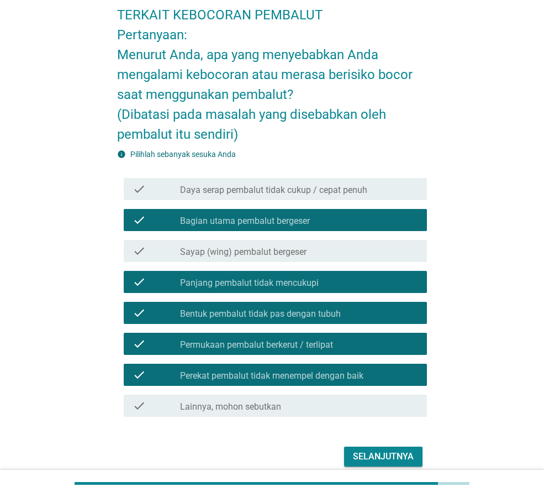
click at [402, 454] on div "Selanjutnya" at bounding box center [383, 456] width 61 height 13
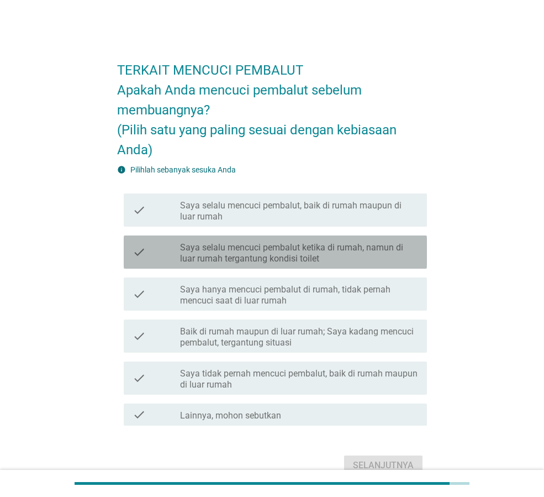
click at [360, 259] on label "Saya selalu mencuci pembalut ketika di rumah, namun di luar rumah tergantung ko…" at bounding box center [299, 253] width 238 height 22
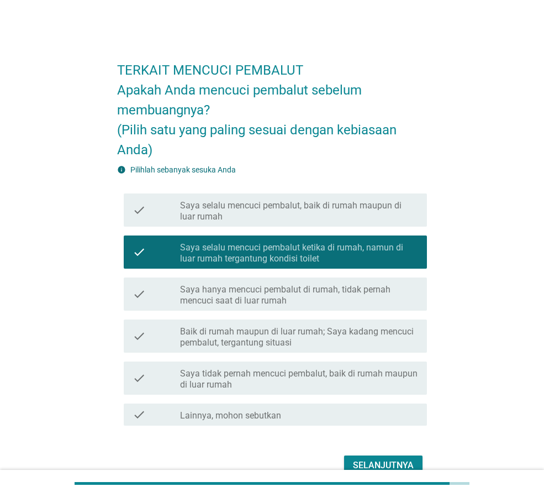
scroll to position [57, 0]
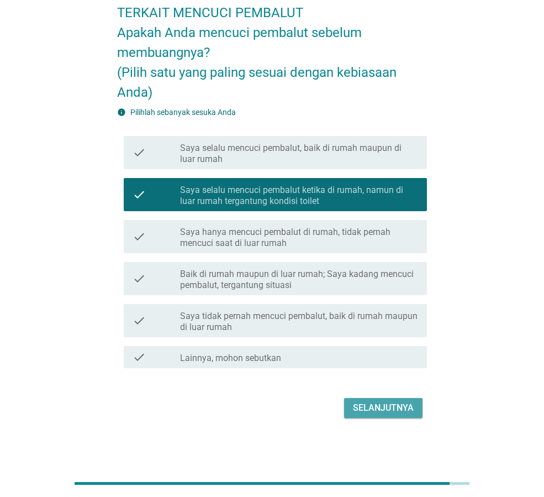
click at [376, 406] on div "Selanjutnya" at bounding box center [383, 407] width 61 height 13
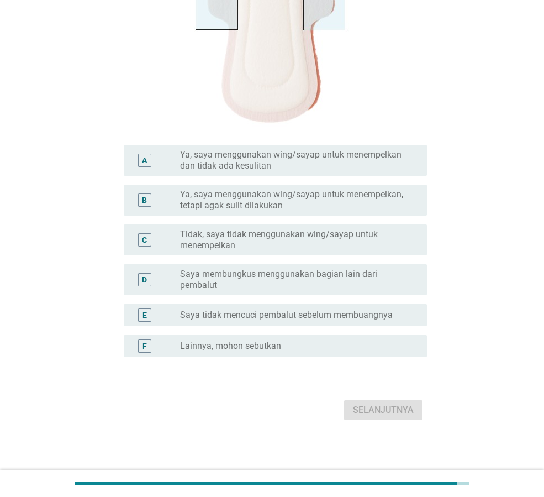
scroll to position [301, 0]
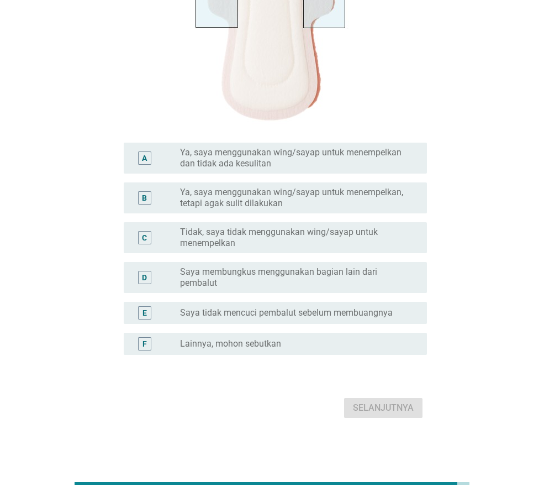
click at [317, 164] on label "Ya, saya menggunakan wing/sayap untuk menempelkan dan tidak ada kesulitan" at bounding box center [294, 158] width 229 height 22
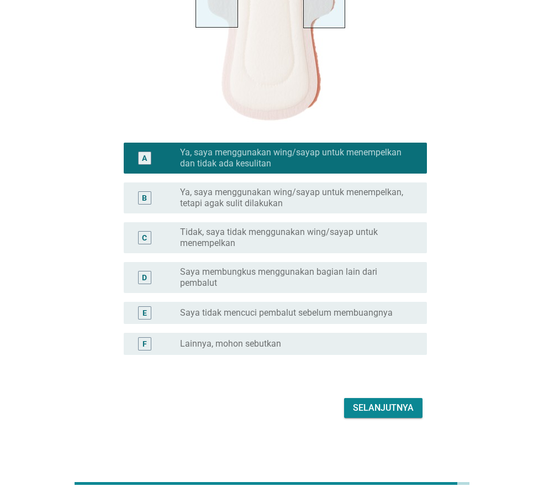
click at [393, 408] on div "Selanjutnya" at bounding box center [383, 407] width 61 height 13
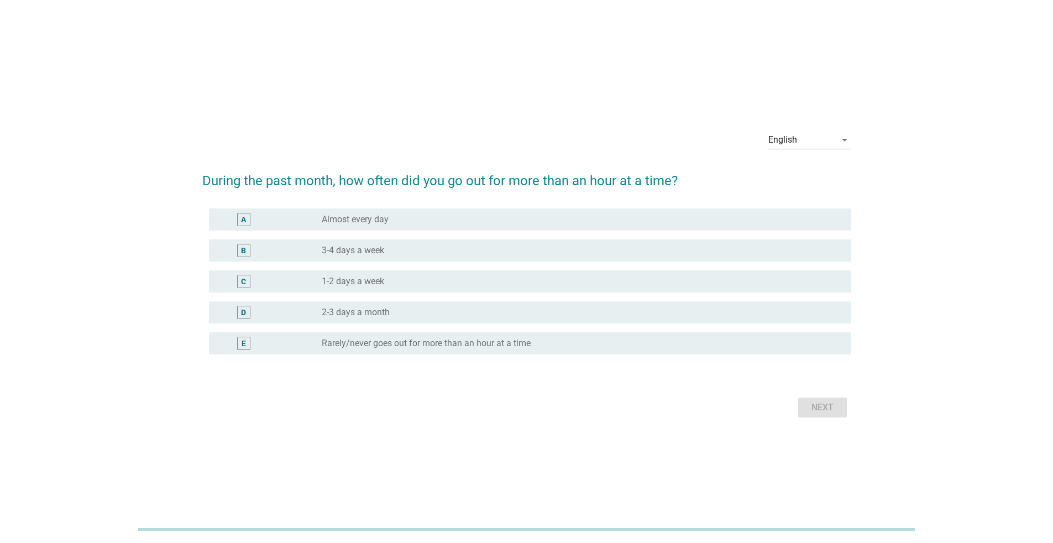
click at [452, 219] on div "radio_button_unchecked Almost every day" at bounding box center [578, 219] width 512 height 11
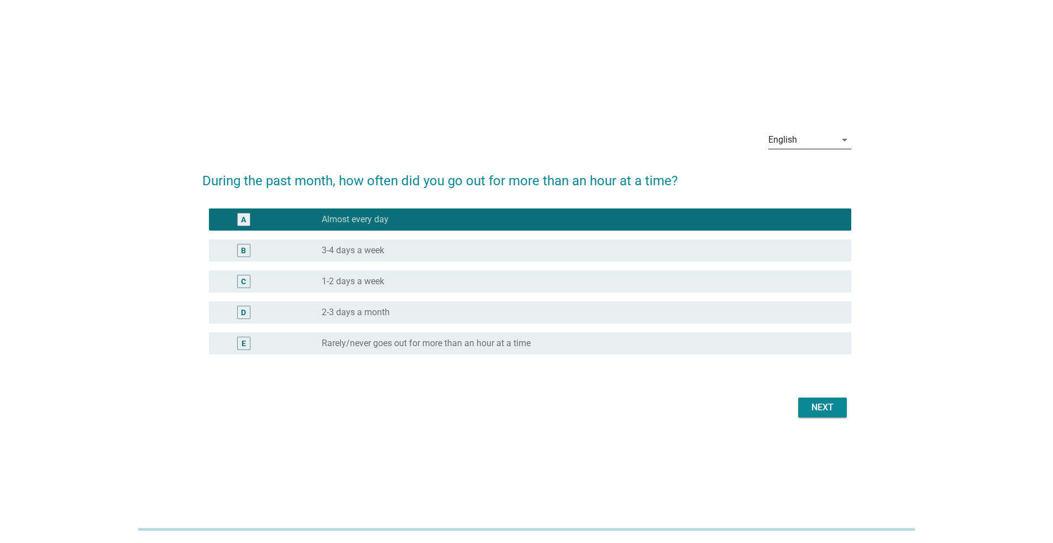
click at [844, 142] on icon "arrow_drop_down" at bounding box center [844, 139] width 13 height 13
click at [829, 179] on div "Bahasa Indonesia" at bounding box center [812, 175] width 70 height 13
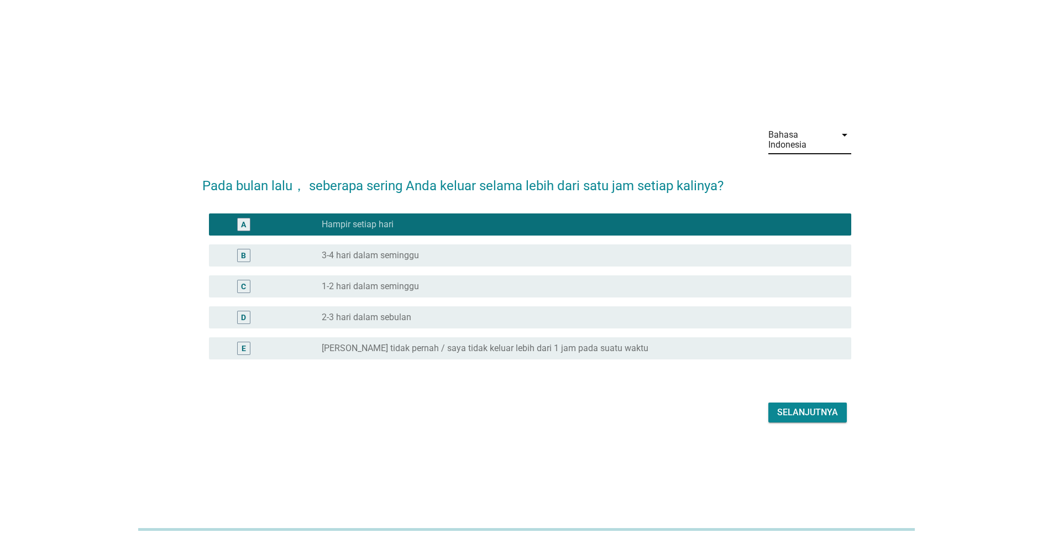
click at [786, 410] on div "Selanjutnya" at bounding box center [807, 412] width 61 height 13
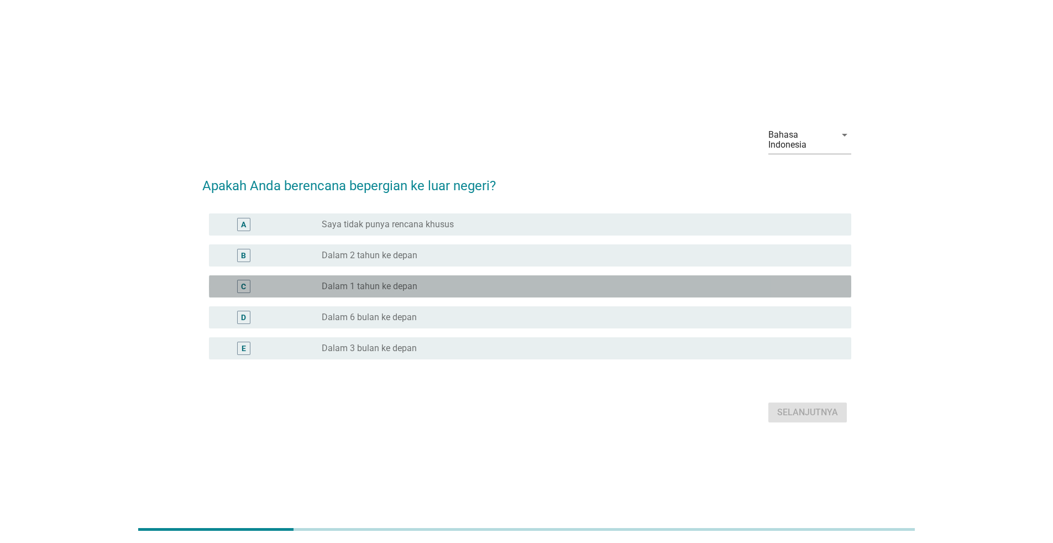
click at [478, 294] on div "C radio_button_unchecked Dalam 1 tahun ke depan" at bounding box center [530, 286] width 642 height 22
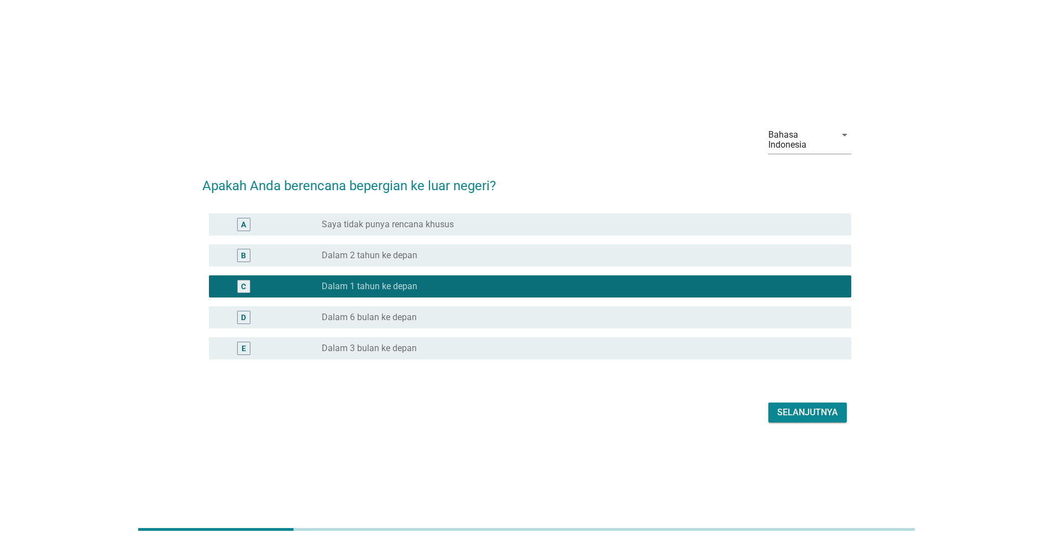
click at [777, 415] on button "Selanjutnya" at bounding box center [807, 412] width 78 height 20
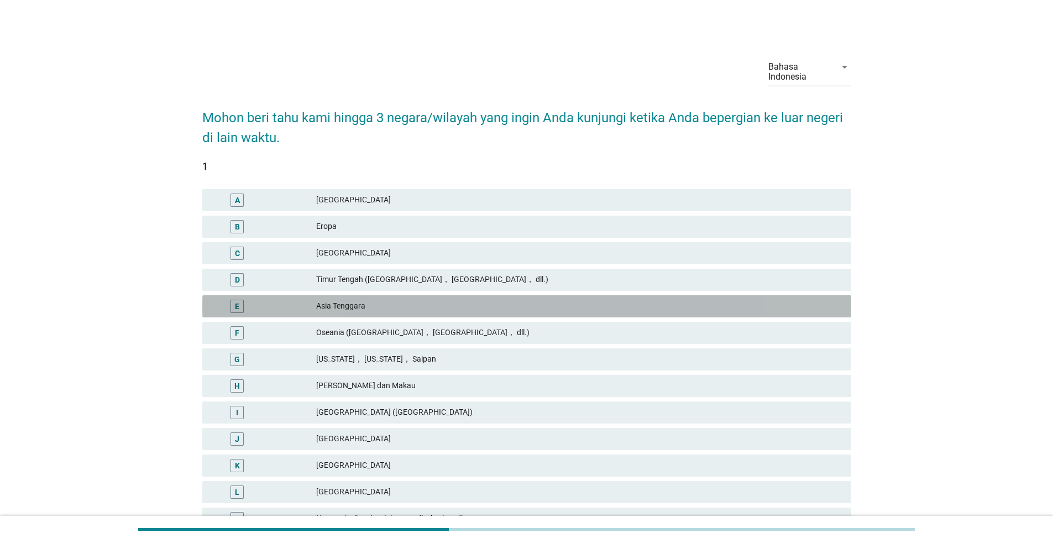
click at [399, 302] on div "Asia Tenggara" at bounding box center [579, 306] width 526 height 13
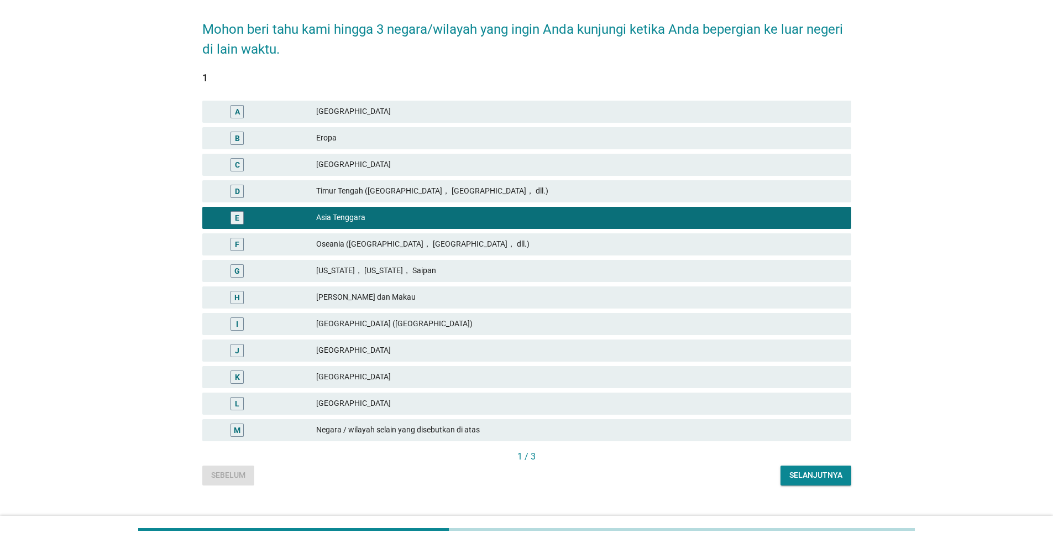
scroll to position [107, 0]
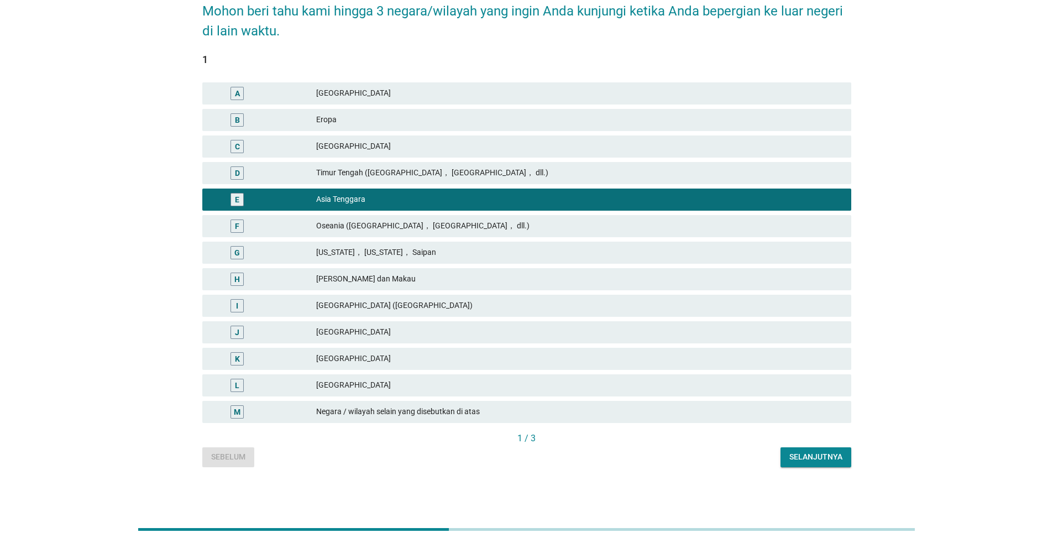
click at [397, 354] on div "Jepang" at bounding box center [579, 358] width 526 height 13
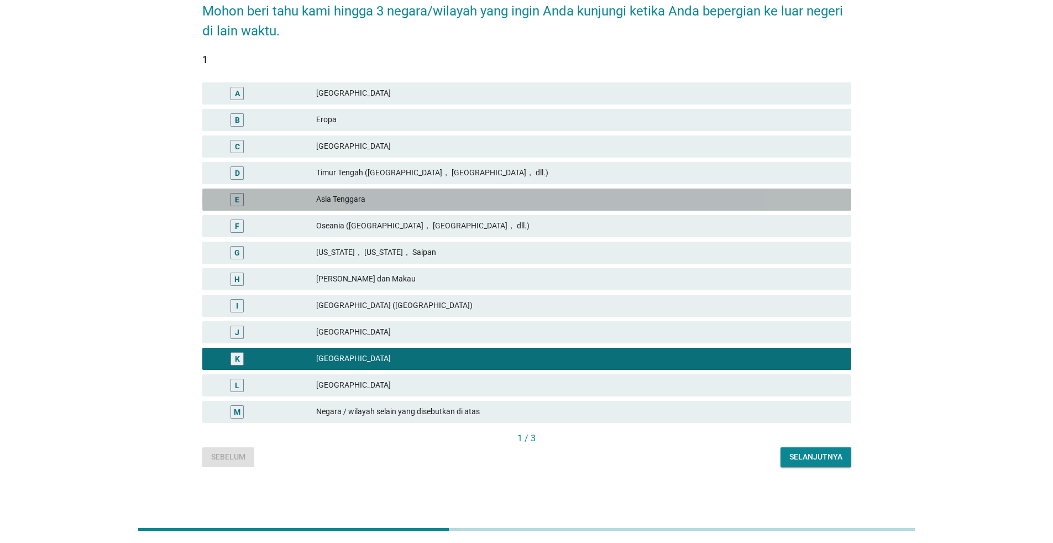
click at [402, 202] on div "Asia Tenggara" at bounding box center [579, 199] width 526 height 13
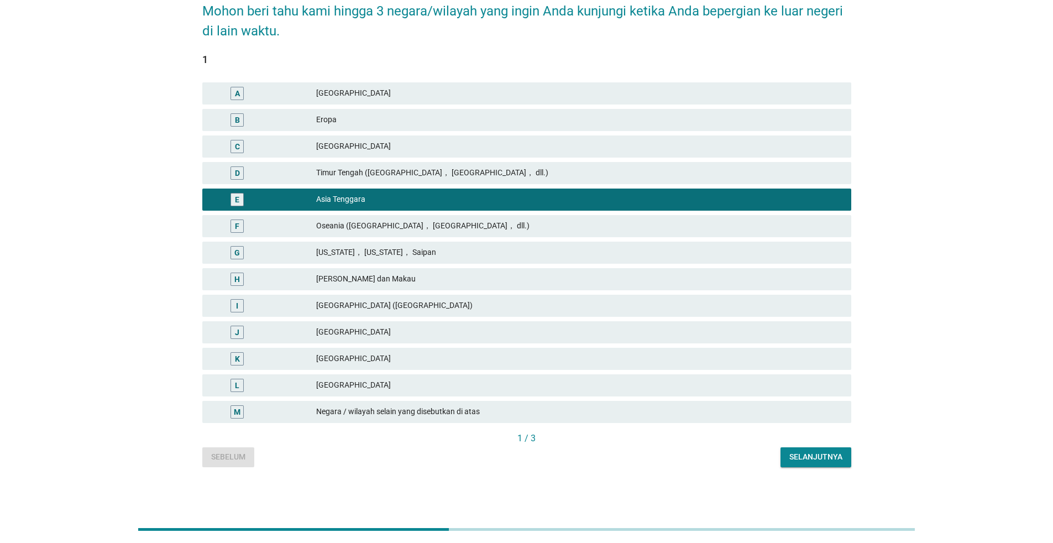
click at [810, 457] on div "Selanjutnya" at bounding box center [815, 457] width 53 height 12
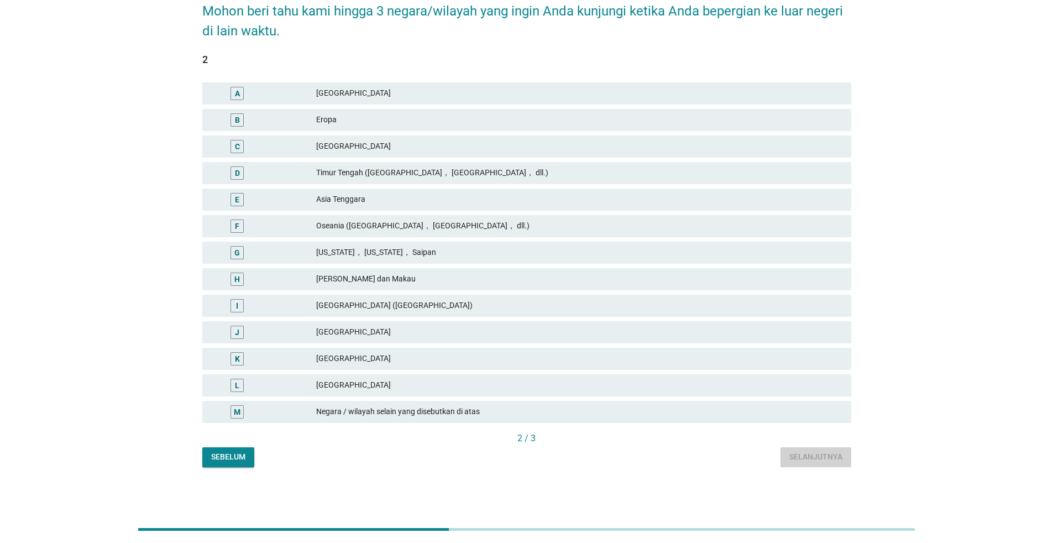
scroll to position [0, 0]
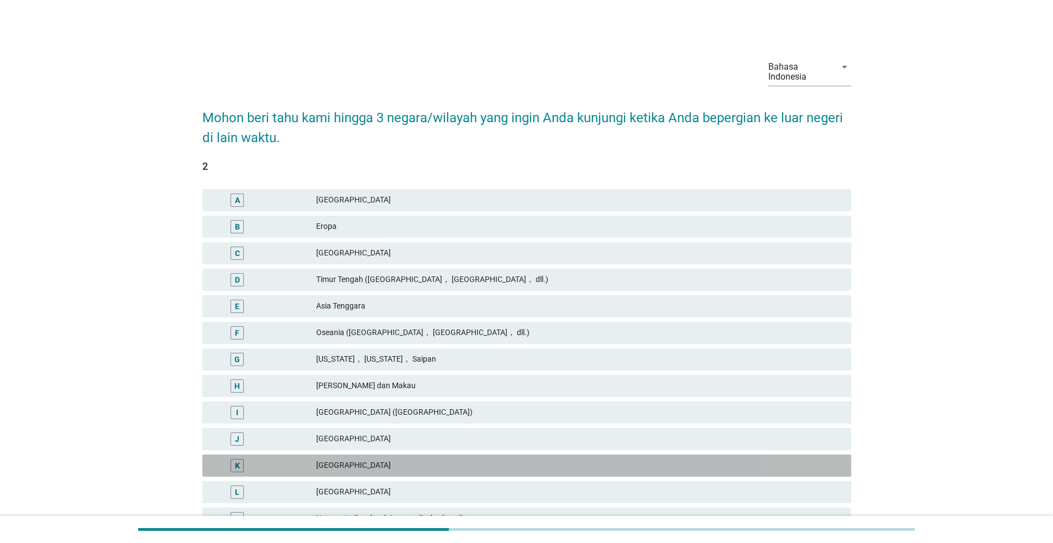
click at [397, 459] on div "Jepang" at bounding box center [579, 465] width 526 height 13
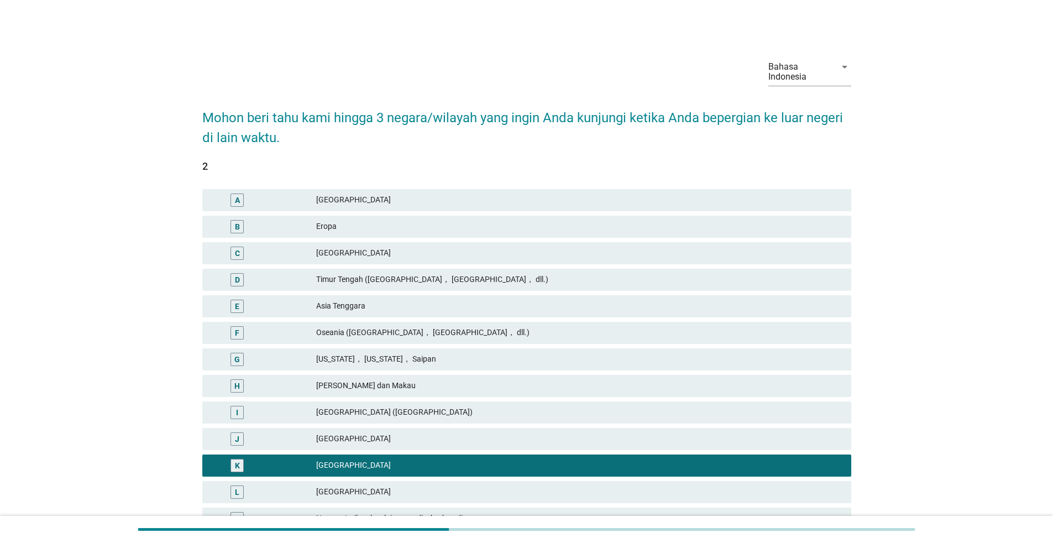
scroll to position [107, 0]
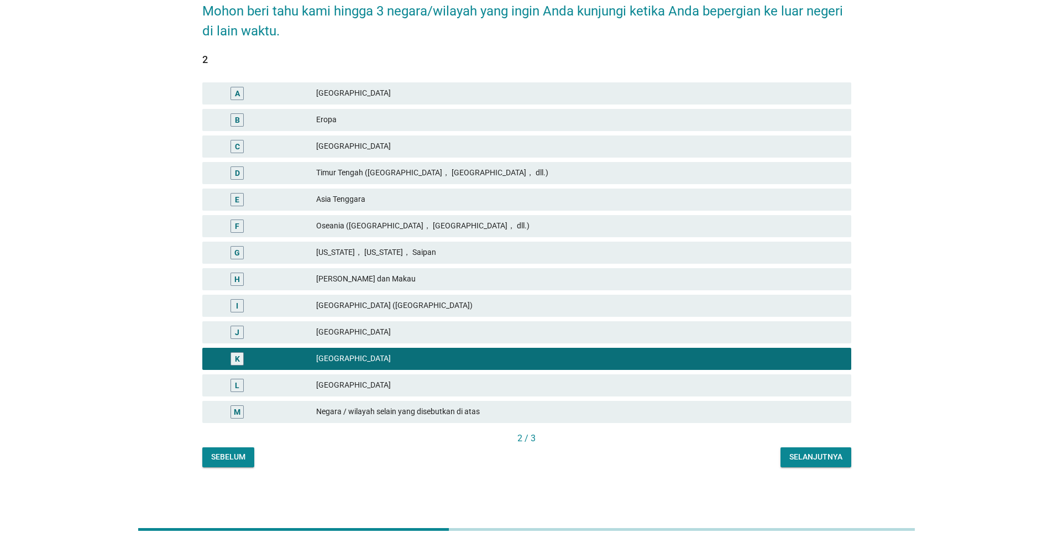
click at [805, 454] on div "Selanjutnya" at bounding box center [815, 457] width 53 height 12
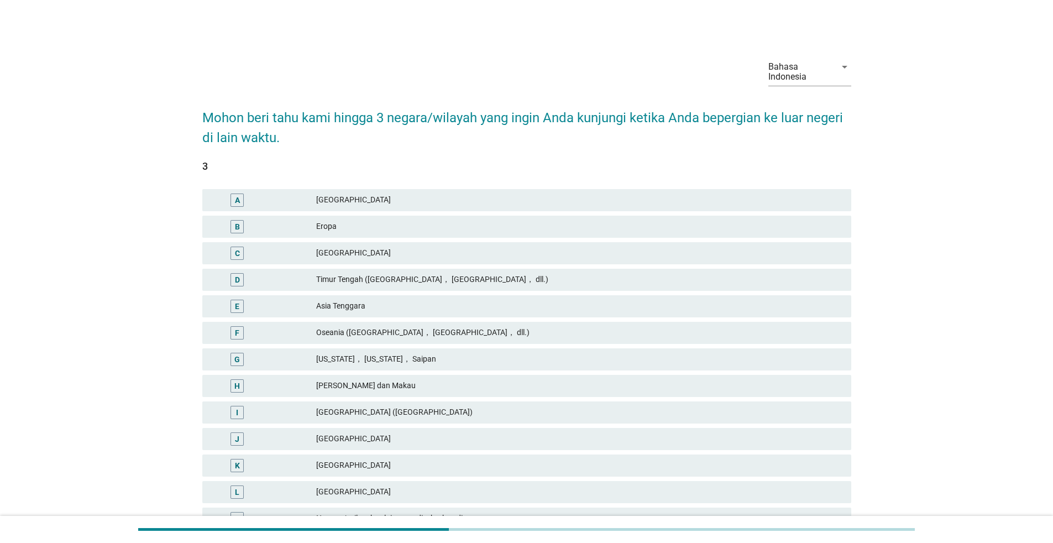
scroll to position [55, 0]
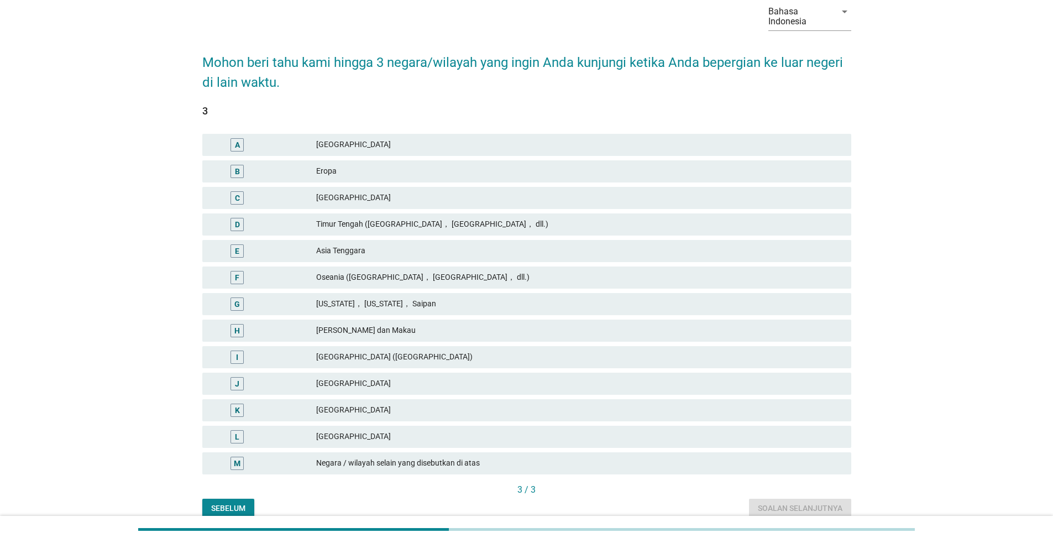
click at [408, 441] on div "Korea Selatan" at bounding box center [579, 436] width 526 height 13
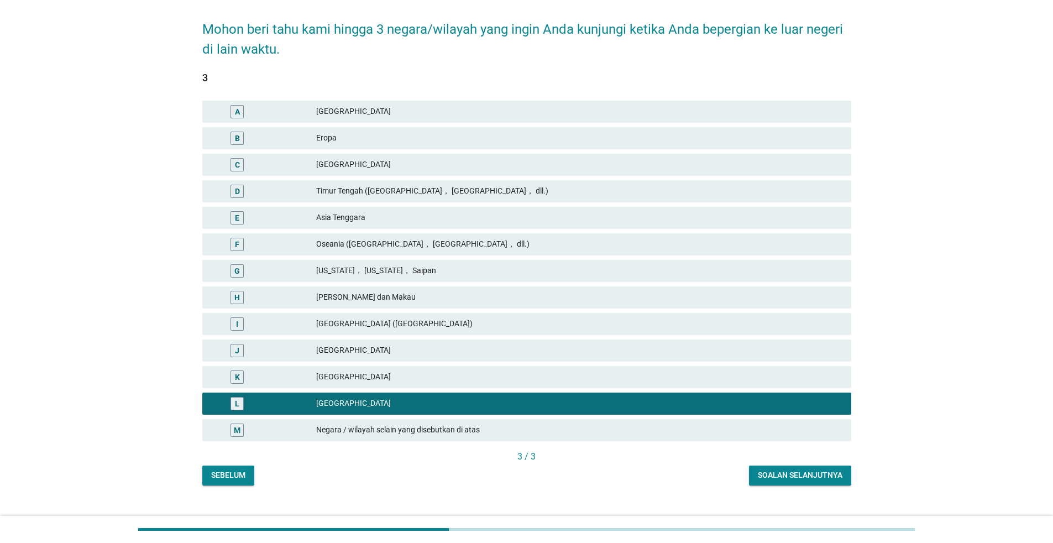
scroll to position [107, 0]
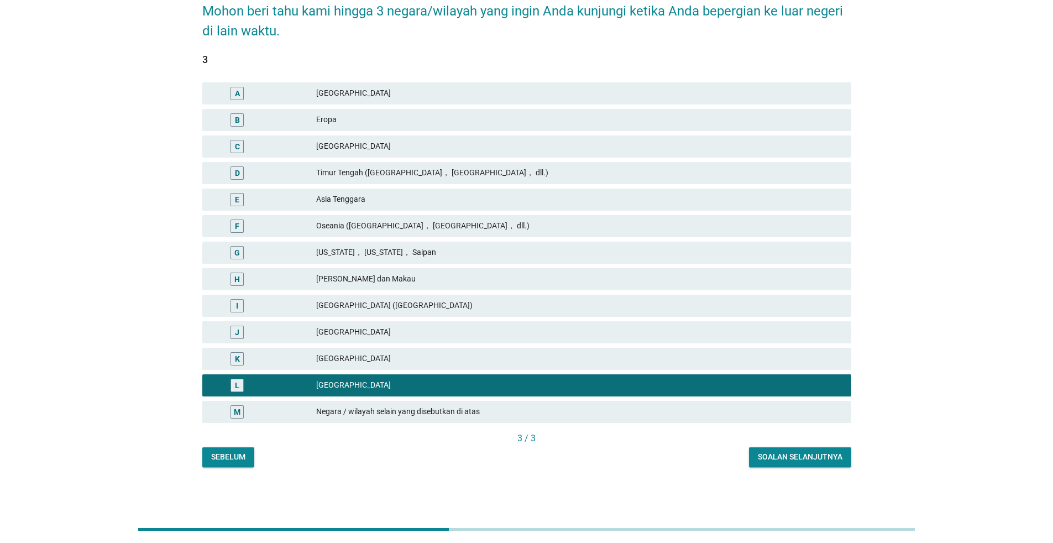
click at [785, 456] on div "Soalan selanjutnya" at bounding box center [800, 457] width 85 height 12
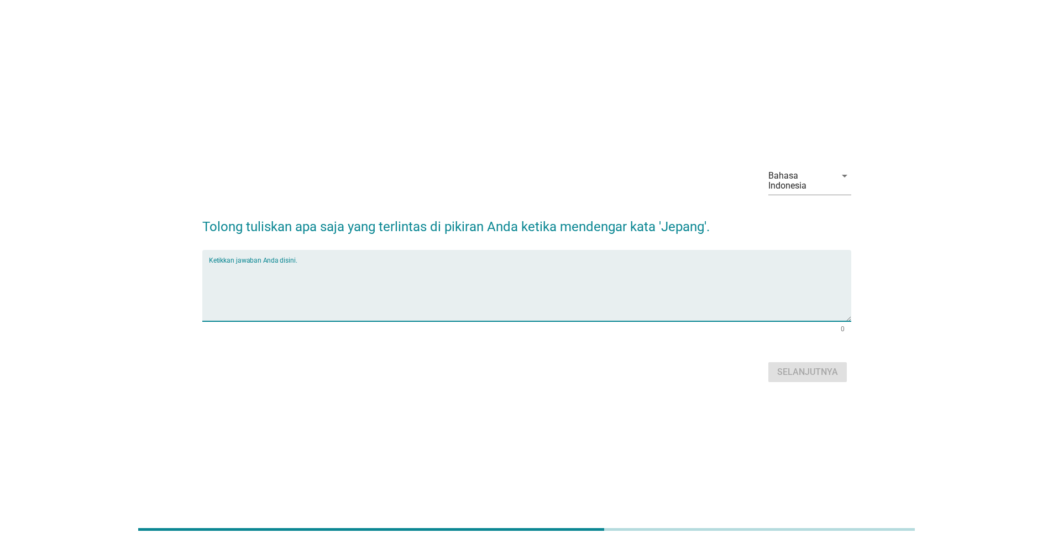
click at [499, 275] on textarea "Ketikkan jawaban Anda disini." at bounding box center [530, 292] width 642 height 58
type textarea "sebuah negara yang indah yang kaya dengan pariwisata tradisionalnya dan kuliner…"
click at [816, 368] on div "Selanjutnya" at bounding box center [807, 371] width 61 height 13
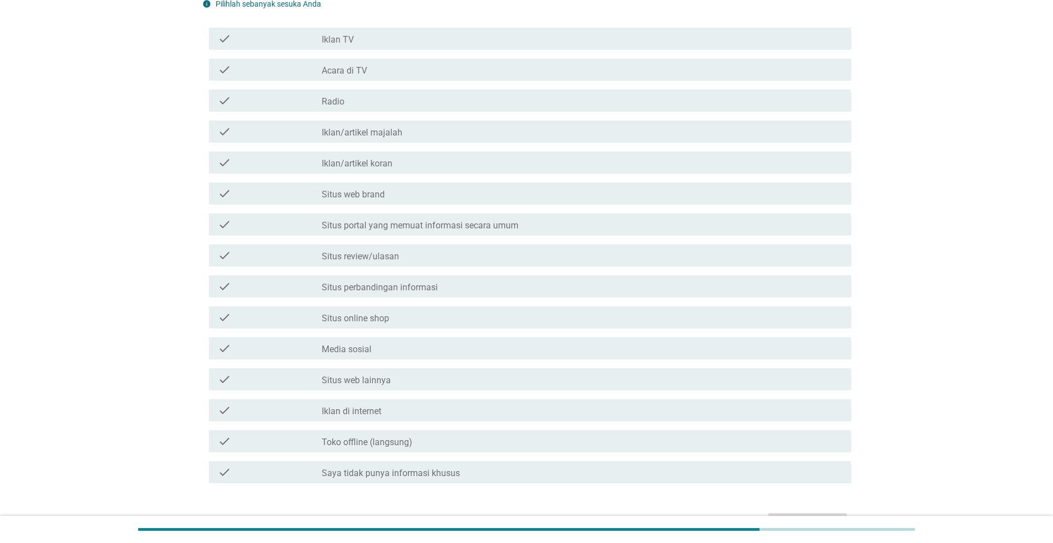
scroll to position [166, 0]
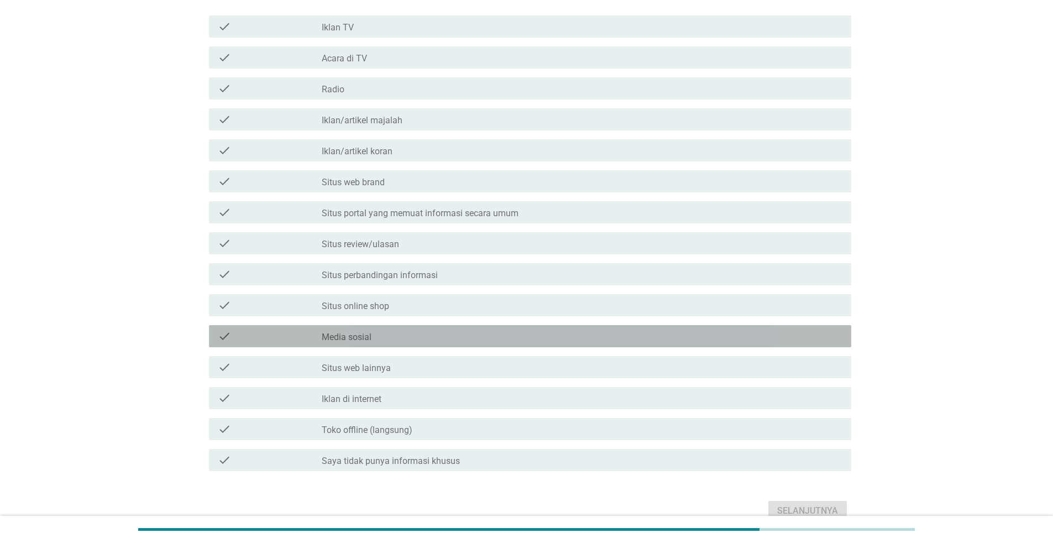
click at [408, 329] on div "check_box_outline_blank Media sosial" at bounding box center [582, 335] width 521 height 13
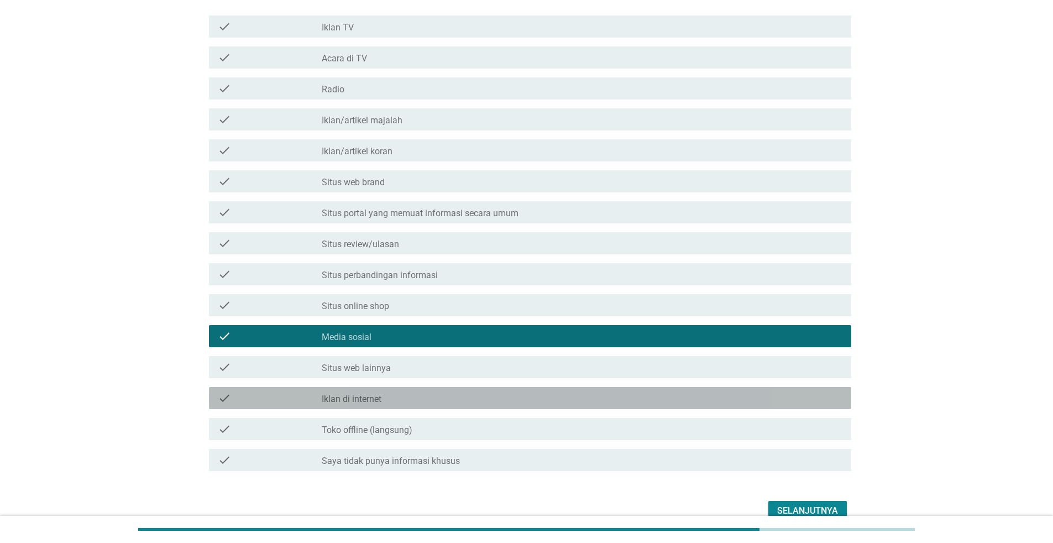
click at [402, 391] on div "check_box_outline_blank Iklan di internet" at bounding box center [582, 397] width 521 height 13
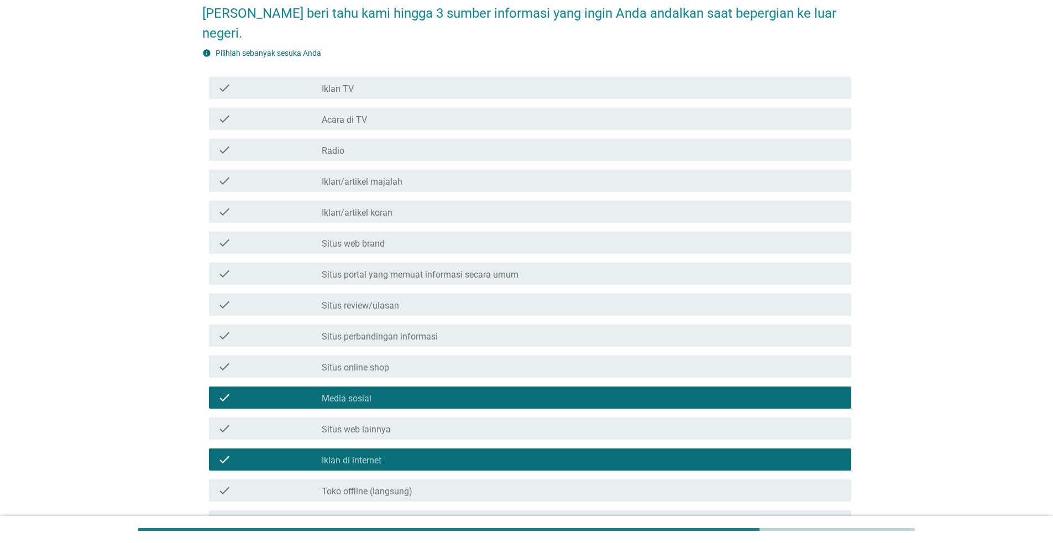
scroll to position [92, 0]
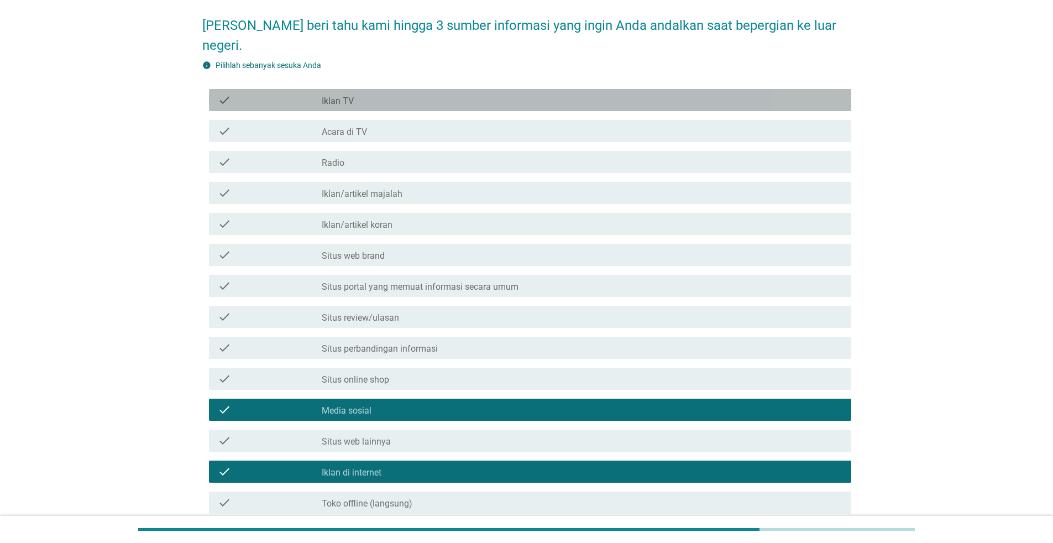
click at [514, 93] on div "check_box_outline_blank Iklan TV" at bounding box center [582, 99] width 521 height 13
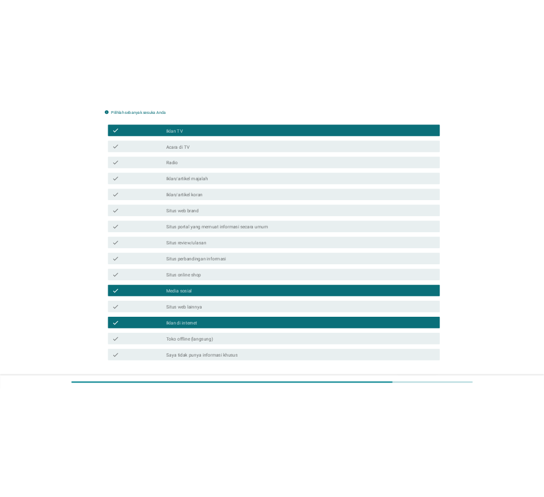
scroll to position [203, 0]
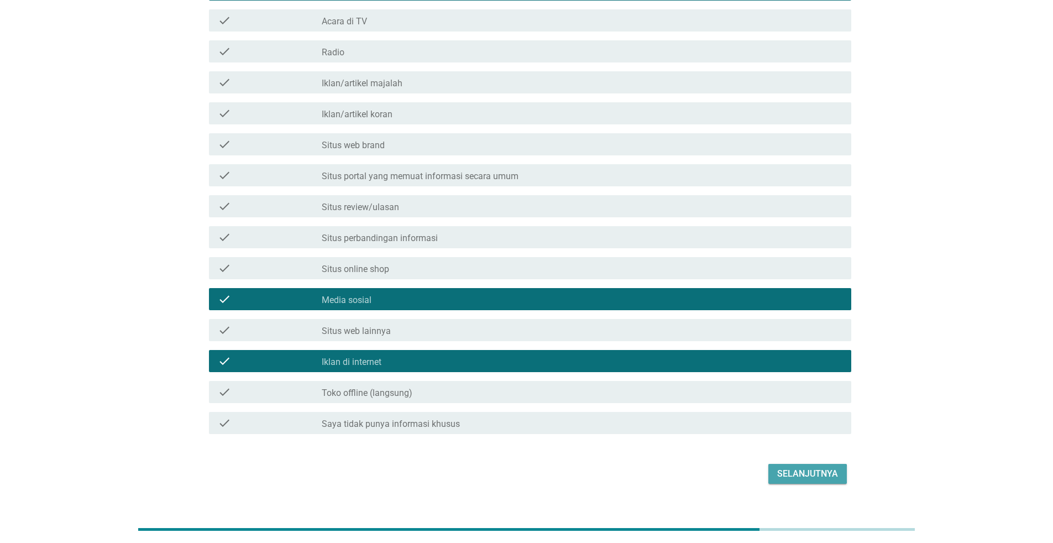
click at [816, 467] on div "Selanjutnya" at bounding box center [807, 473] width 61 height 13
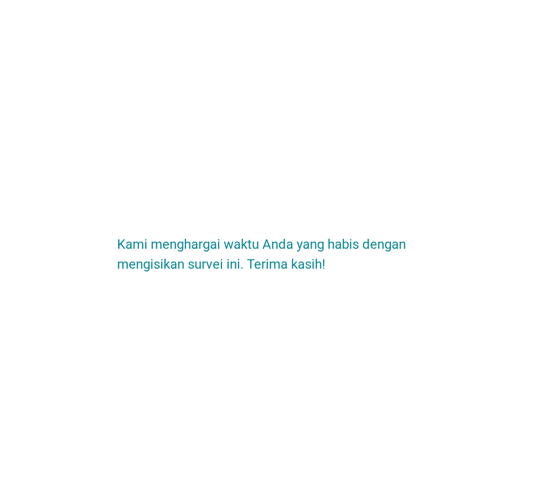
scroll to position [0, 0]
